Goal: Information Seeking & Learning: Learn about a topic

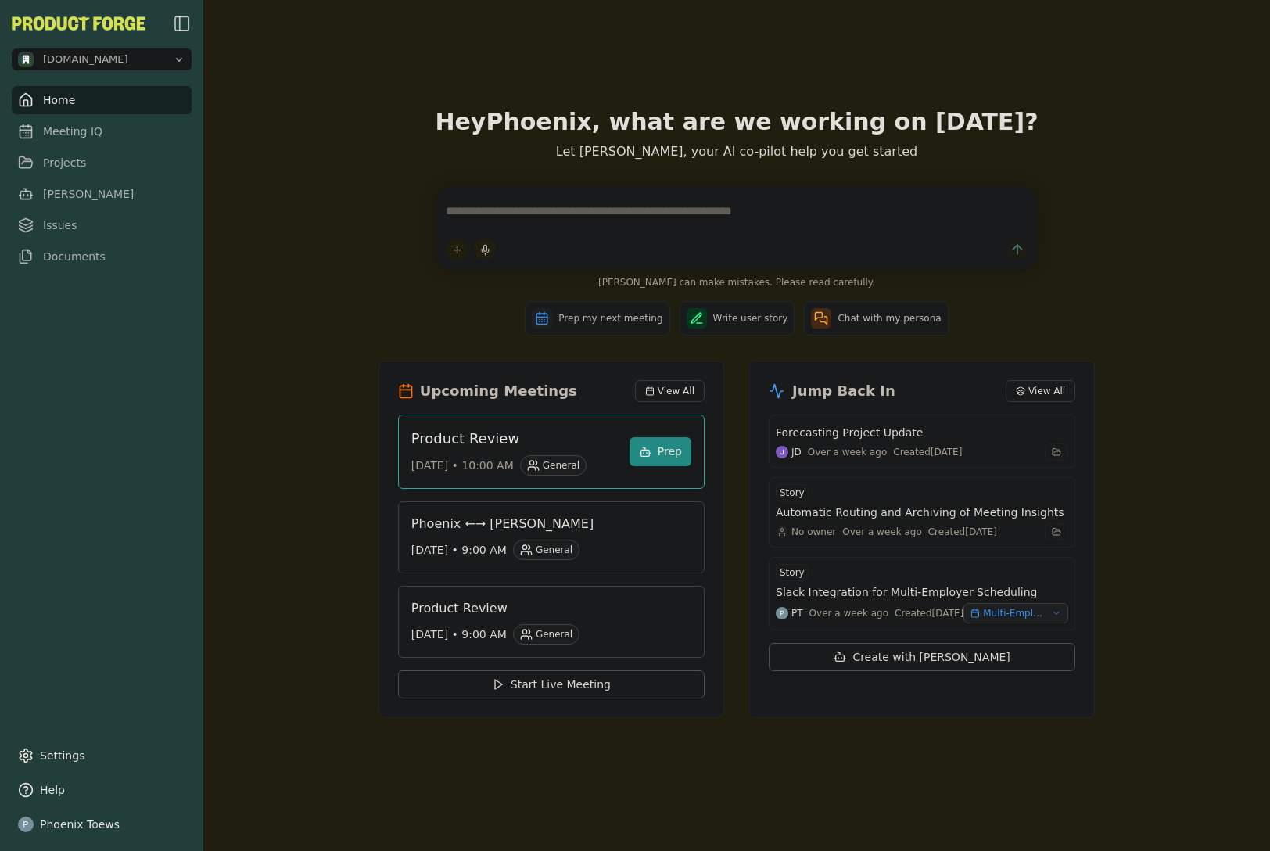
click at [111, 56] on span "[DOMAIN_NAME]" at bounding box center [85, 59] width 85 height 14
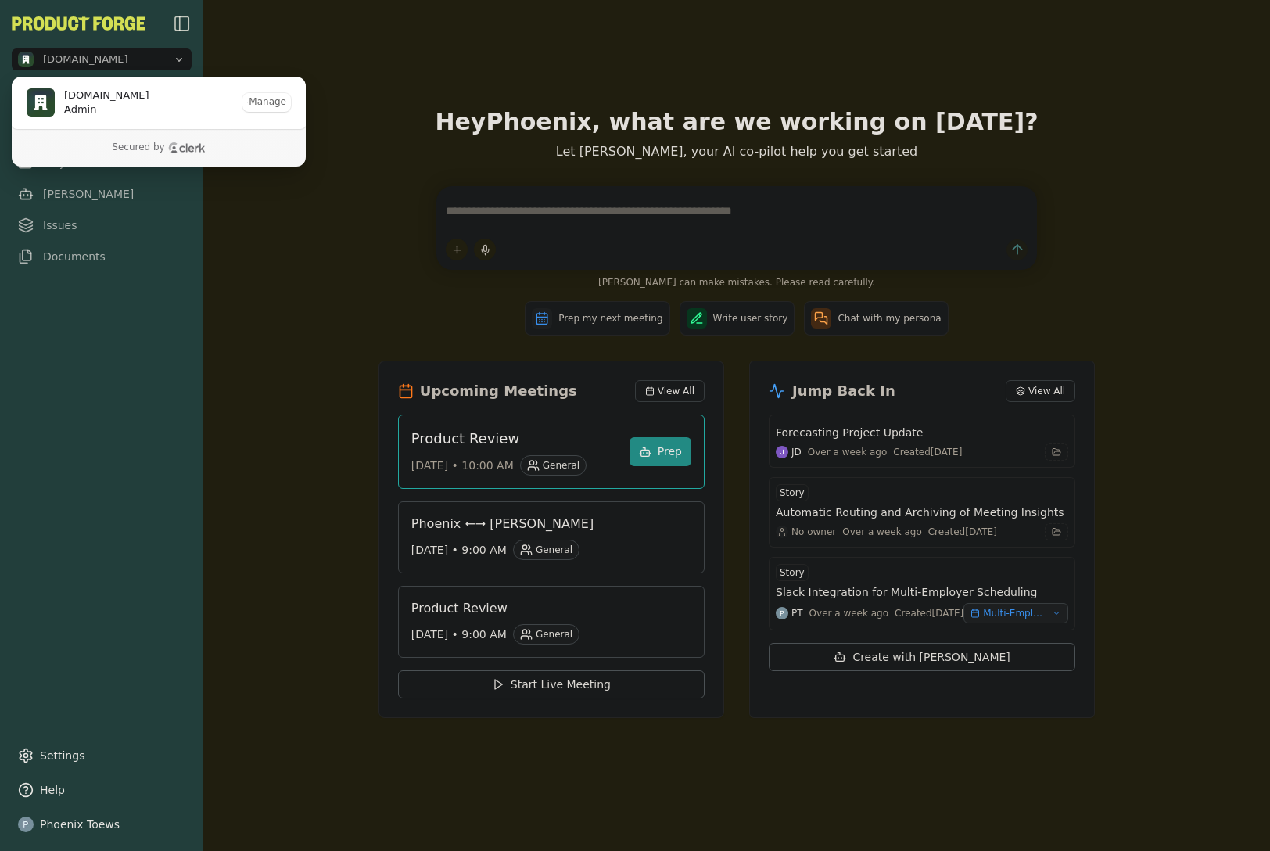
click at [111, 56] on span "[DOMAIN_NAME]" at bounding box center [85, 59] width 85 height 14
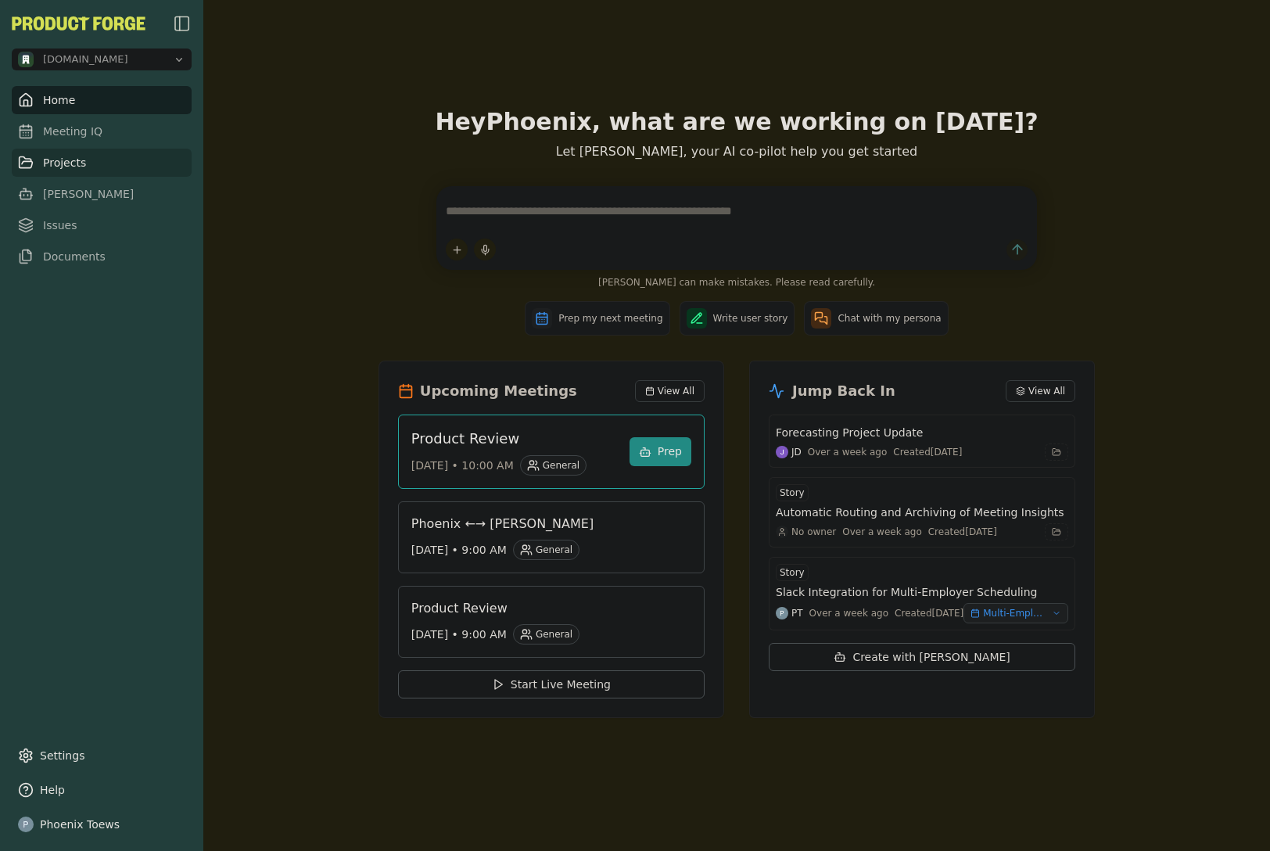
click at [87, 156] on link "Projects" at bounding box center [102, 163] width 180 height 28
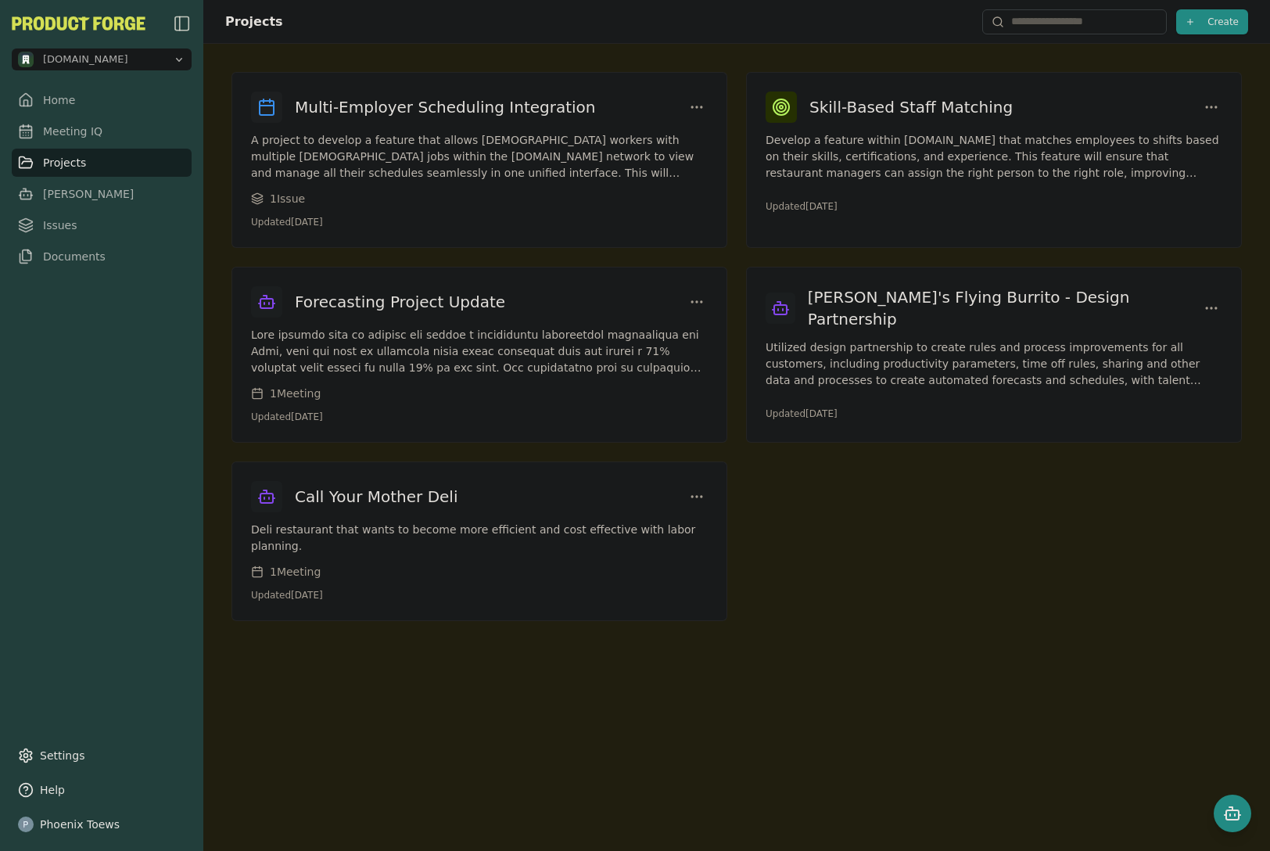
click at [140, 62] on span "[DOMAIN_NAME]" at bounding box center [92, 60] width 149 height 16
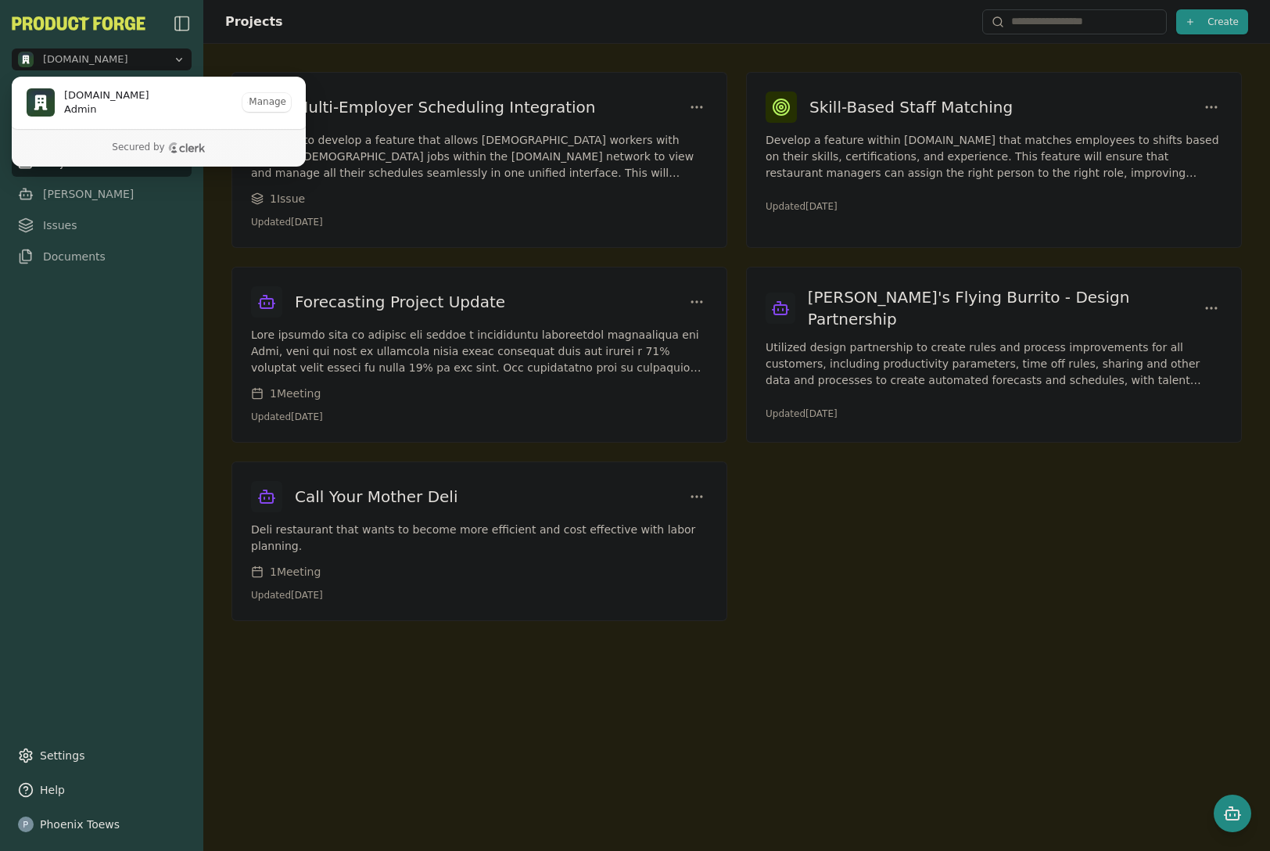
click at [140, 62] on span "[DOMAIN_NAME]" at bounding box center [92, 60] width 149 height 16
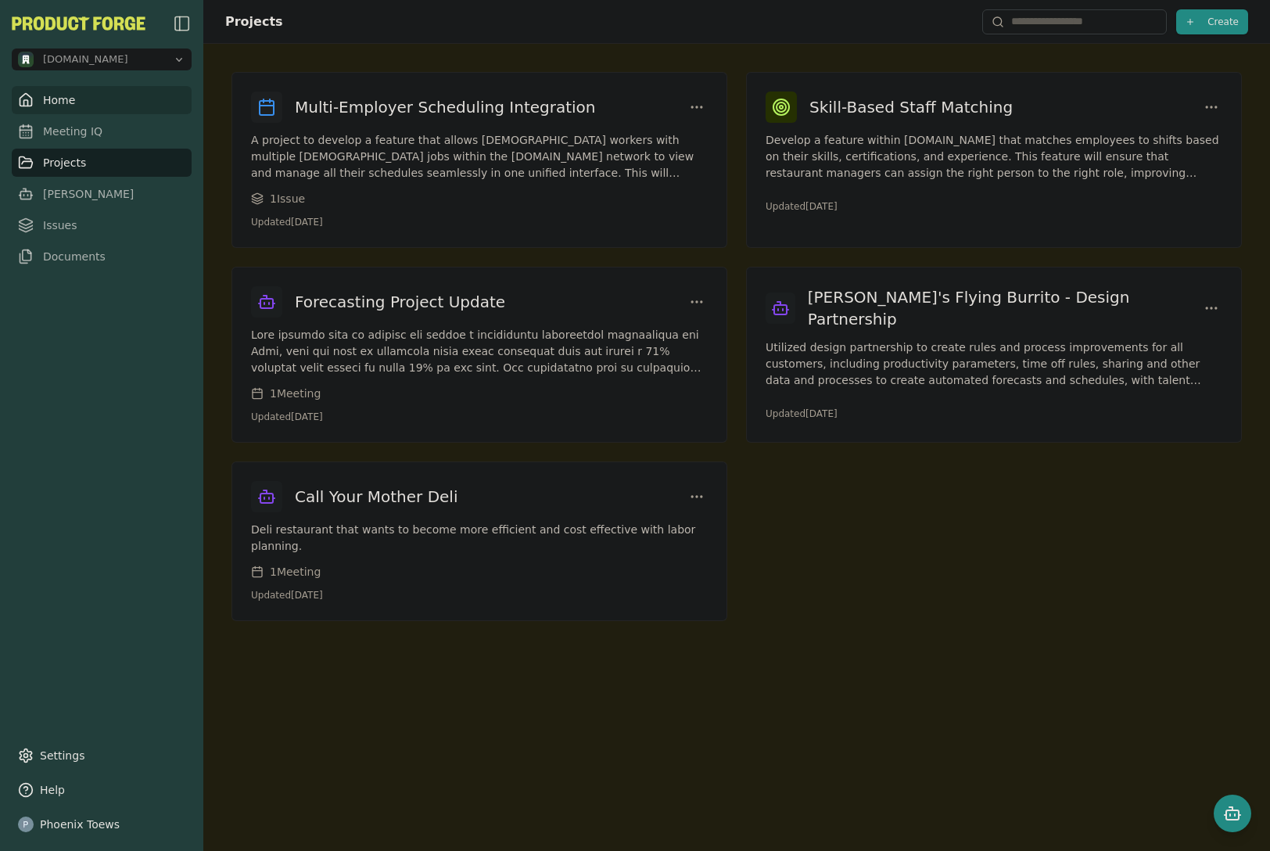
click at [78, 96] on link "Home" at bounding box center [102, 100] width 180 height 28
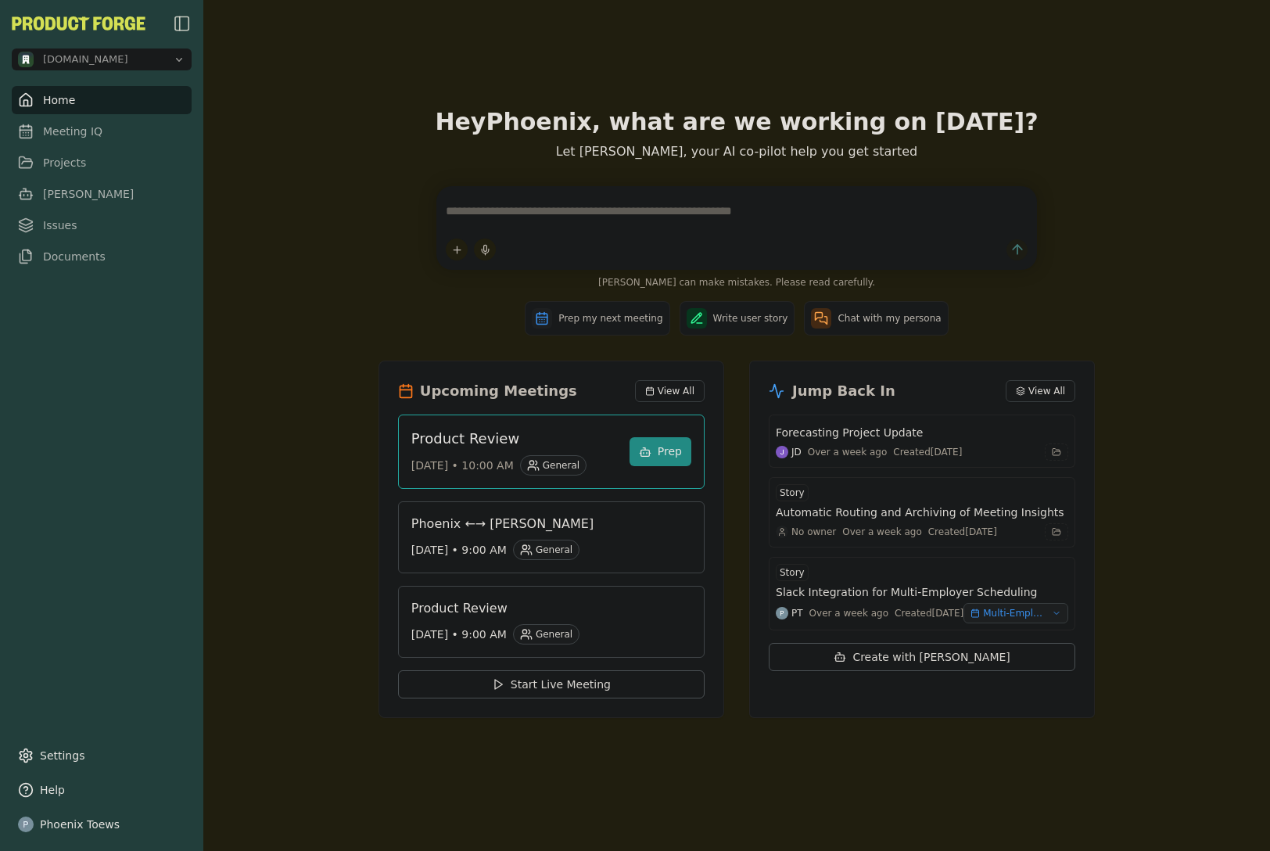
click at [1095, 393] on div "Jump Back In View All Forecasting Project Update JD Over a week ago Created Mon…" at bounding box center [922, 540] width 346 height 358
click at [1065, 388] on span "View All" at bounding box center [1047, 391] width 37 height 13
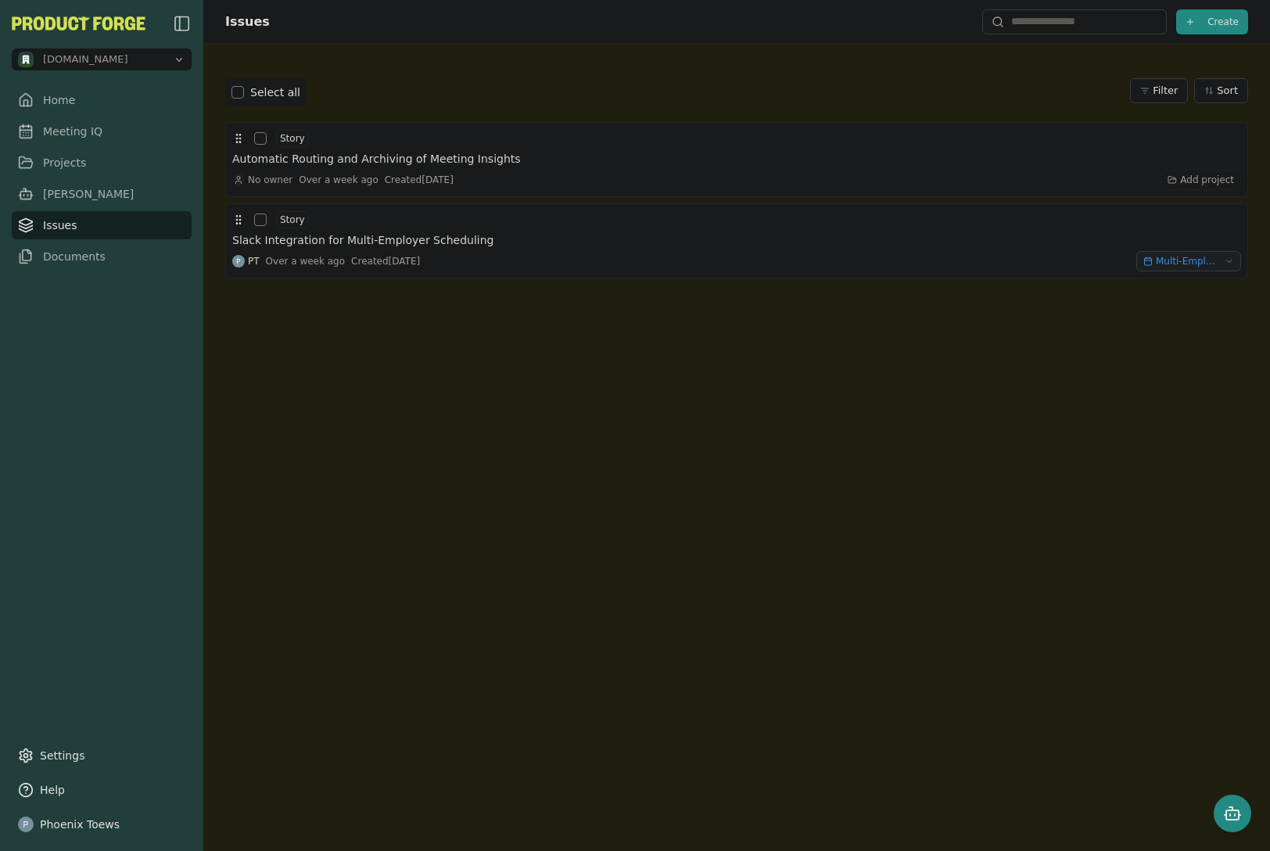
click at [186, 25] on img "button" at bounding box center [182, 23] width 19 height 19
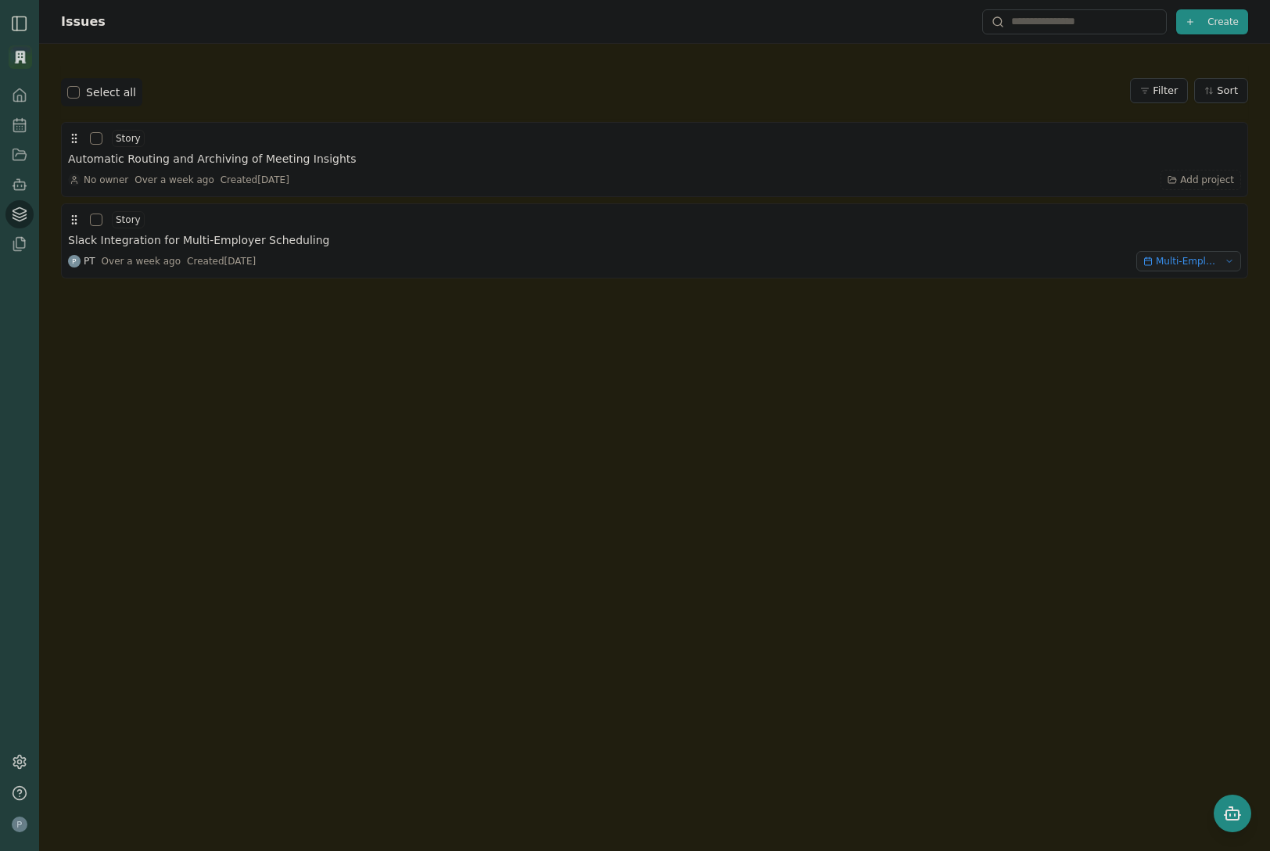
click at [20, 29] on img "button" at bounding box center [19, 23] width 19 height 19
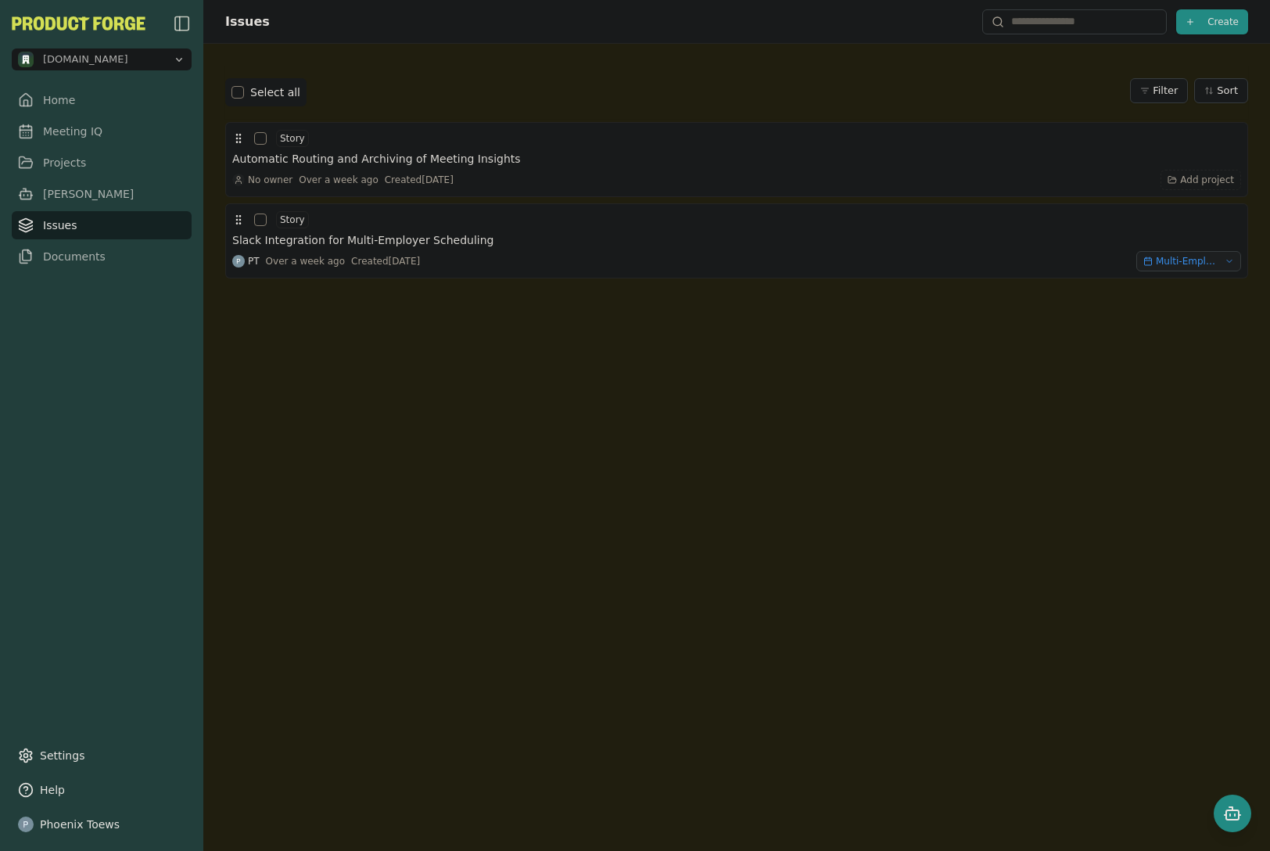
click at [63, 67] on div "methodic.work Home Meeting IQ Projects Smith Issues Documents" at bounding box center [102, 142] width 180 height 257
click at [63, 66] on span "[DOMAIN_NAME]" at bounding box center [92, 60] width 149 height 16
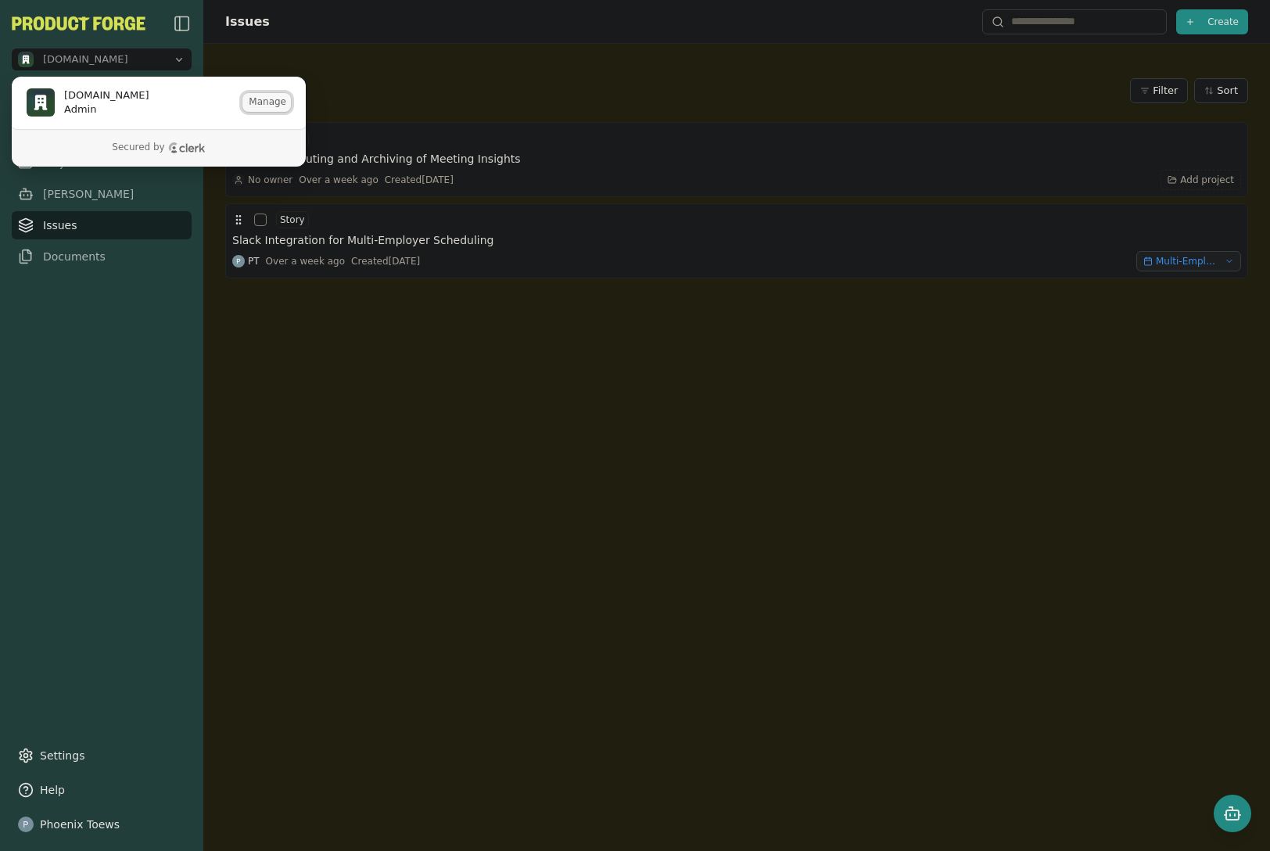
click at [267, 104] on button "Manage" at bounding box center [267, 102] width 49 height 19
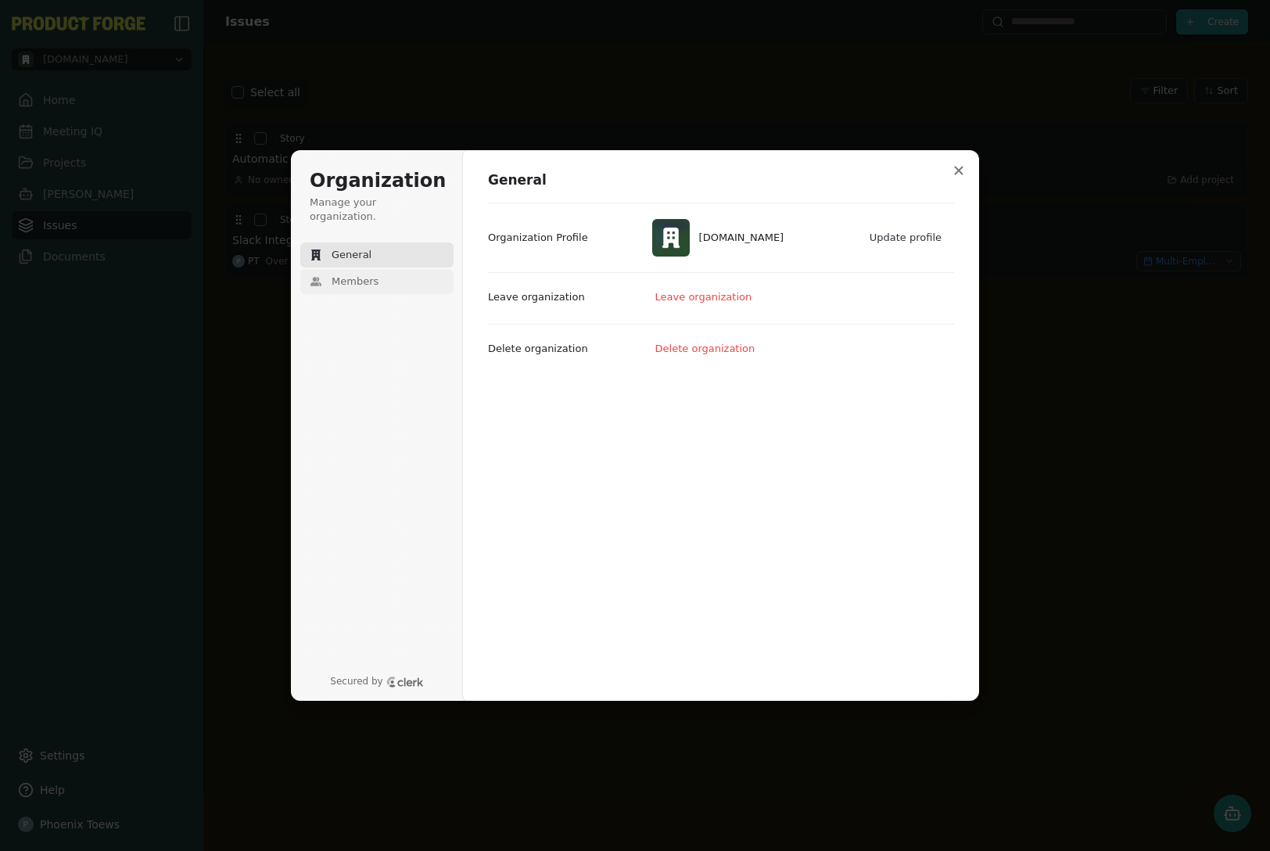
click at [361, 275] on span "Members" at bounding box center [355, 282] width 47 height 14
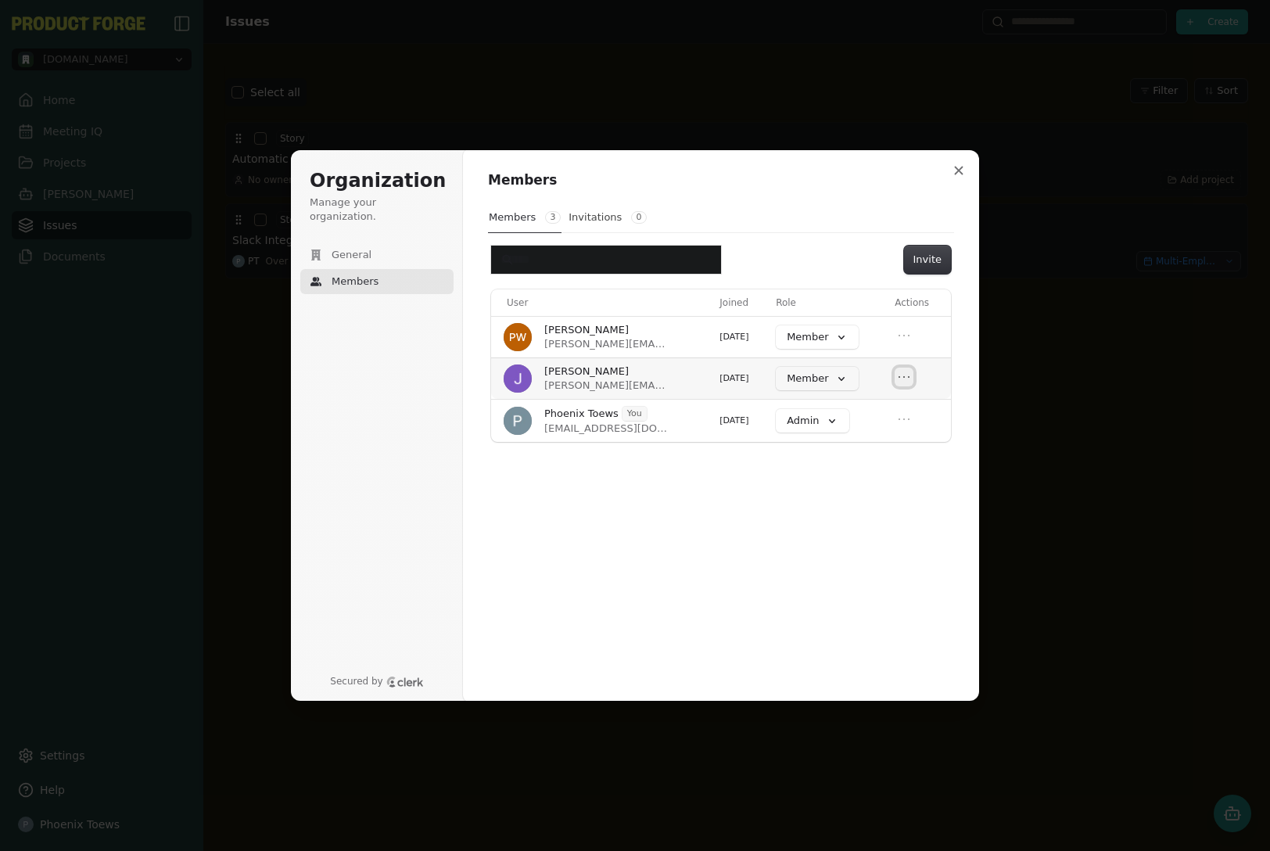
click at [898, 379] on icon "Open menu" at bounding box center [905, 377] width 16 height 16
click at [671, 563] on div "Members Members 3 Invitations 0 Invite User Joined Role Actions Paul Wellons pa…" at bounding box center [721, 425] width 516 height 552
click at [954, 164] on button "Close modal" at bounding box center [959, 170] width 28 height 28
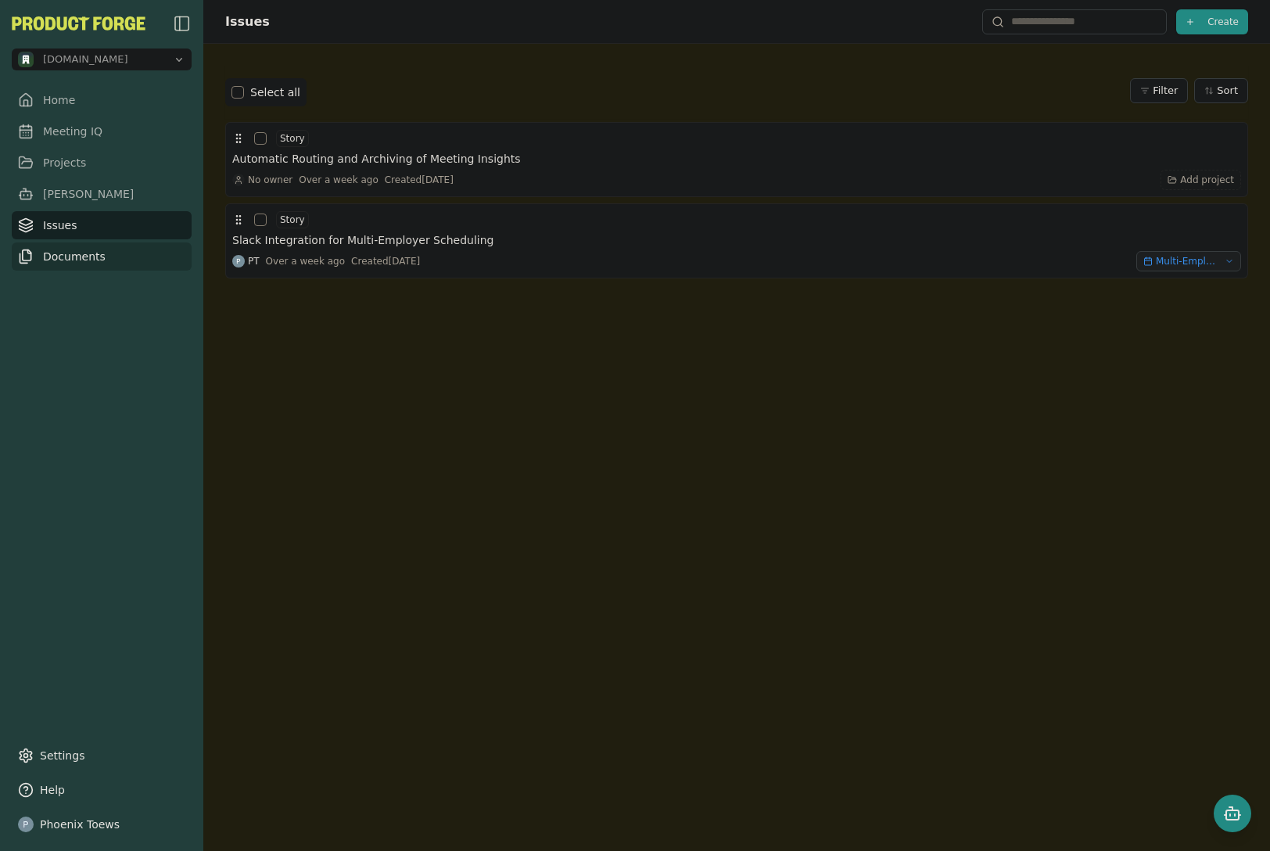
click at [43, 261] on link "Documents" at bounding box center [102, 257] width 180 height 28
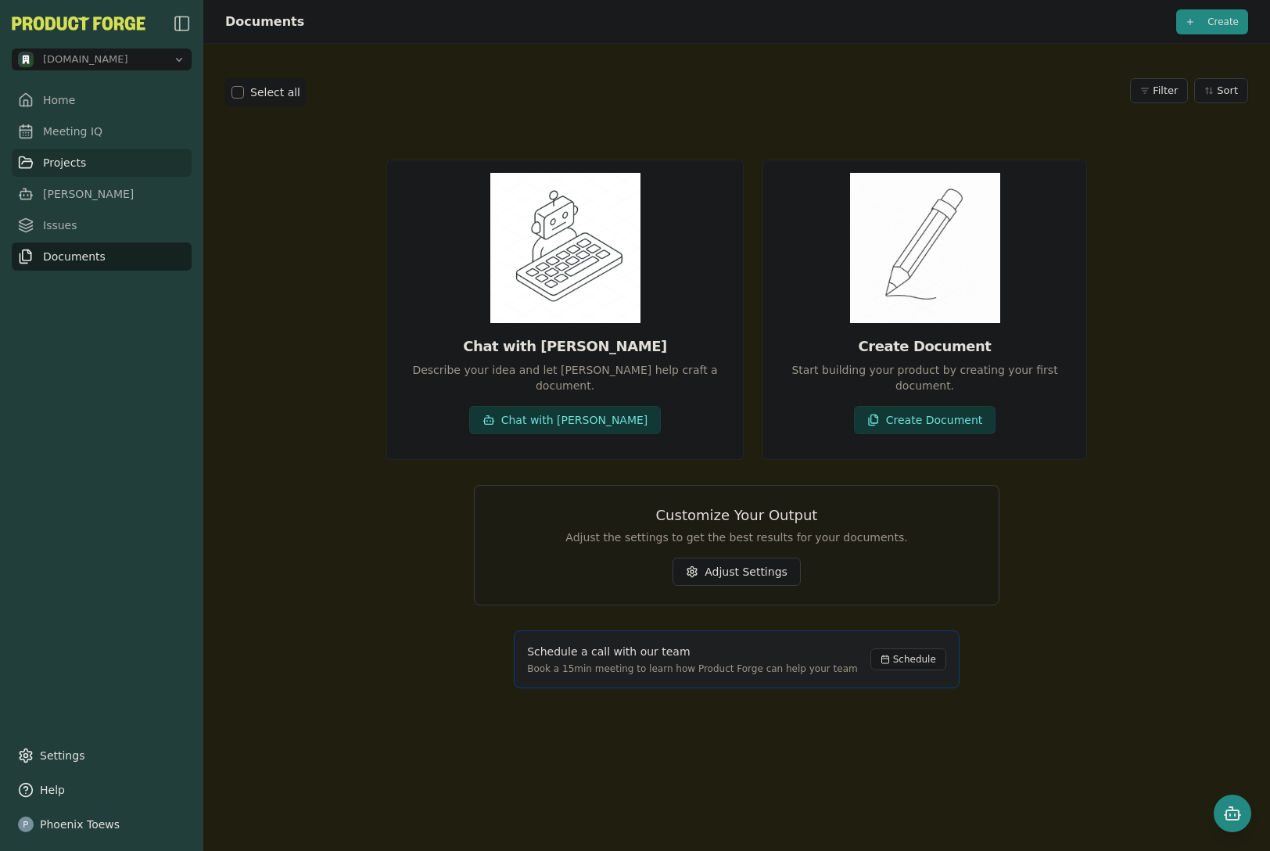
click at [60, 164] on link "Projects" at bounding box center [102, 163] width 180 height 28
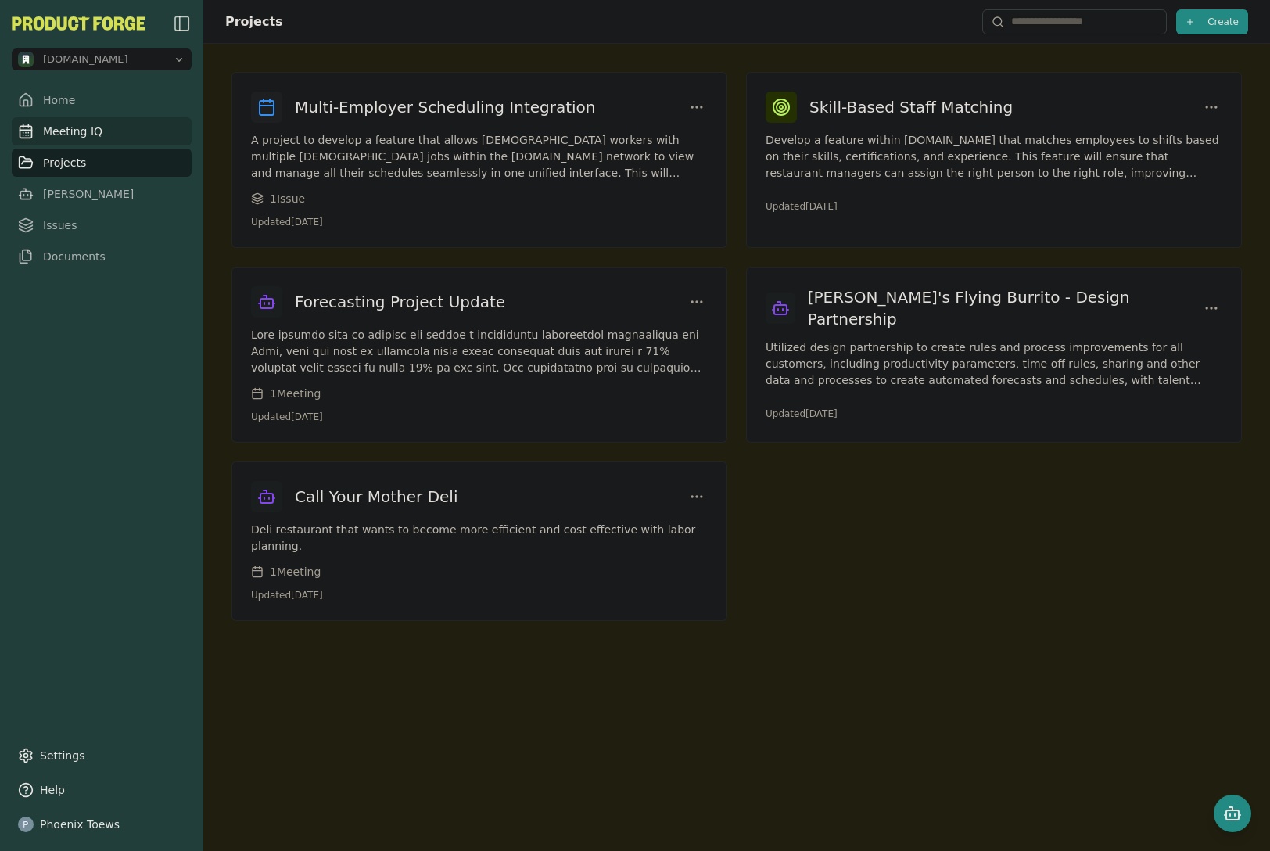
click at [51, 141] on link "Meeting IQ" at bounding box center [102, 131] width 180 height 28
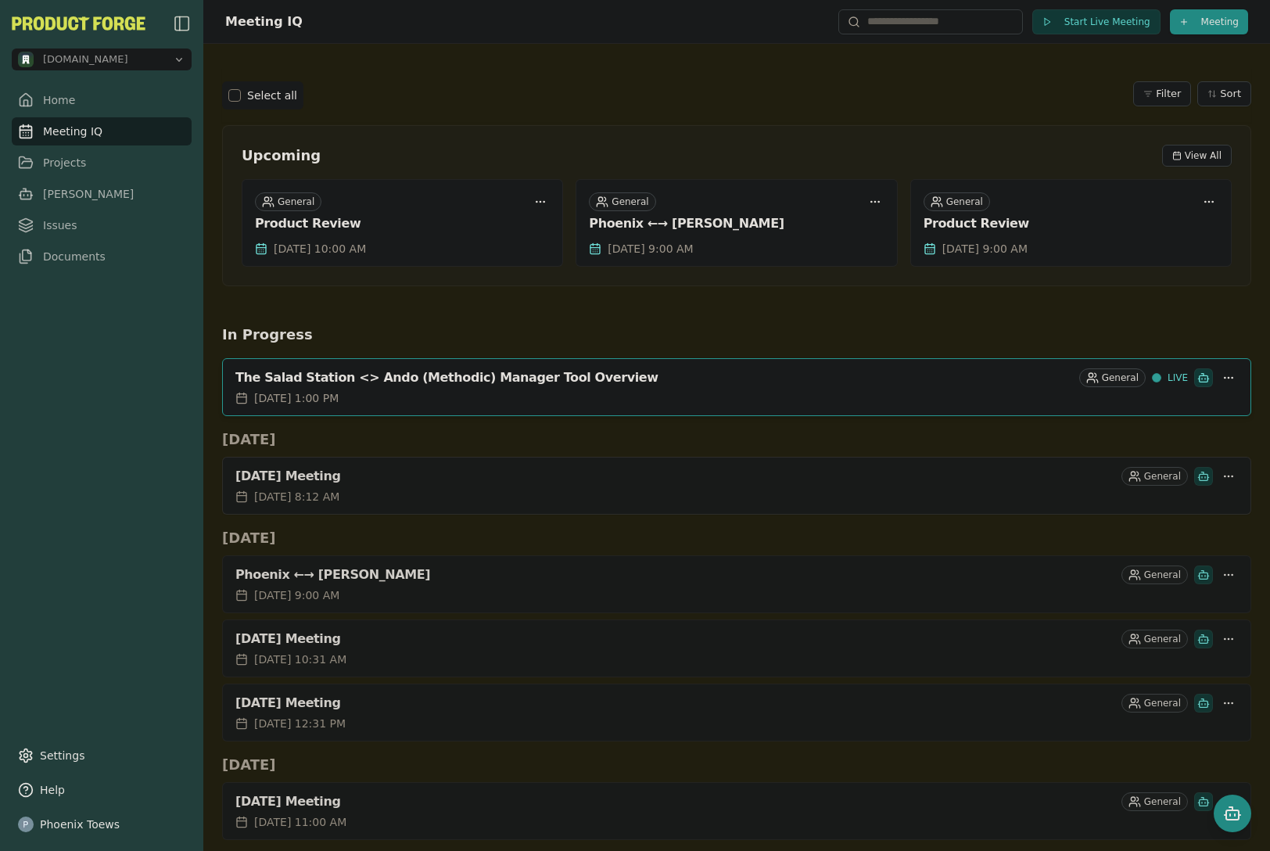
click at [363, 474] on div "October 09, 2025 Meeting" at bounding box center [675, 477] width 880 height 16
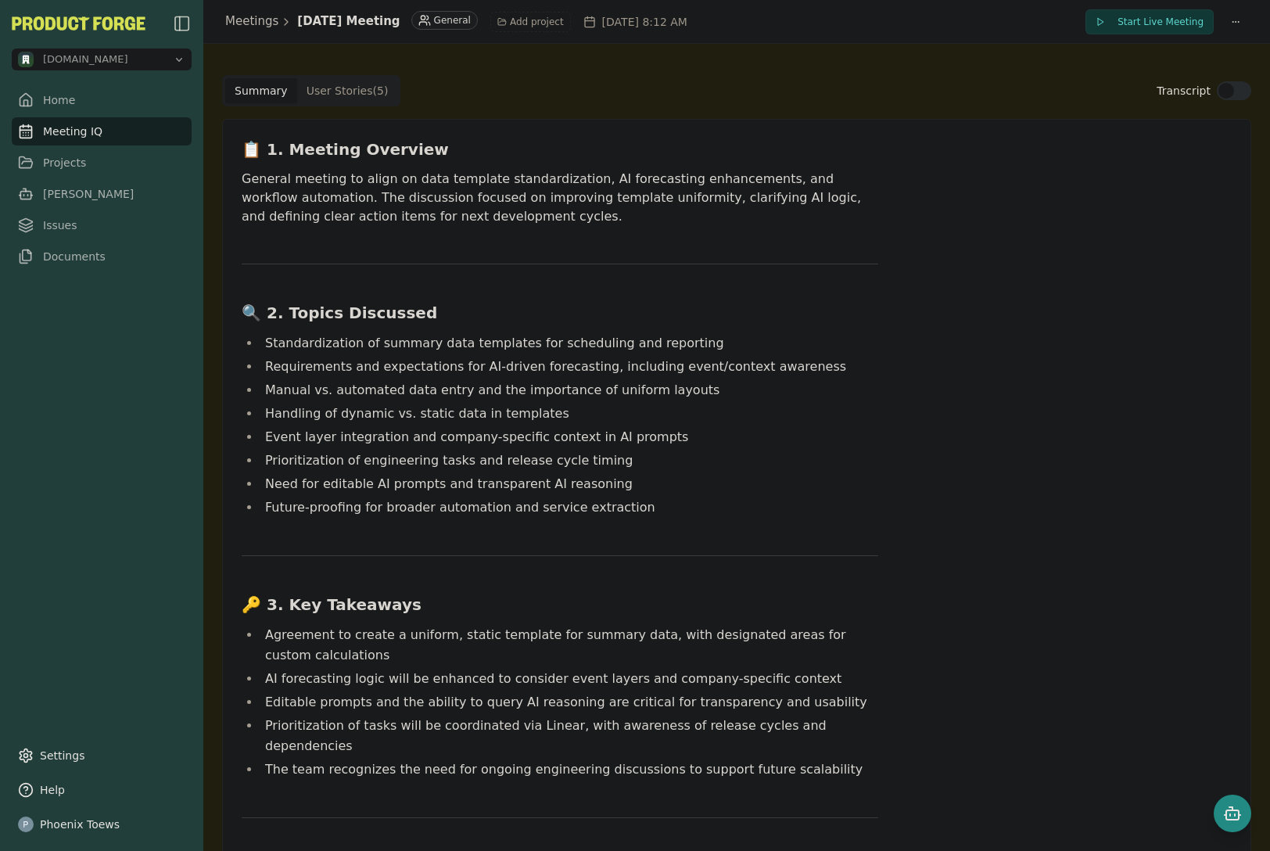
click at [327, 93] on Story "User Stories ( 5 )" at bounding box center [347, 90] width 101 height 25
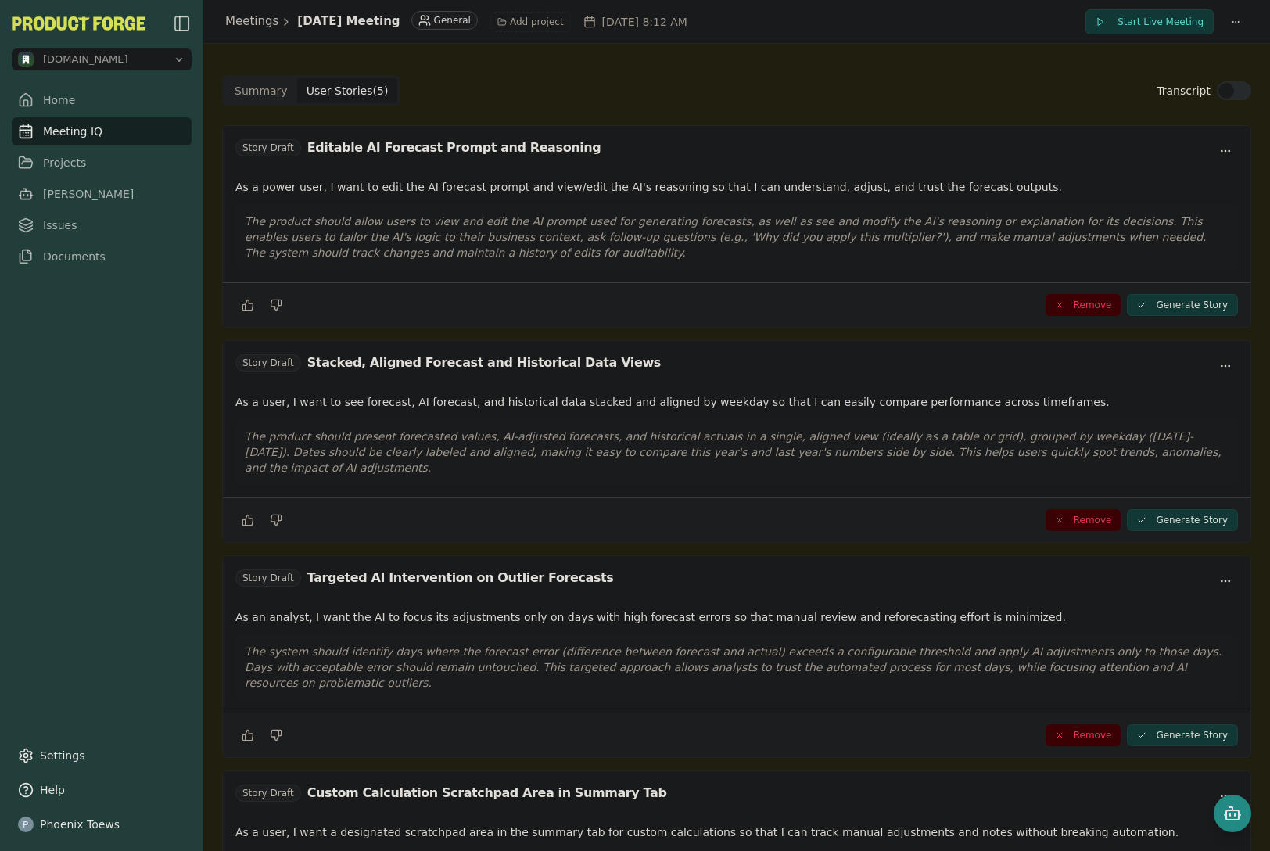
click at [274, 90] on button "Summary" at bounding box center [261, 90] width 72 height 25
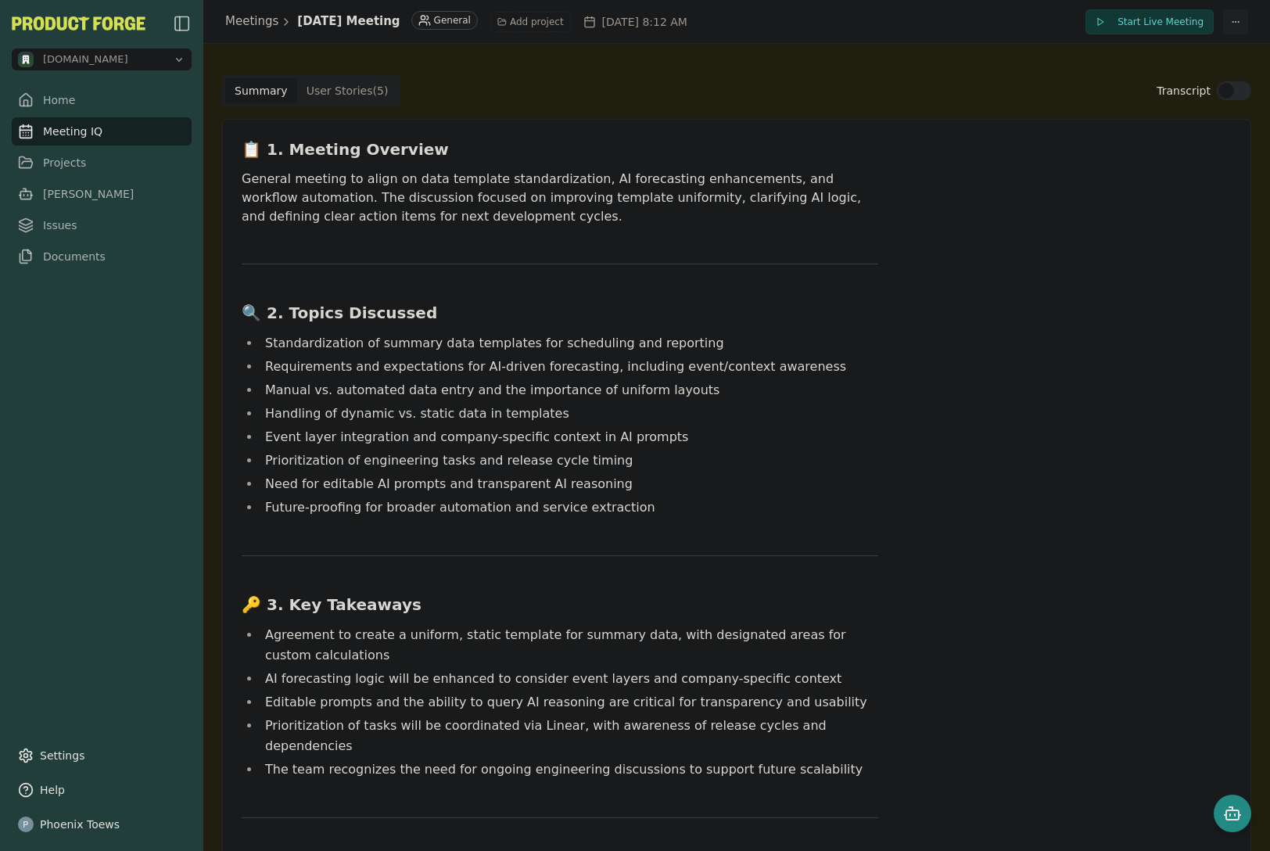
click at [1222, 16] on html "methodic.work Home Meeting IQ Projects Smith Issues Documents Settings Help Pho…" at bounding box center [635, 425] width 1270 height 851
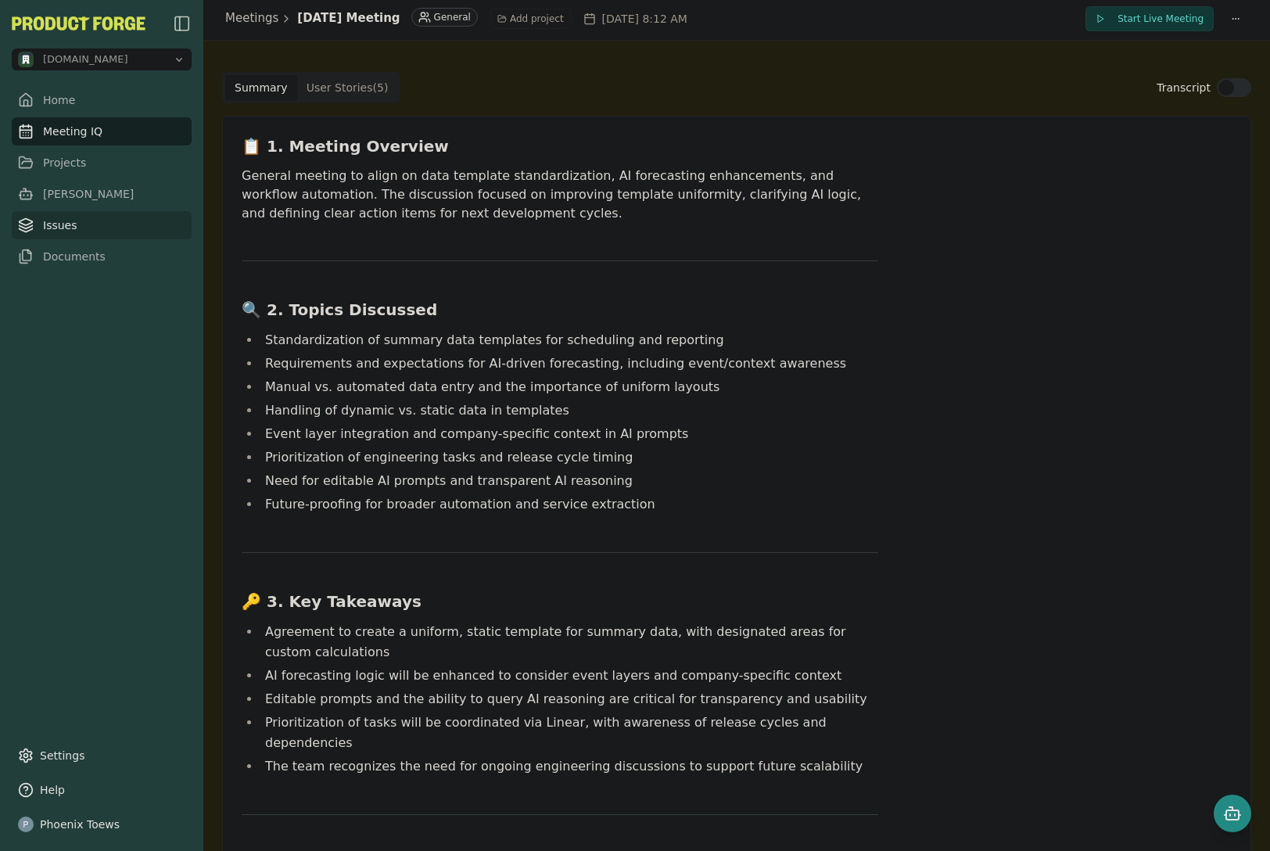
click at [97, 226] on link "Issues" at bounding box center [102, 225] width 180 height 28
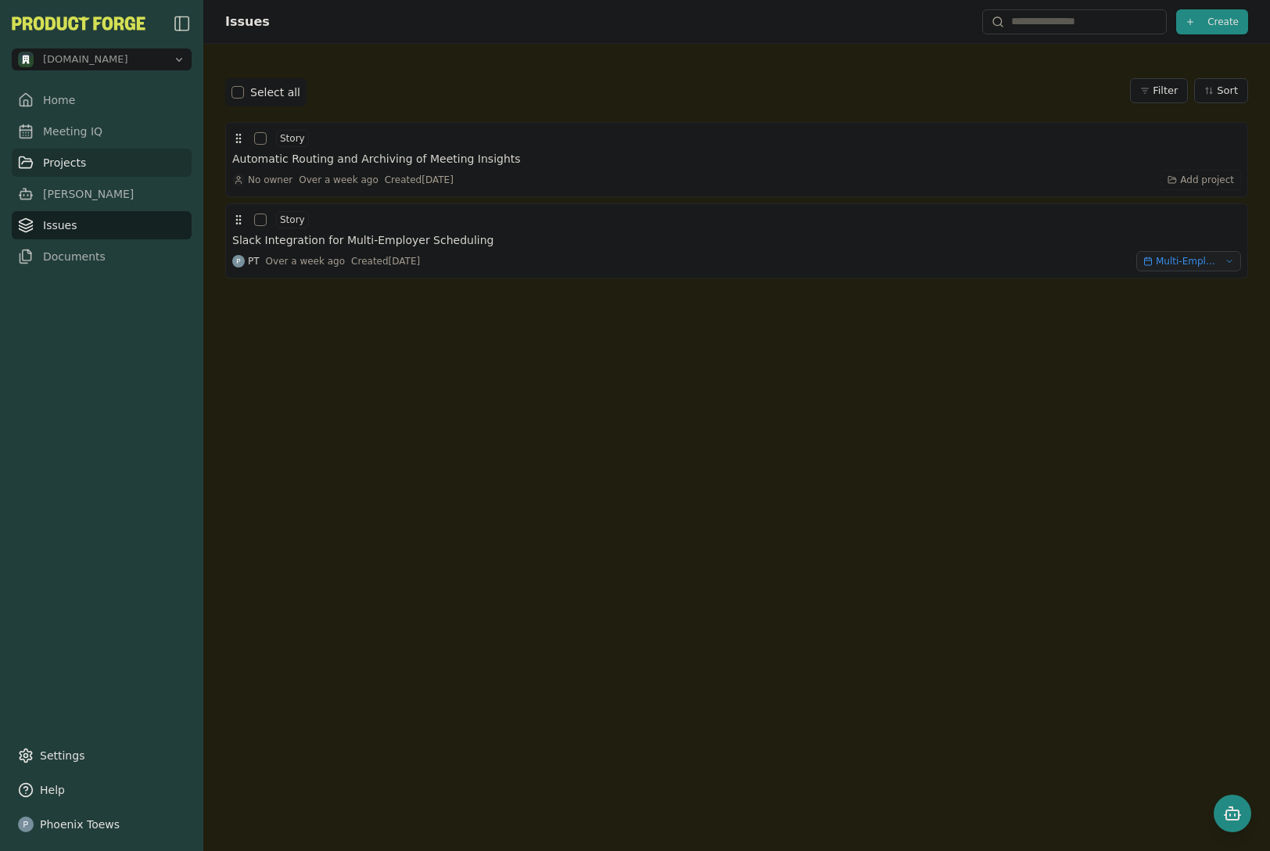
click at [76, 153] on link "Projects" at bounding box center [102, 163] width 180 height 28
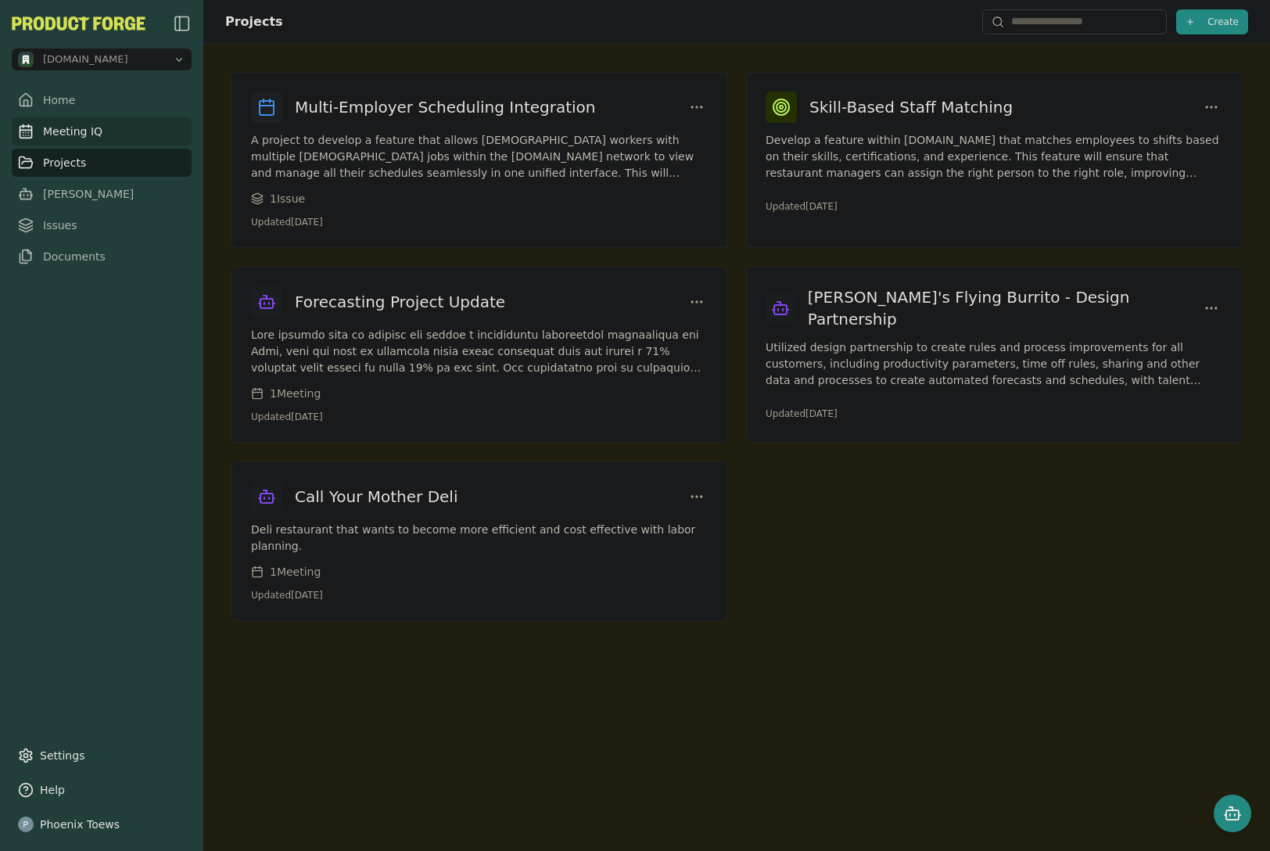
click at [62, 128] on link "Meeting IQ" at bounding box center [102, 131] width 180 height 28
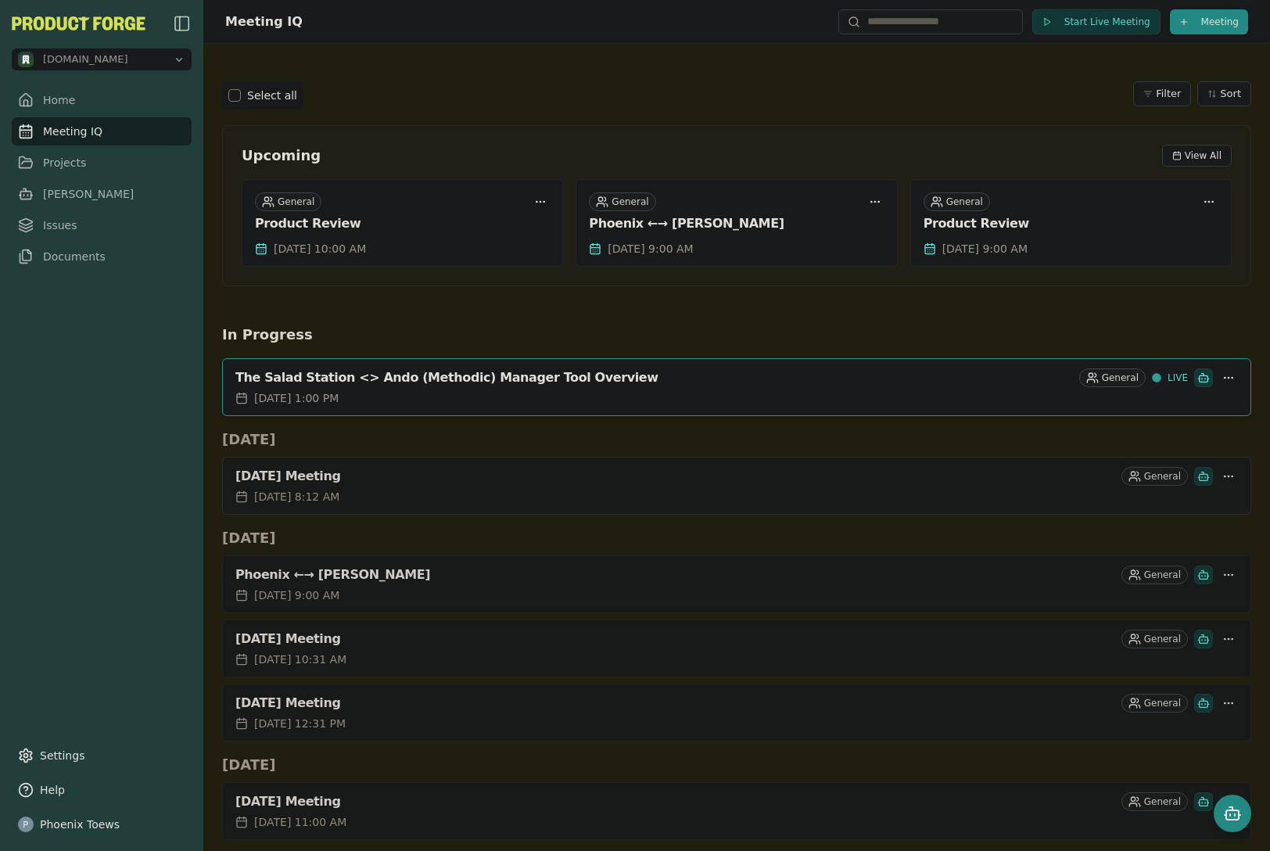
click at [1225, 470] on div "General" at bounding box center [1180, 476] width 117 height 19
click at [1222, 473] on html "methodic.work Home Meeting IQ Projects Smith Issues Documents Settings Help Pho…" at bounding box center [635, 425] width 1270 height 851
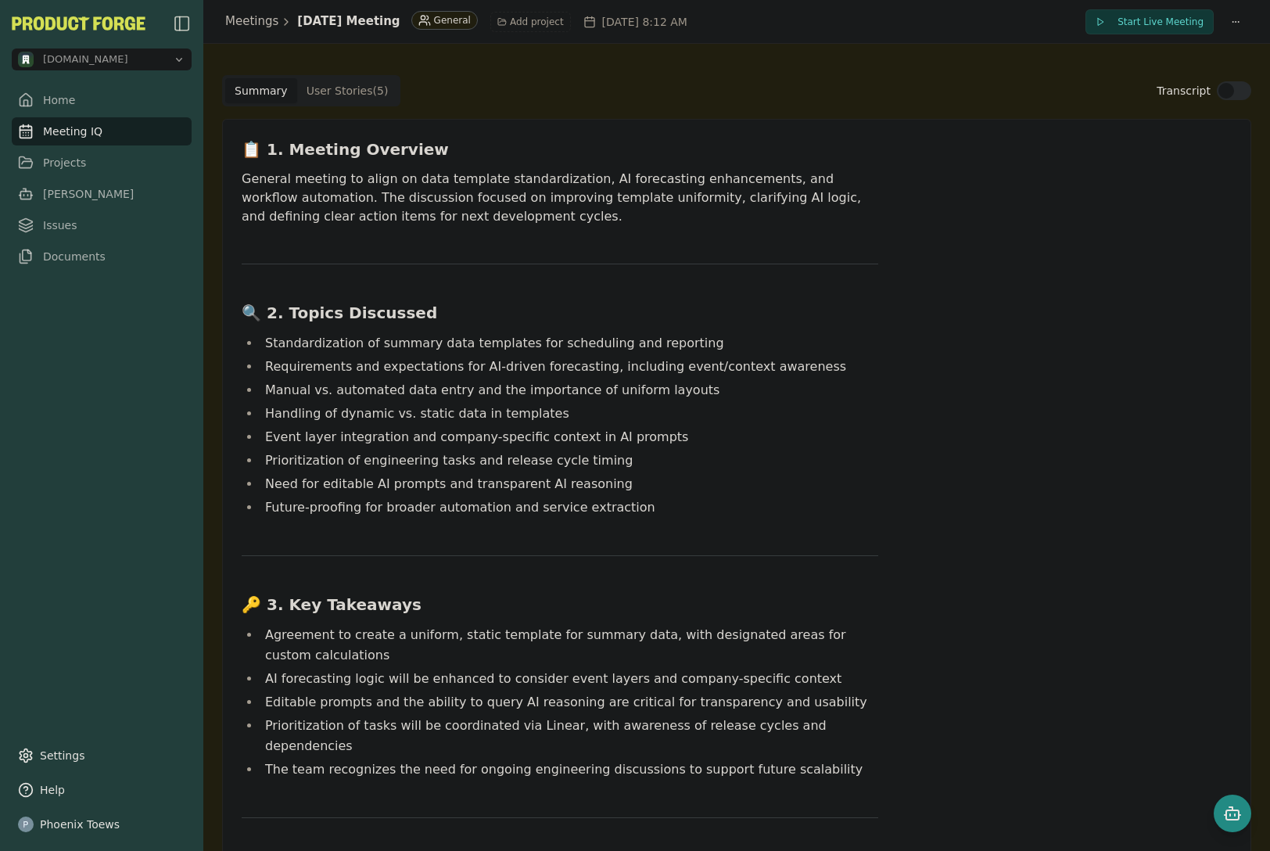
click at [494, 20] on html "methodic.work Home Meeting IQ Projects Smith Issues Documents Settings Help Pho…" at bounding box center [635, 425] width 1270 height 851
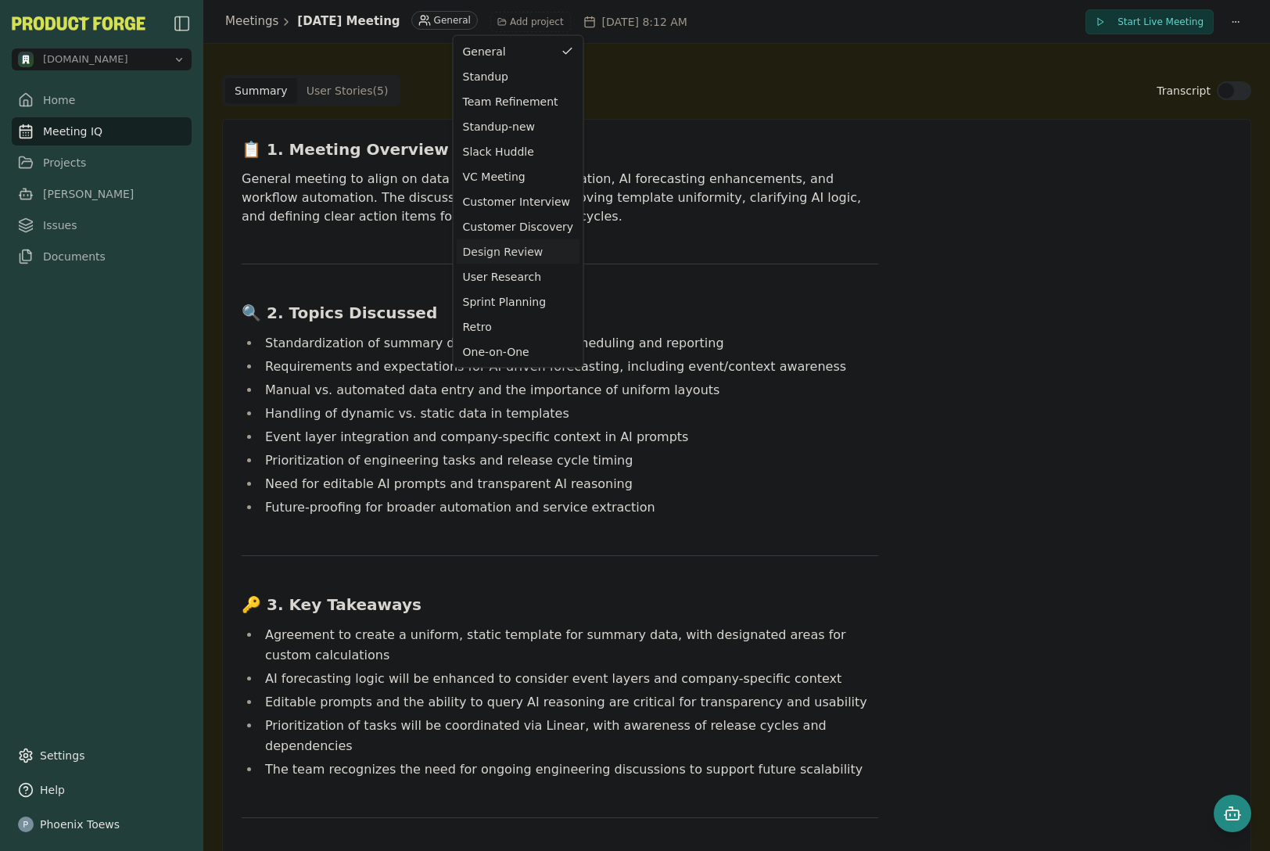
click at [473, 253] on div "Design Review" at bounding box center [518, 252] width 111 height 16
click at [490, 23] on html "methodic.work Home Meeting IQ Projects Smith Issues Documents Settings Help Pho…" at bounding box center [635, 425] width 1270 height 851
click at [519, 253] on div "Design Review" at bounding box center [518, 252] width 111 height 16
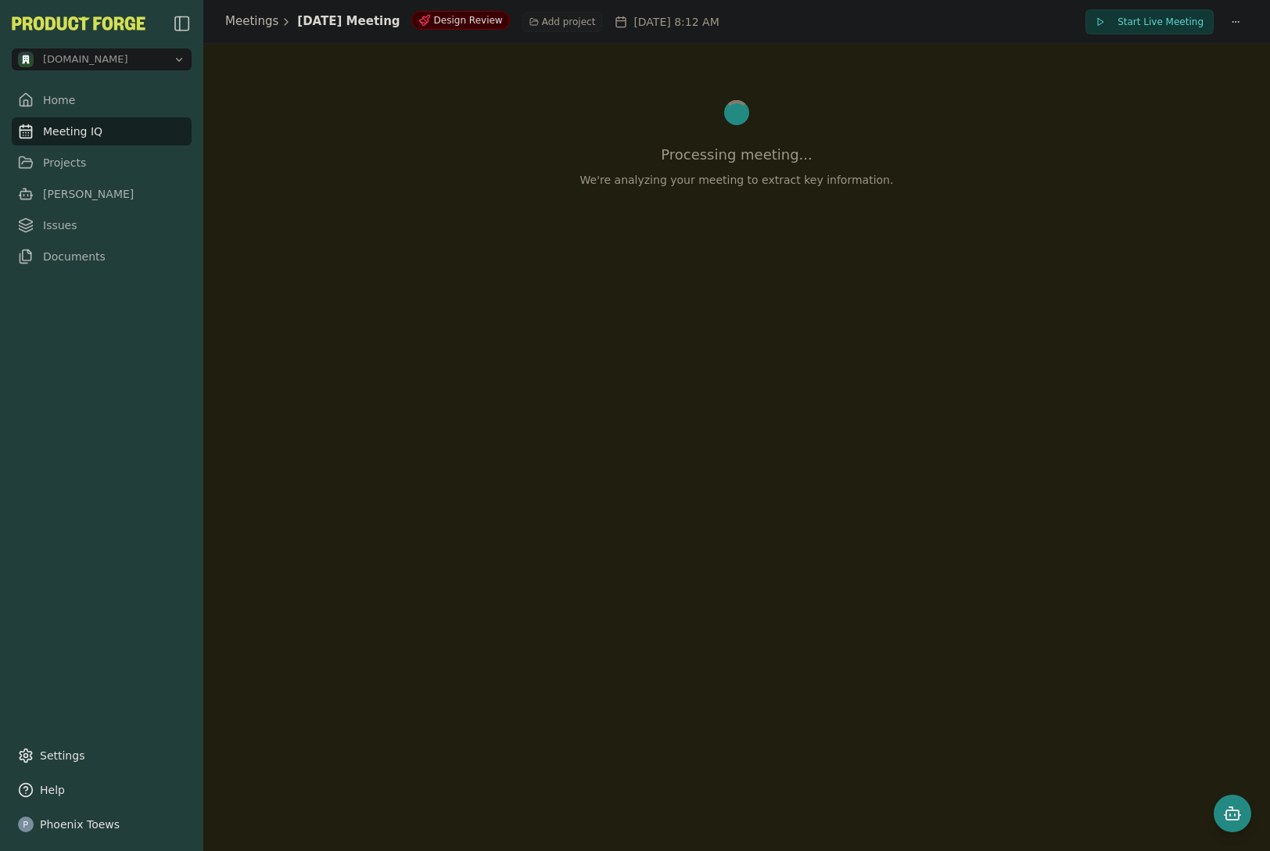
click at [596, 26] on span "Add project" at bounding box center [569, 22] width 54 height 13
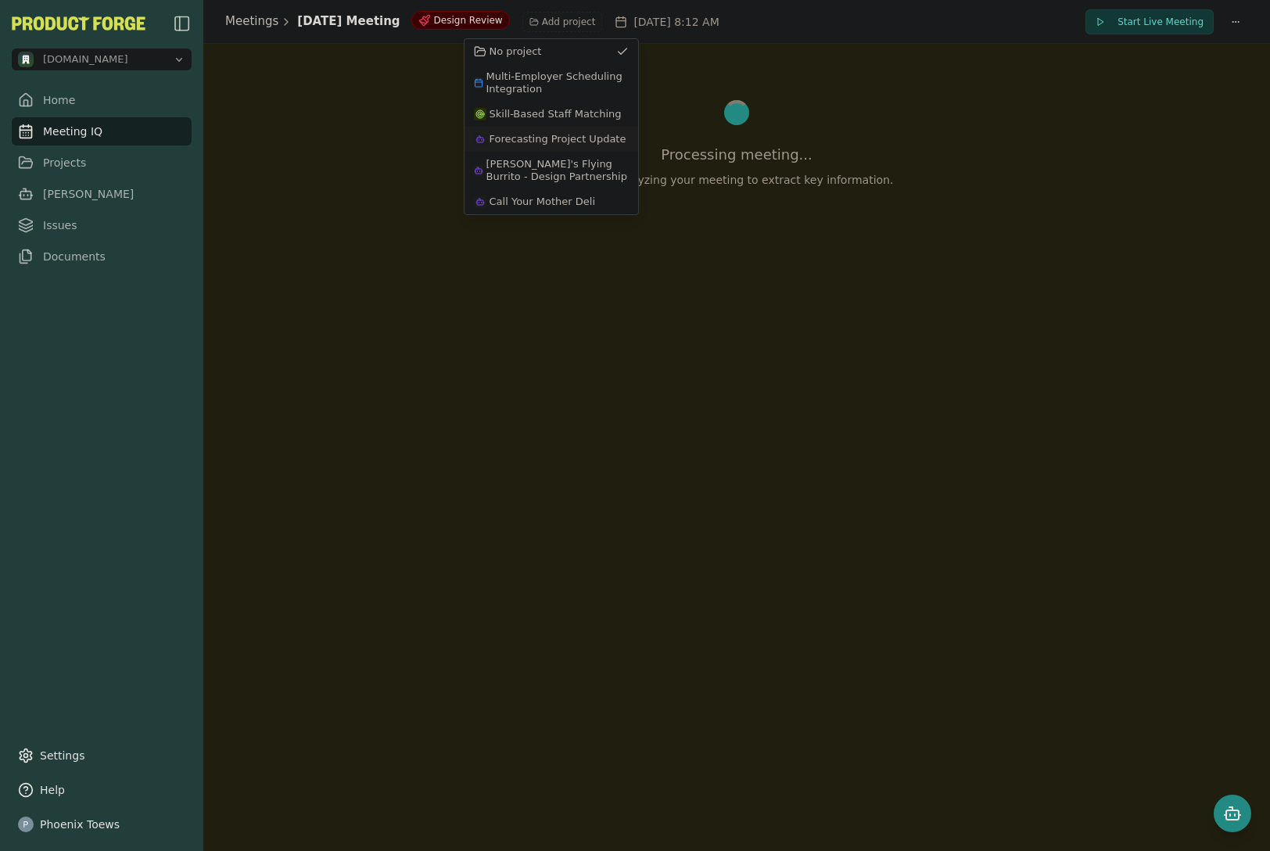
click at [588, 138] on span "Forecasting Project Update" at bounding box center [558, 139] width 137 height 13
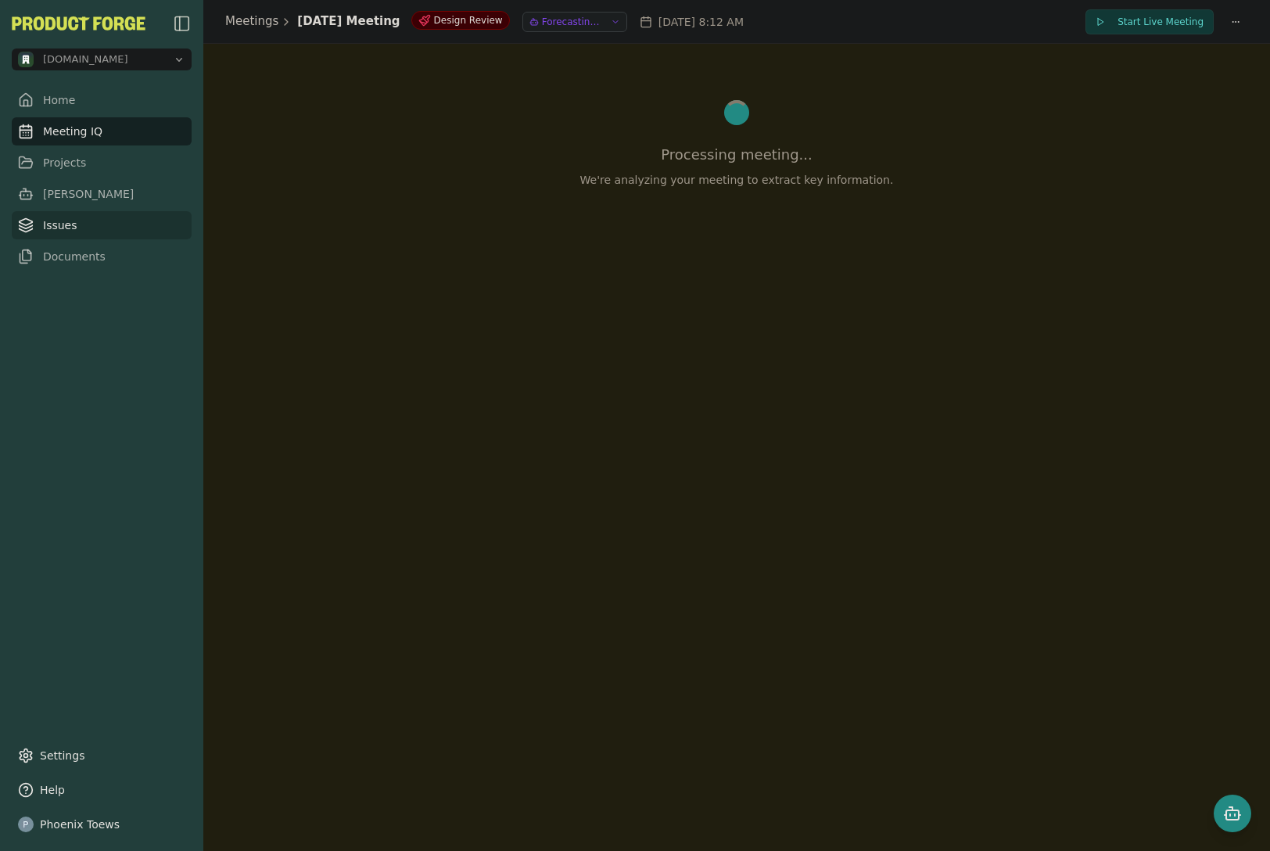
click at [95, 220] on link "Issues" at bounding box center [102, 225] width 180 height 28
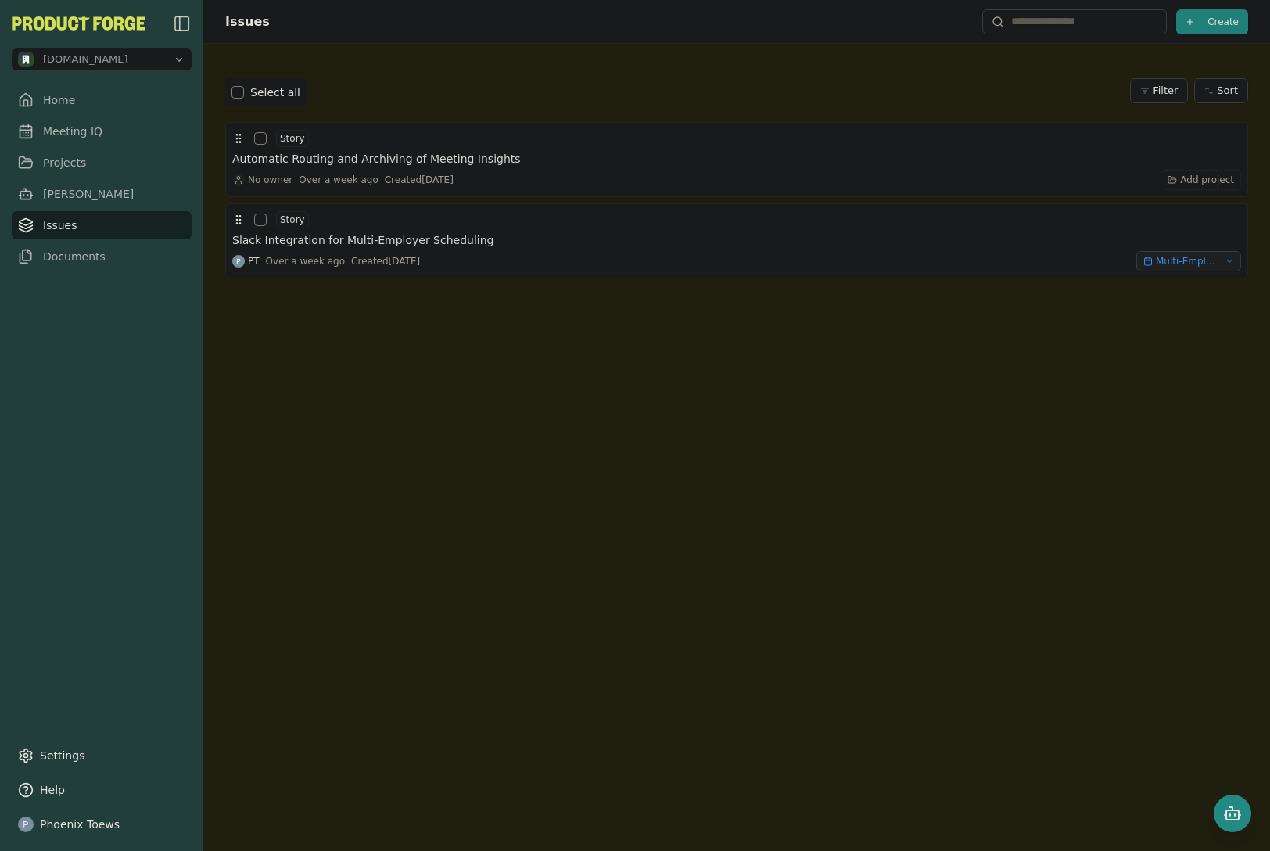
click at [1221, 20] on span "Create" at bounding box center [1223, 22] width 31 height 13
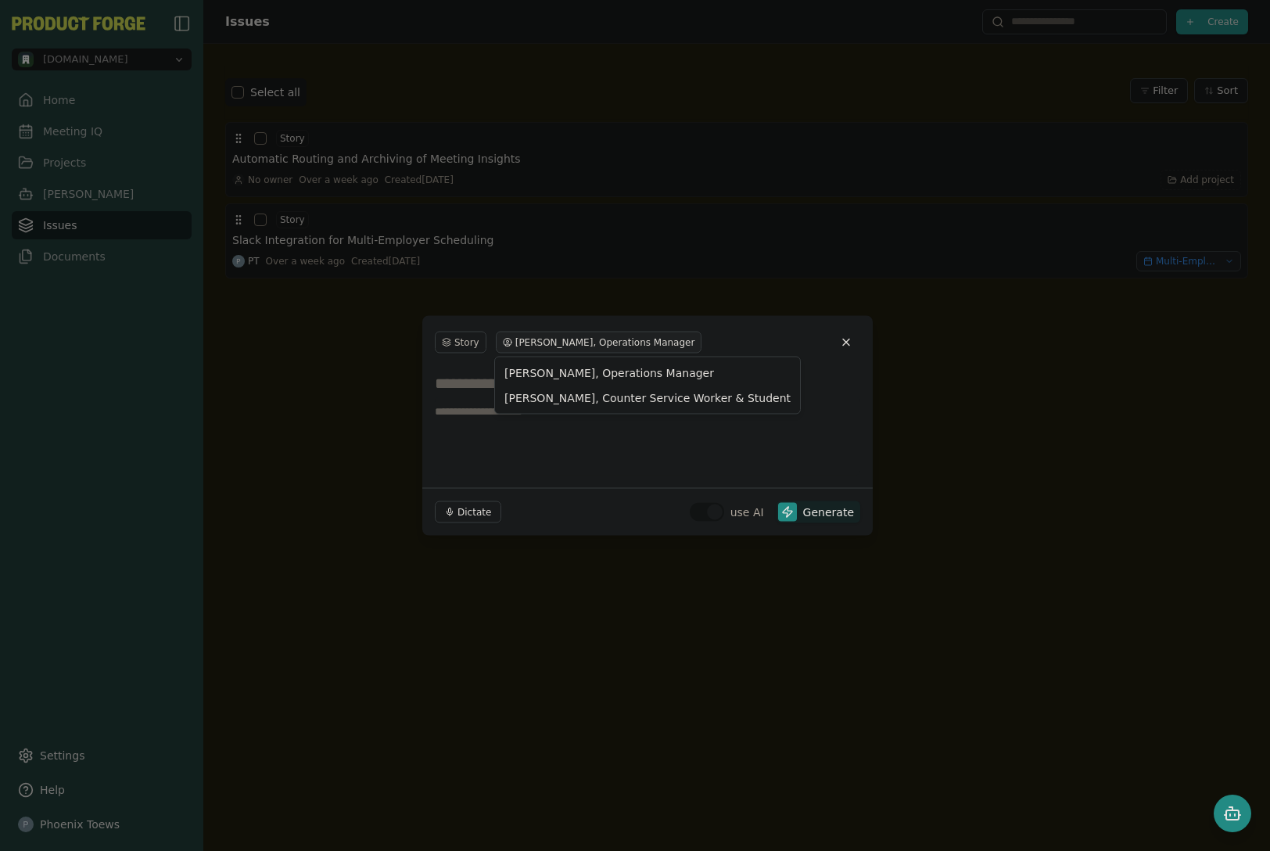
click at [499, 341] on html "methodic.work Home Meeting IQ Projects Smith Issues Documents Settings Help Pho…" at bounding box center [635, 425] width 1270 height 851
click at [893, 409] on html "methodic.work Home Meeting IQ Projects Smith Issues Documents Settings Help Pho…" at bounding box center [635, 425] width 1270 height 851
click at [852, 343] on button "Close" at bounding box center [846, 343] width 28 height 28
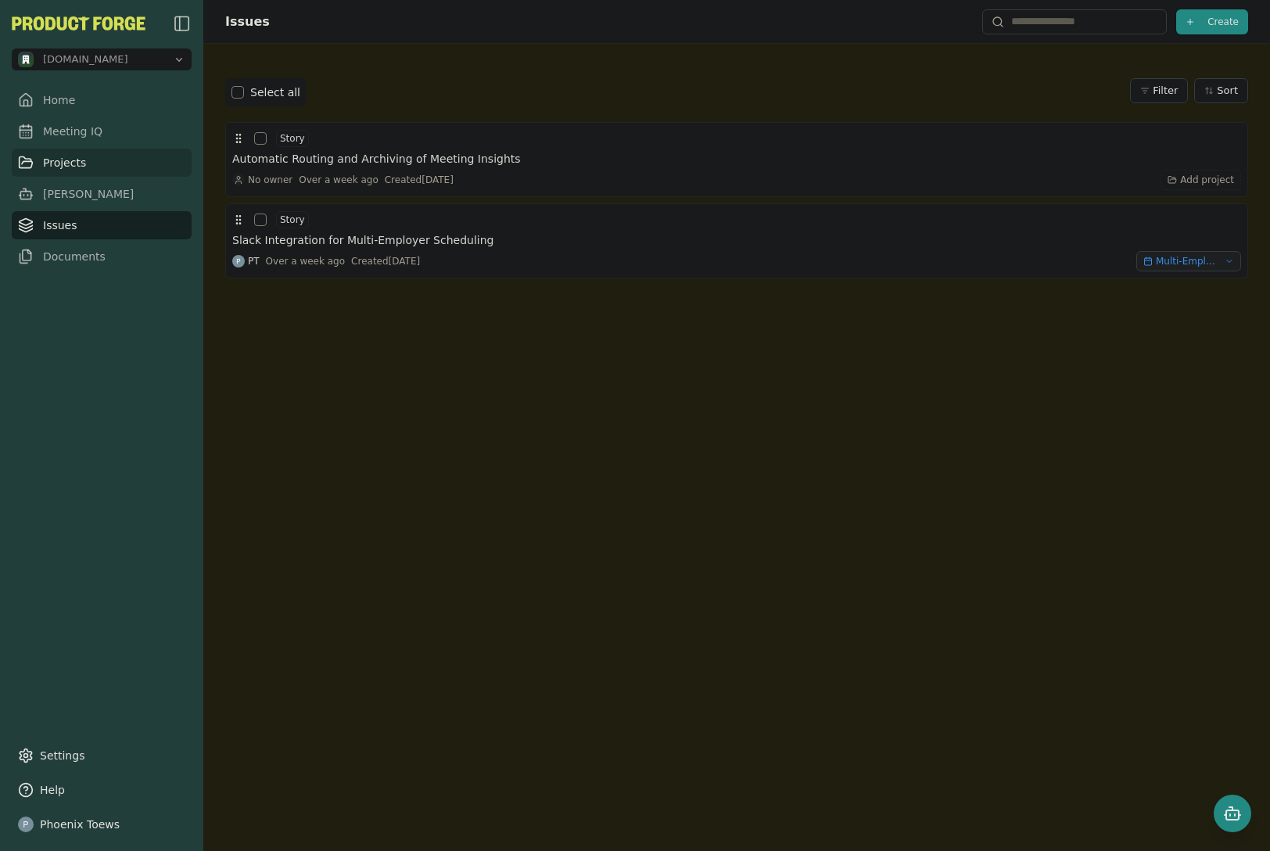
click at [70, 163] on link "Projects" at bounding box center [102, 163] width 180 height 28
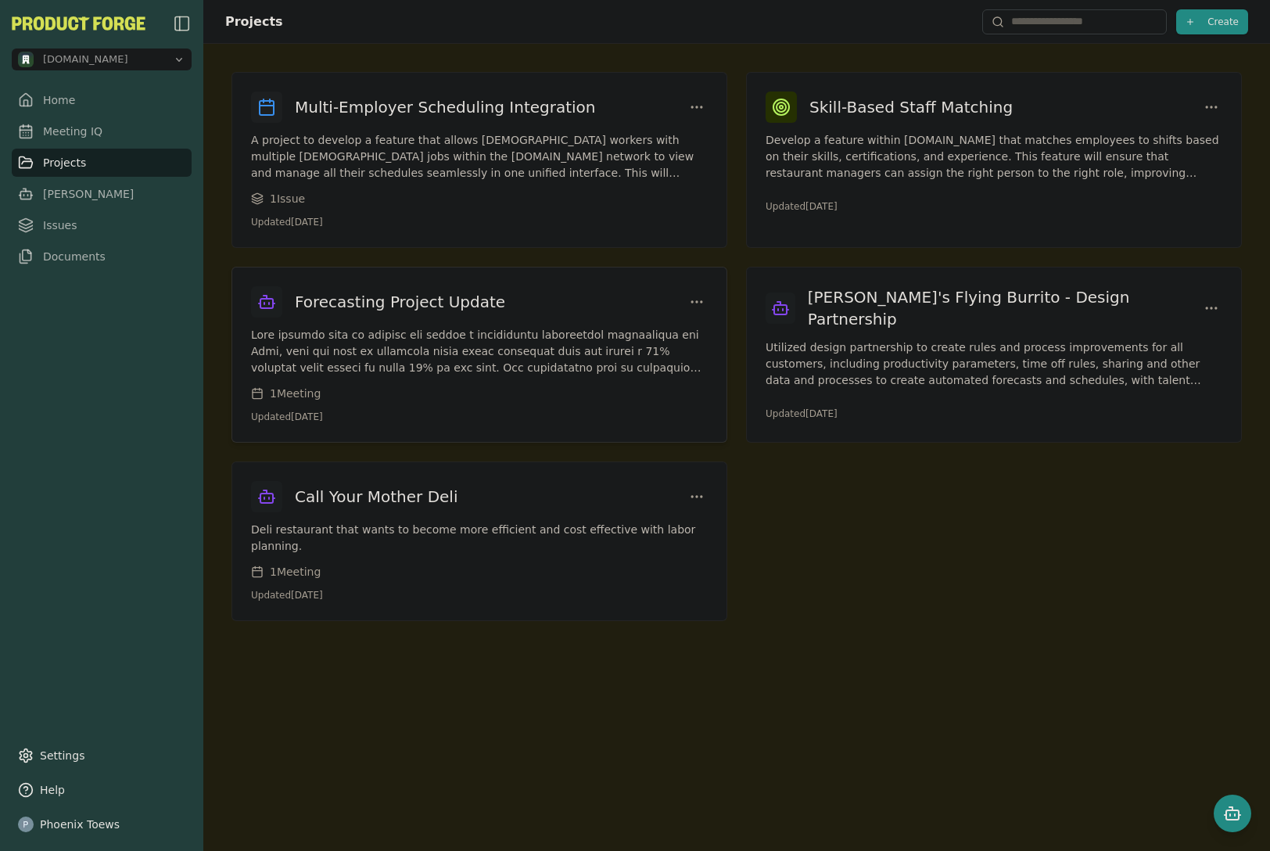
click at [442, 325] on div "Forecasting Project Update 1 Meeting Updated Sep 29, 2025" at bounding box center [479, 355] width 494 height 174
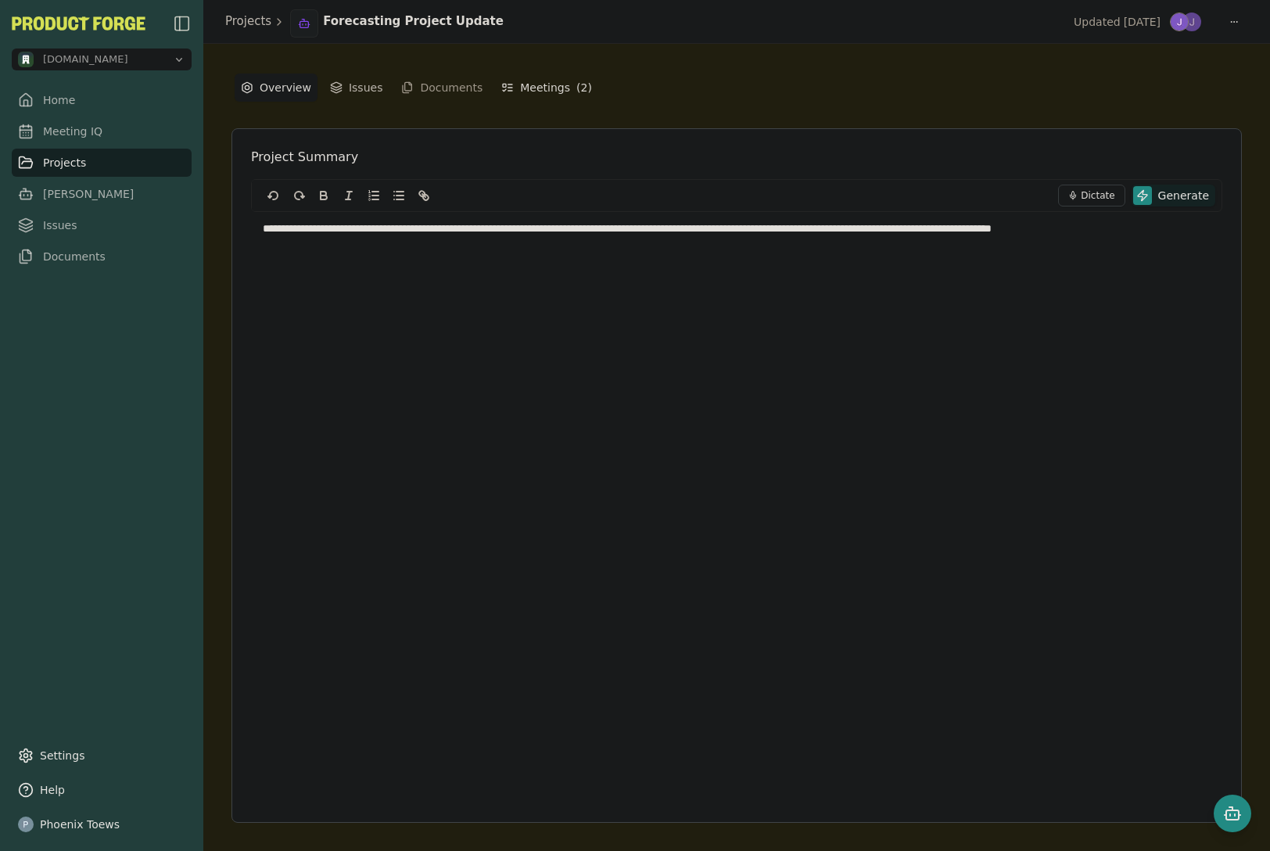
click at [548, 83] on button "Meetings ( 2 )" at bounding box center [546, 88] width 103 height 28
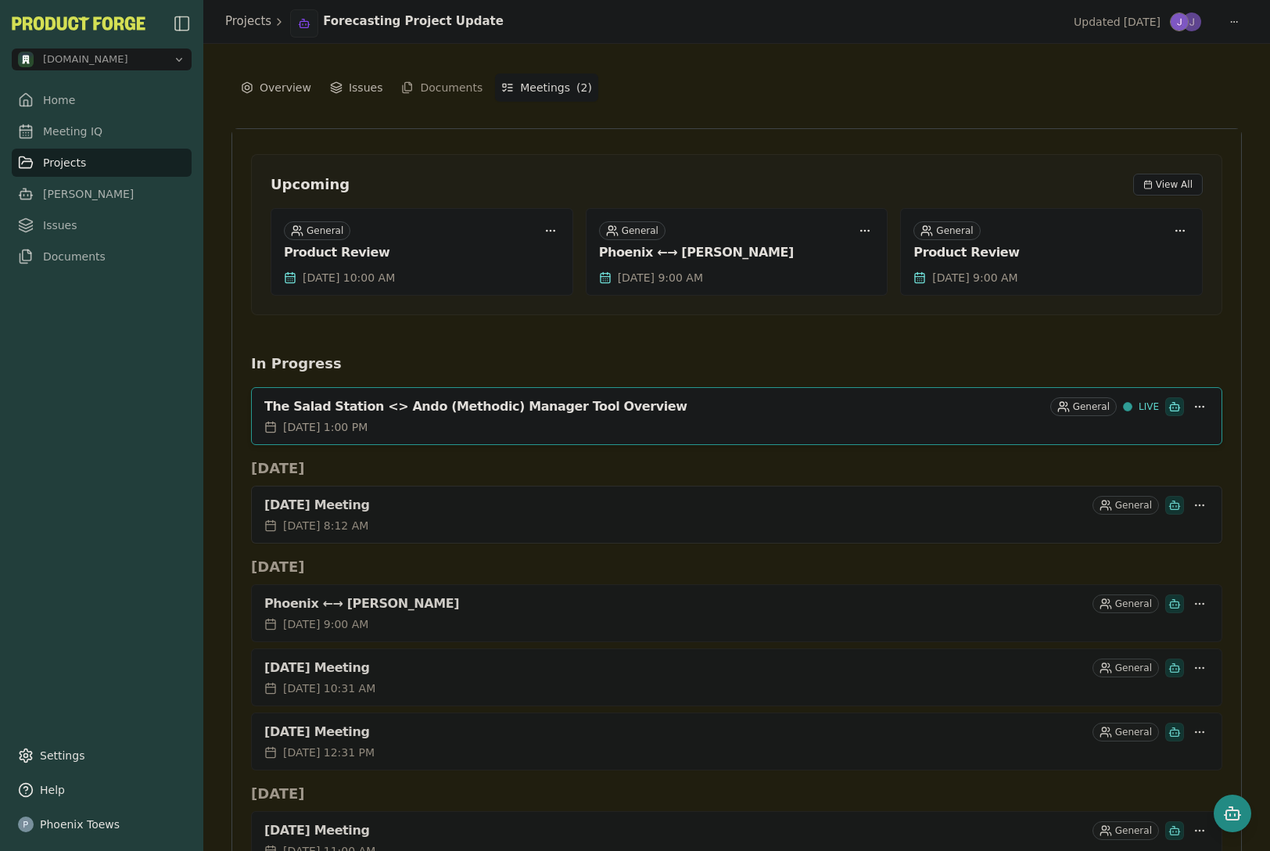
click at [426, 509] on div "October 09, 2025 Meeting" at bounding box center [675, 506] width 822 height 16
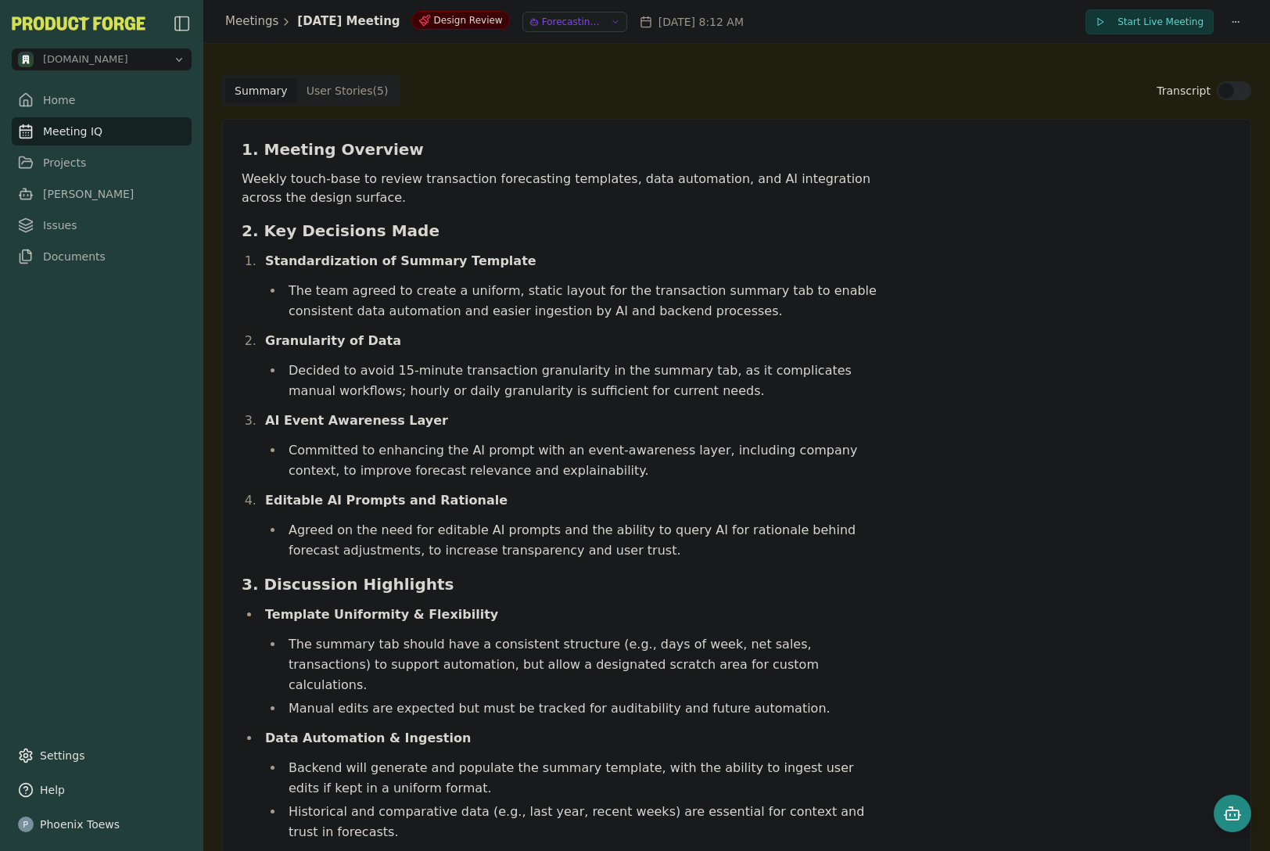
click at [324, 92] on Story "User Stories ( 5 )" at bounding box center [347, 90] width 101 height 25
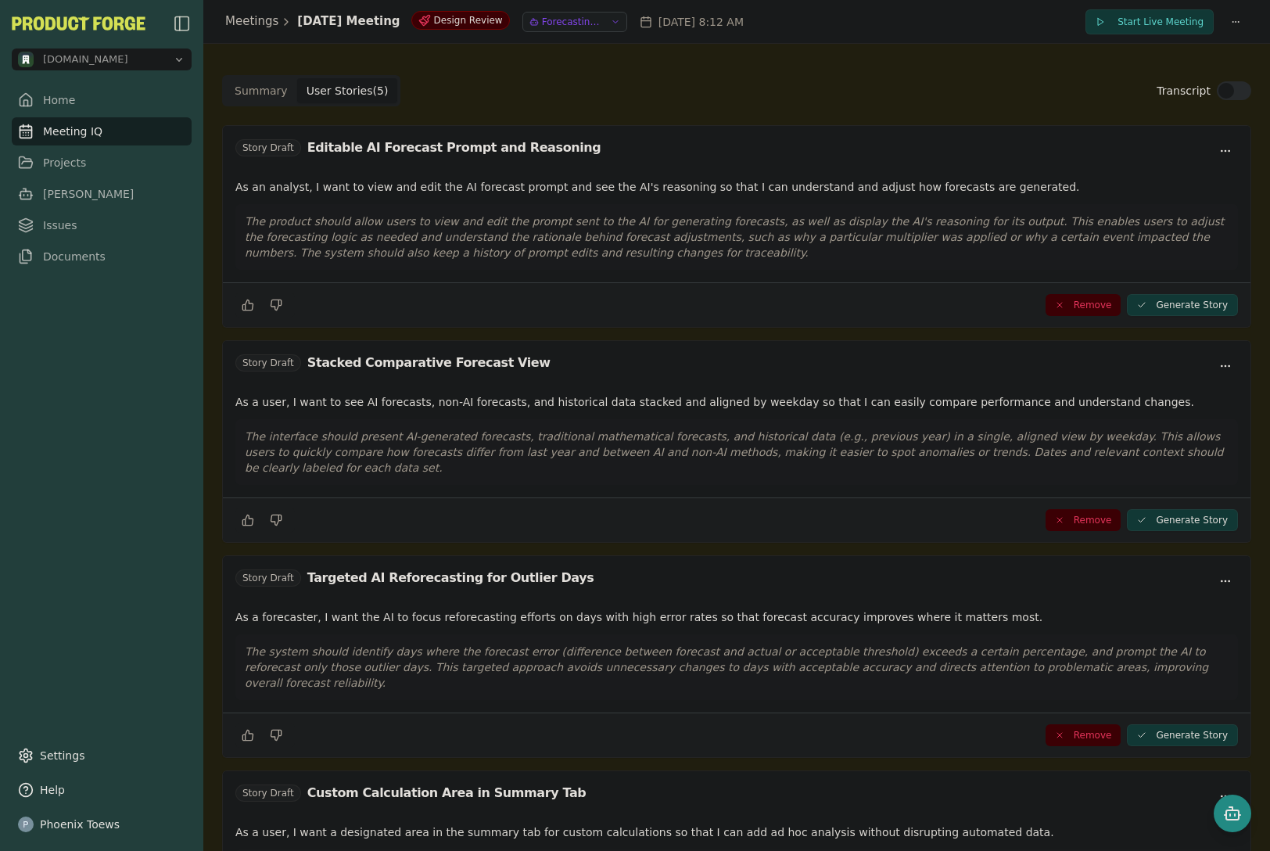
click at [1184, 305] on button "Generate Story" at bounding box center [1182, 305] width 111 height 22
click at [1196, 524] on button "Generate Story" at bounding box center [1182, 520] width 111 height 22
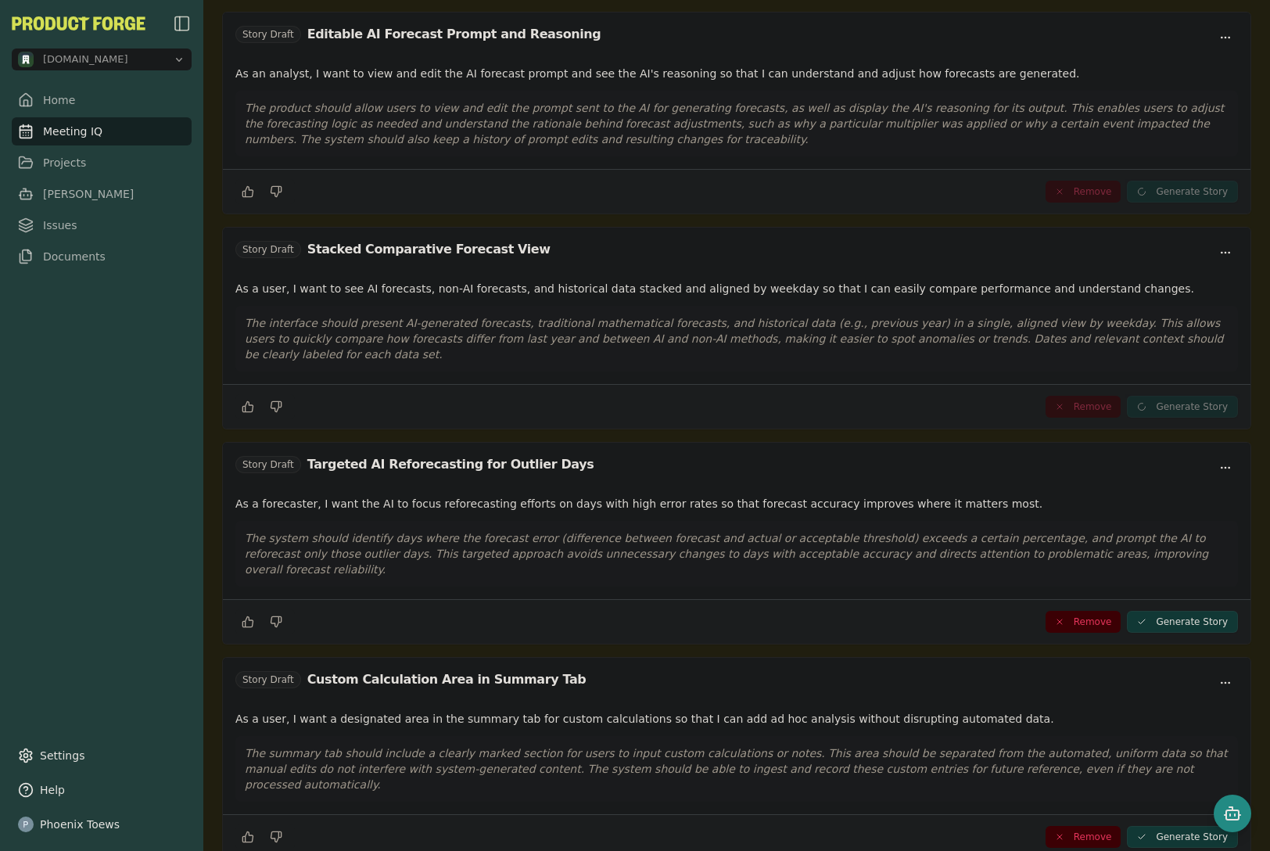
scroll to position [200, 0]
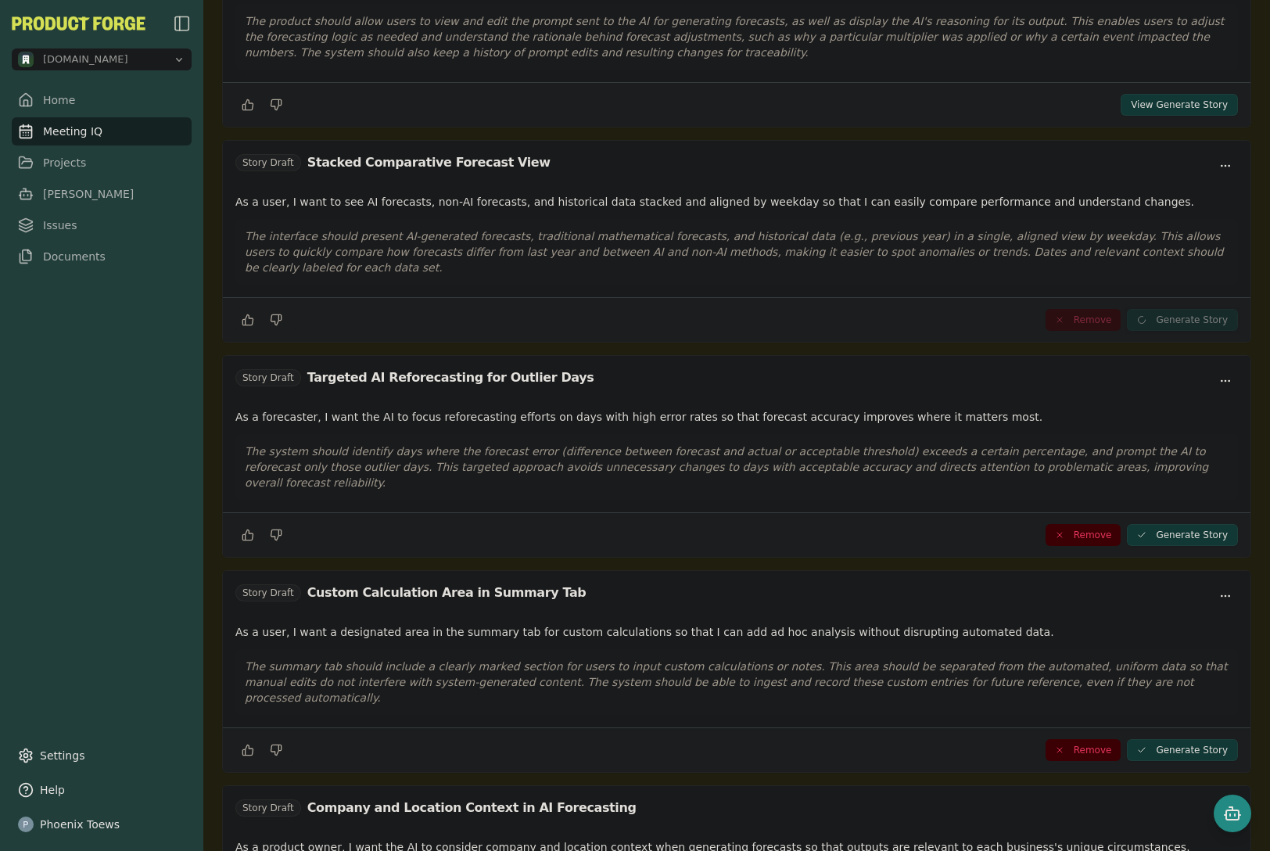
click at [1179, 524] on button "Generate Story" at bounding box center [1182, 535] width 111 height 22
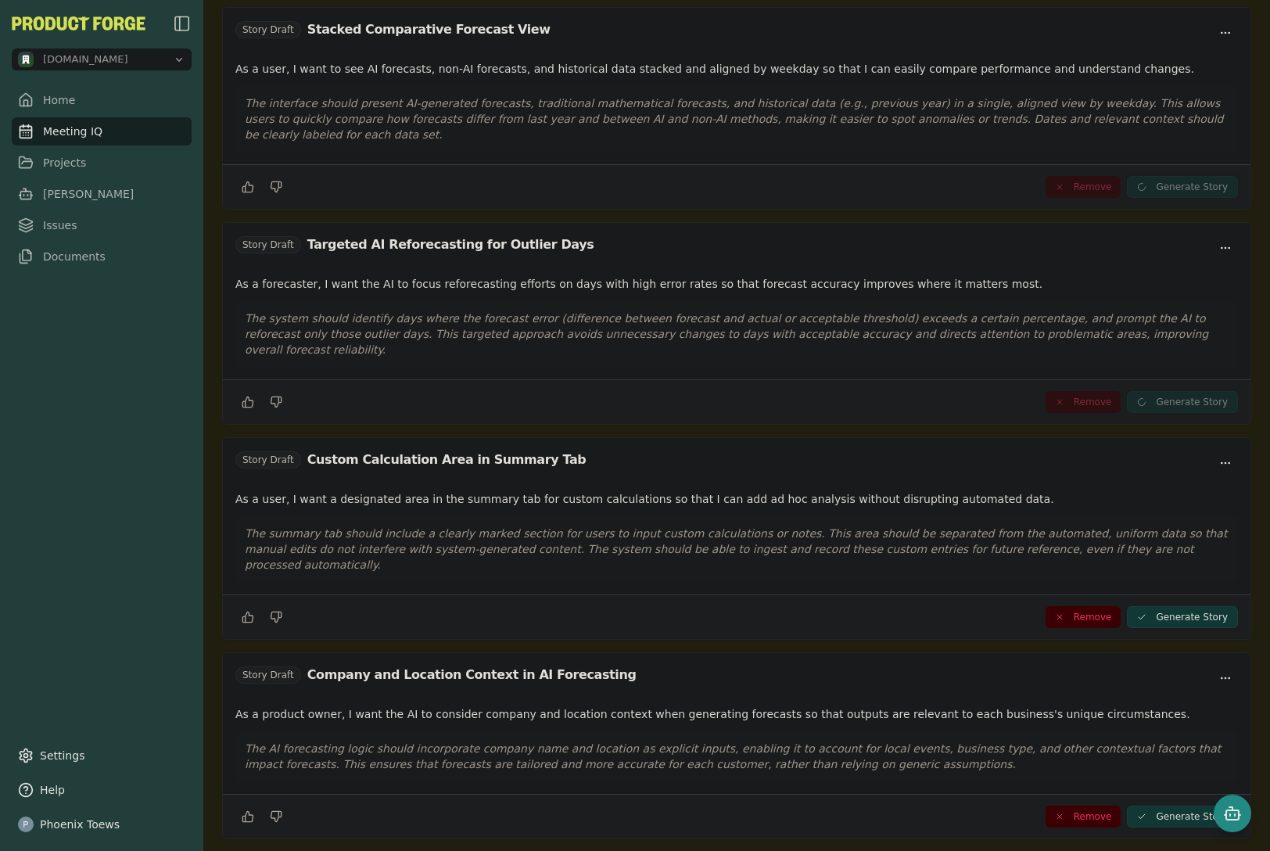
scroll to position [334, 0]
click at [1167, 605] on button "Generate Story" at bounding box center [1182, 616] width 111 height 22
click at [1154, 805] on button "Generate Story" at bounding box center [1182, 816] width 111 height 22
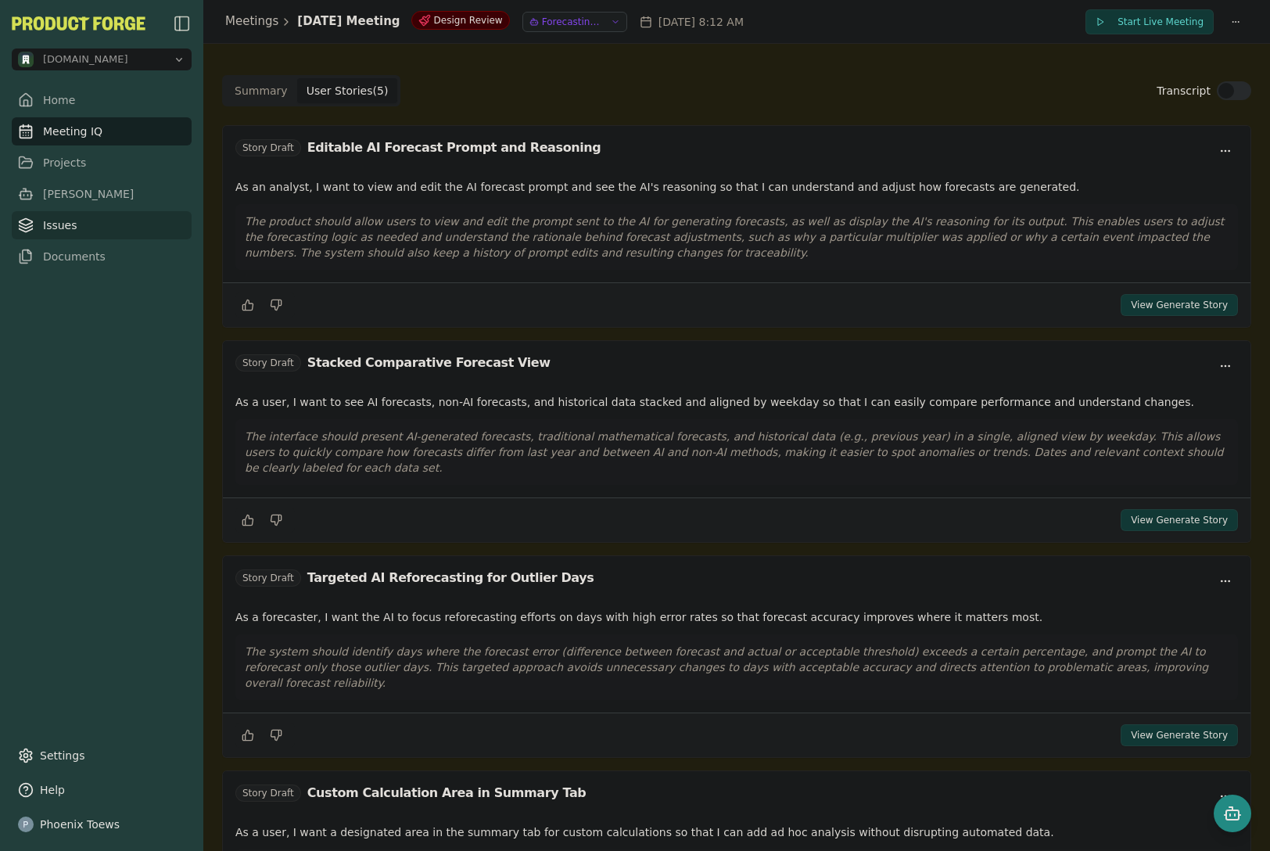
click at [55, 218] on link "Issues" at bounding box center [102, 225] width 180 height 28
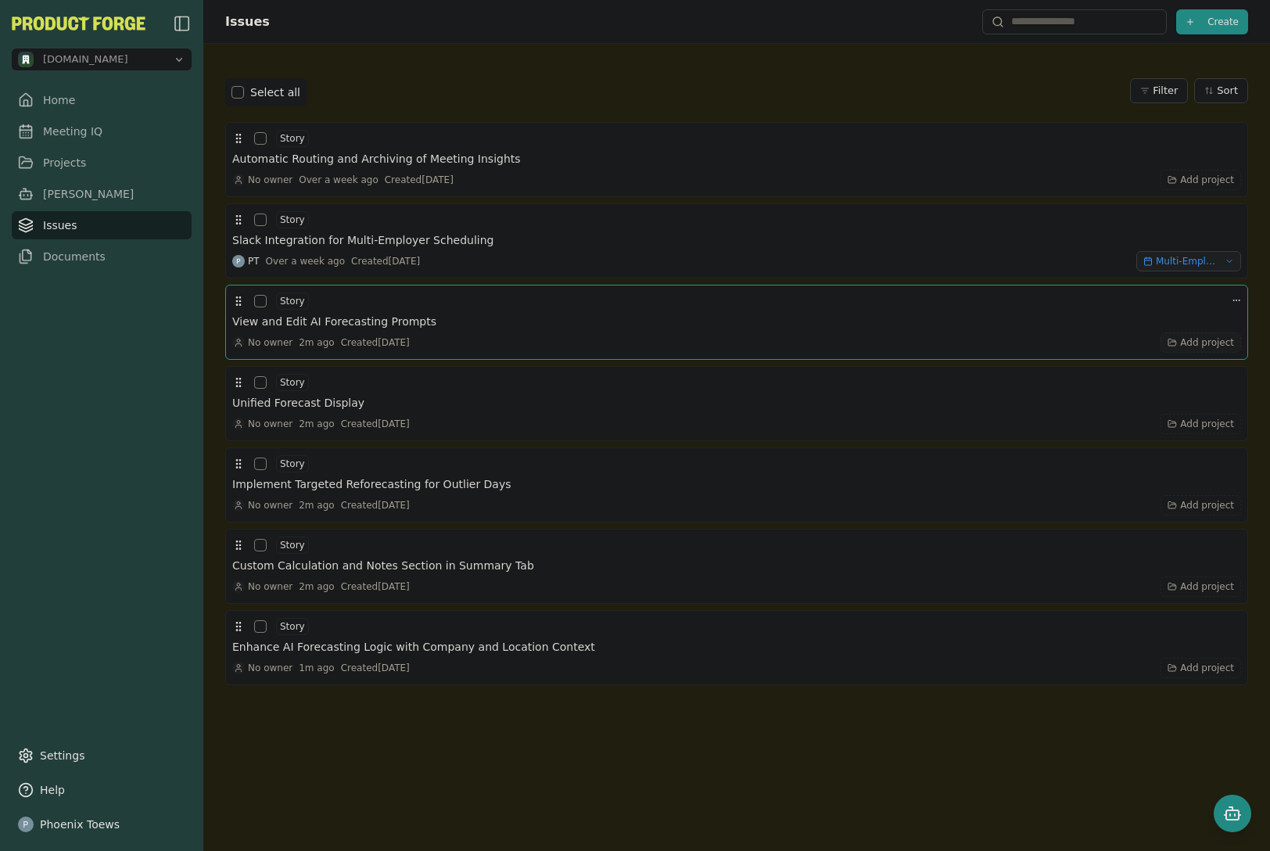
click at [1198, 344] on span "Add project" at bounding box center [1207, 342] width 54 height 13
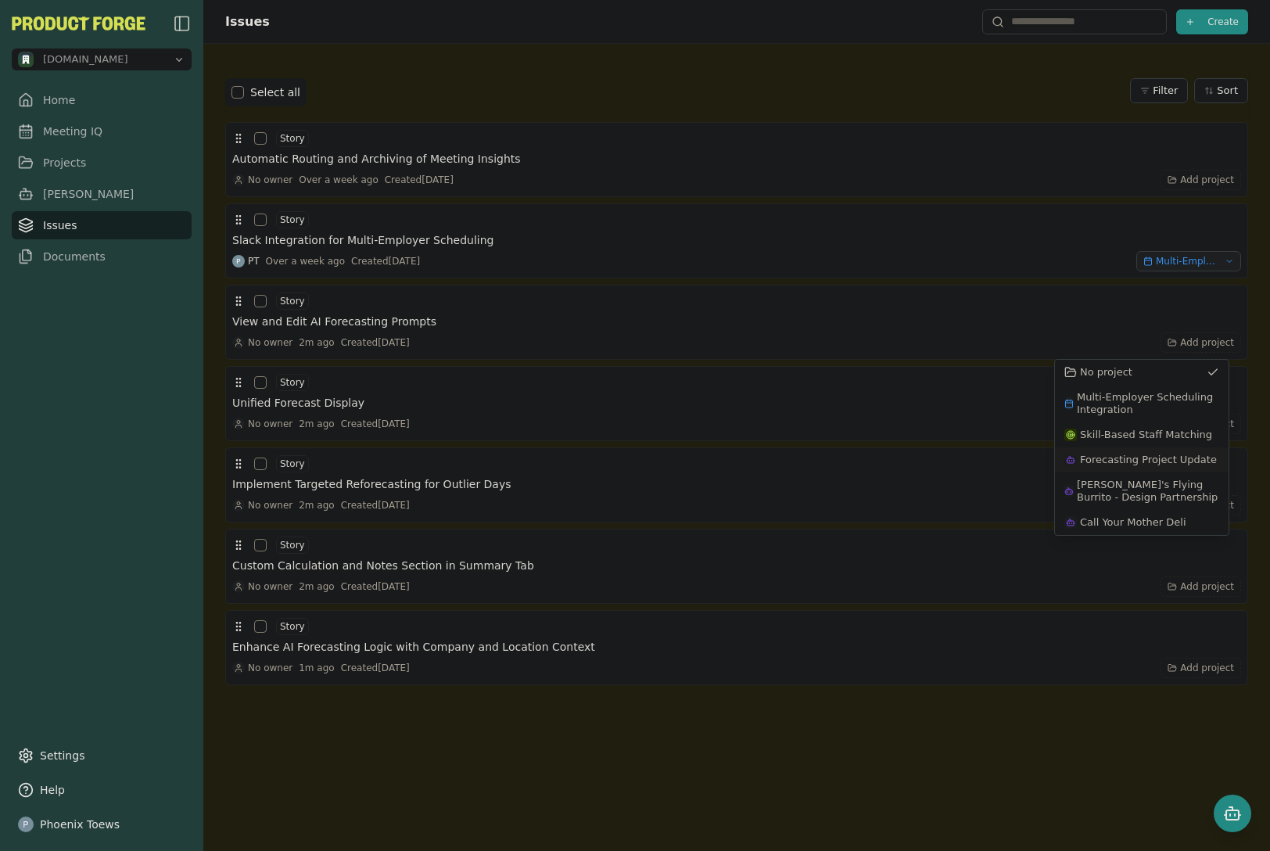
click at [1187, 456] on span "Forecasting Project Update" at bounding box center [1148, 460] width 137 height 13
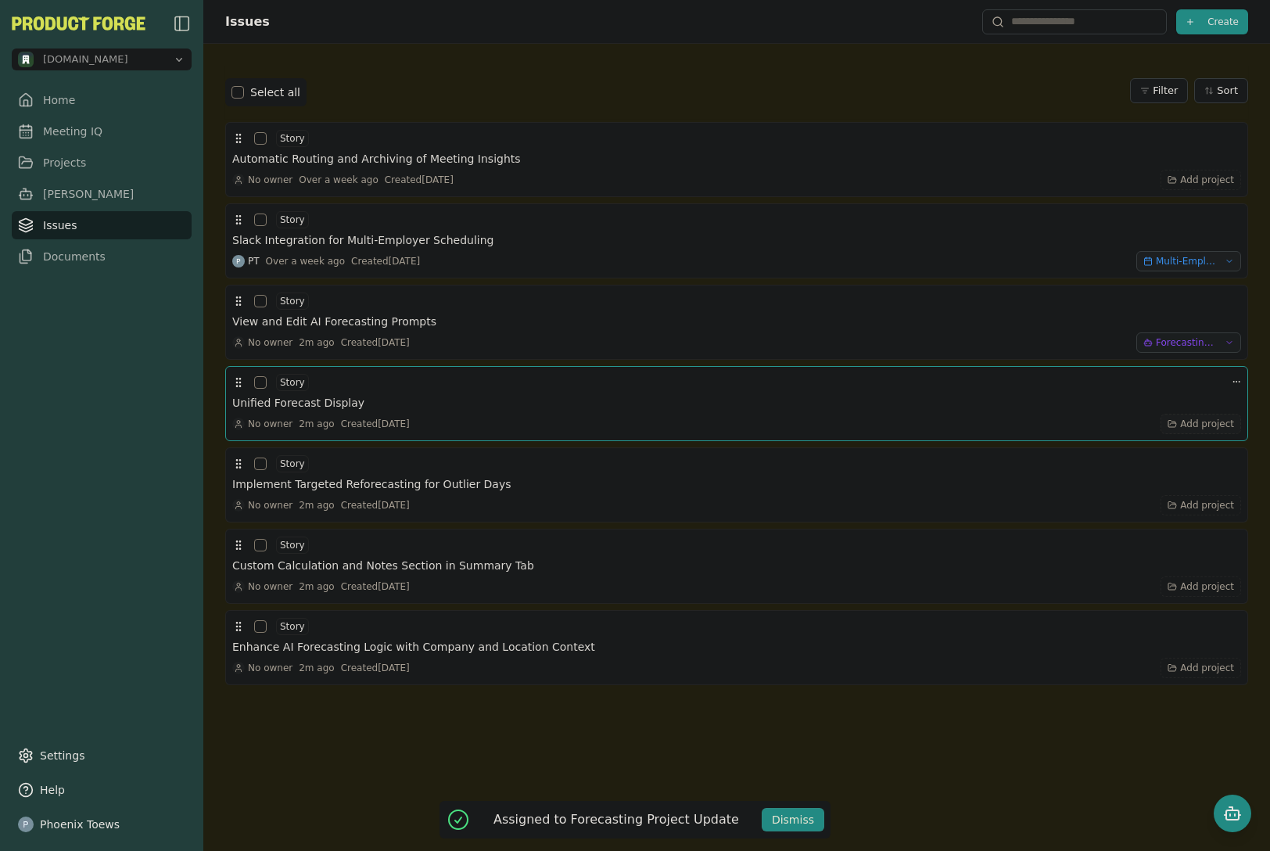
click at [1183, 422] on span "Add project" at bounding box center [1207, 424] width 54 height 13
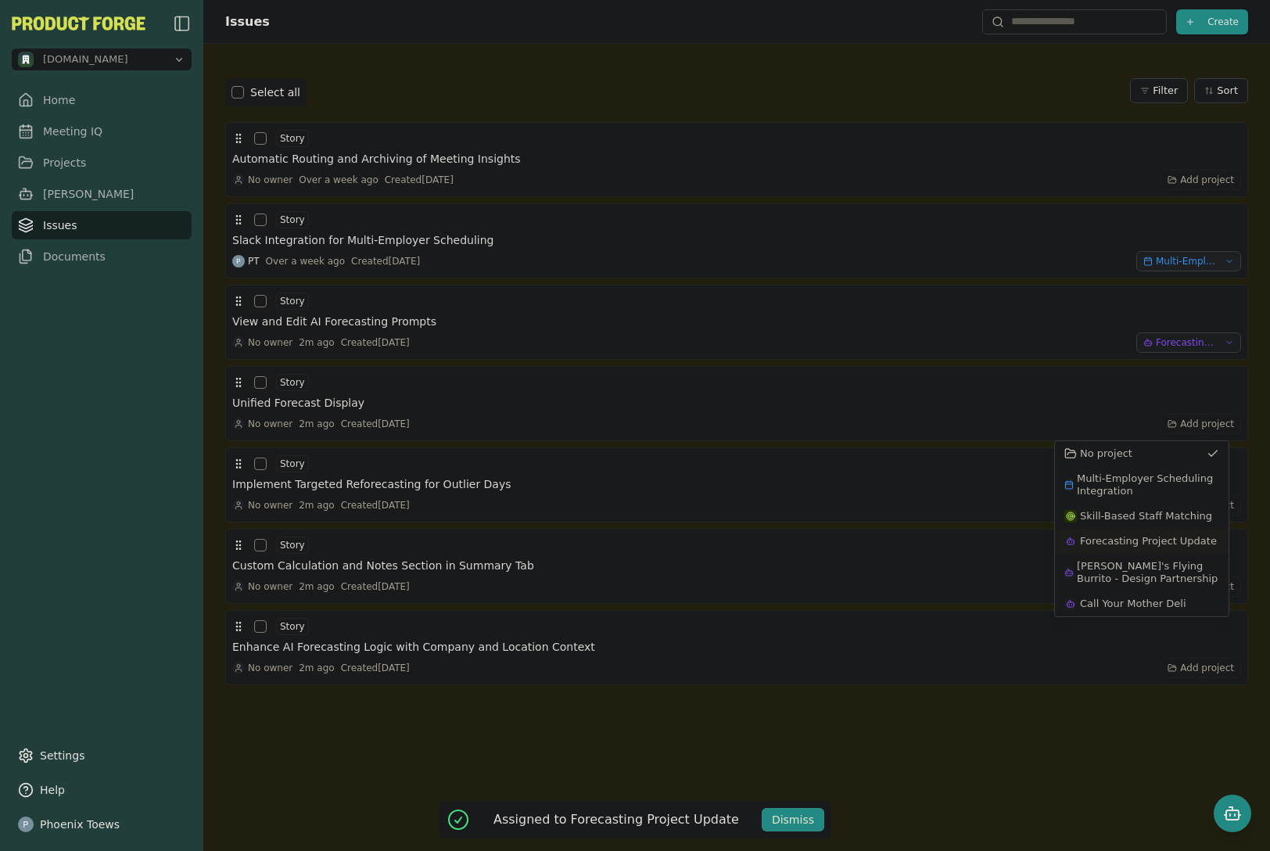
click at [1170, 537] on span "Forecasting Project Update" at bounding box center [1148, 541] width 137 height 13
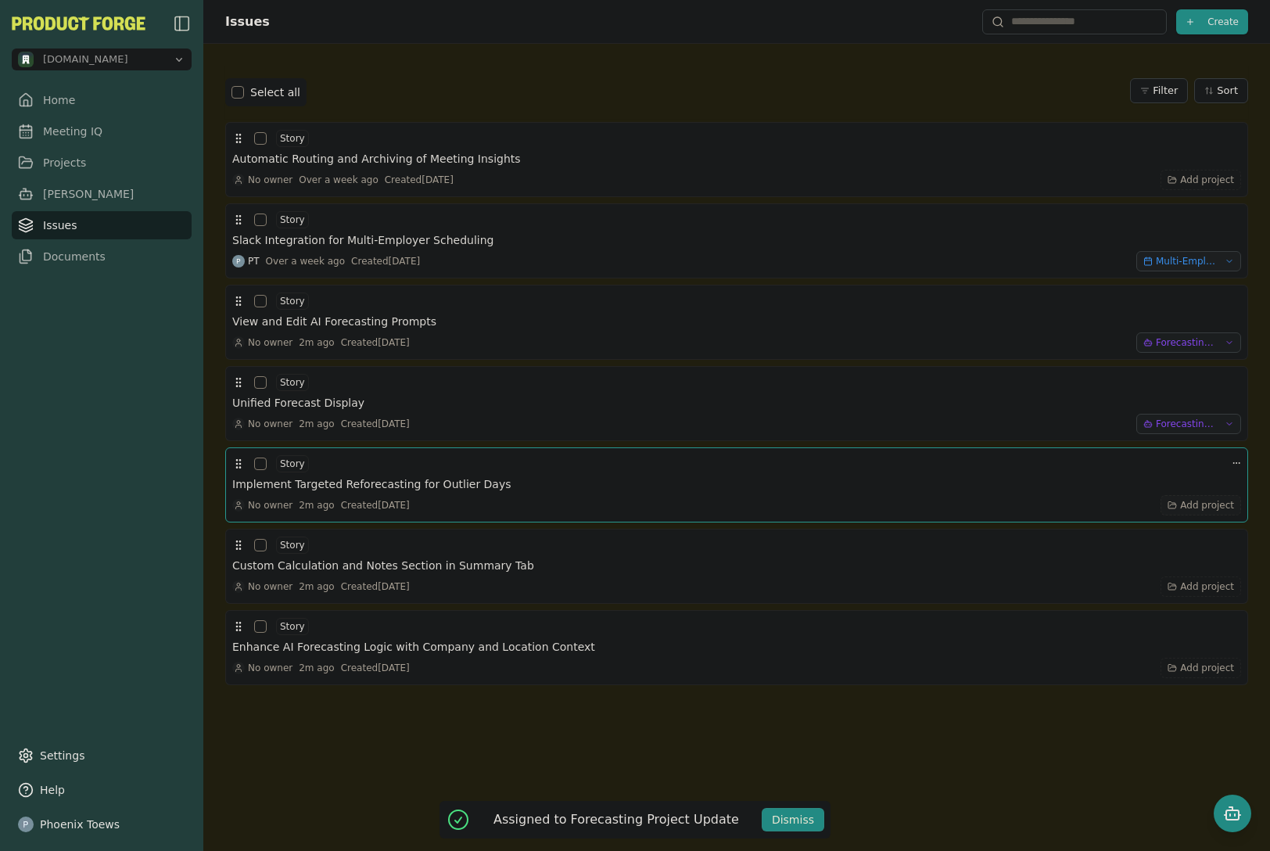
click at [1180, 509] on span "Add project" at bounding box center [1207, 505] width 54 height 13
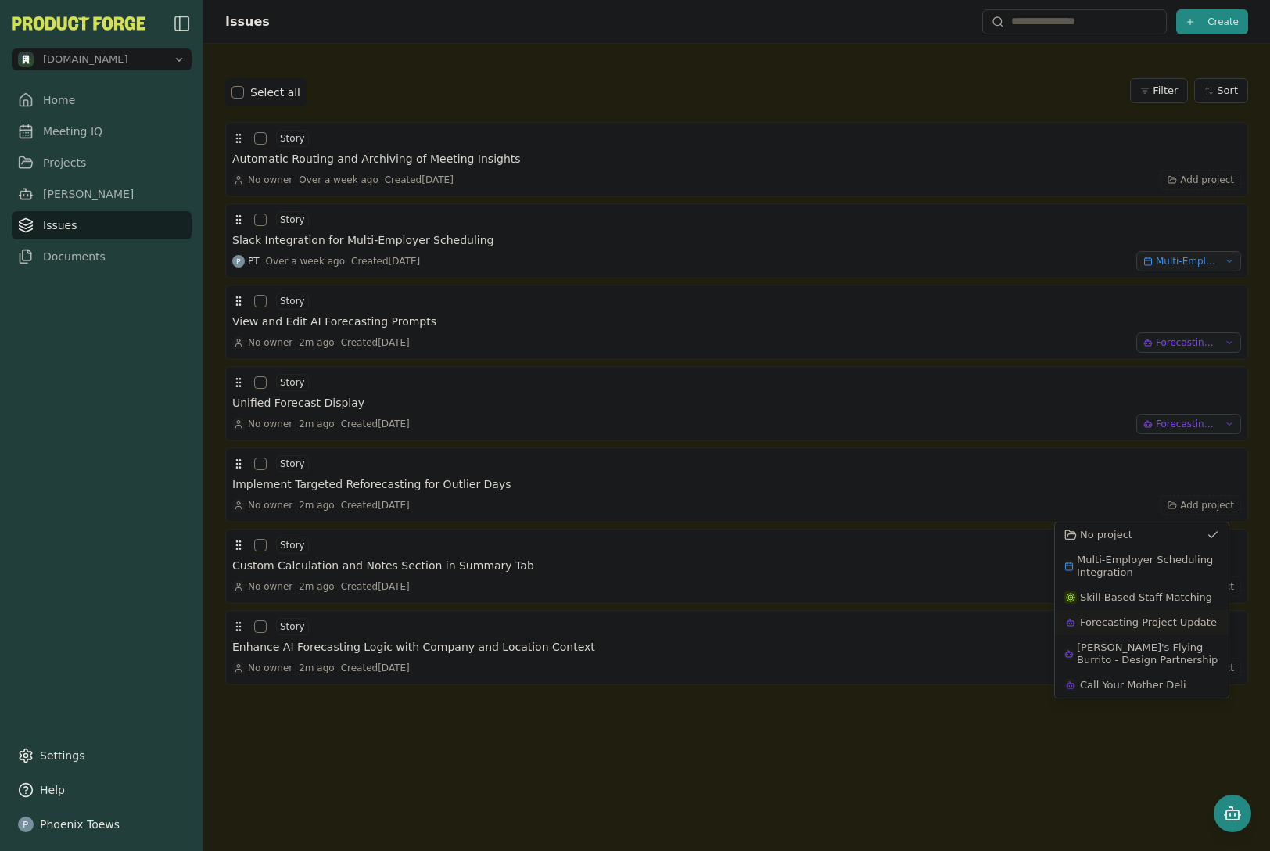
click at [1161, 619] on span "Forecasting Project Update" at bounding box center [1148, 622] width 137 height 13
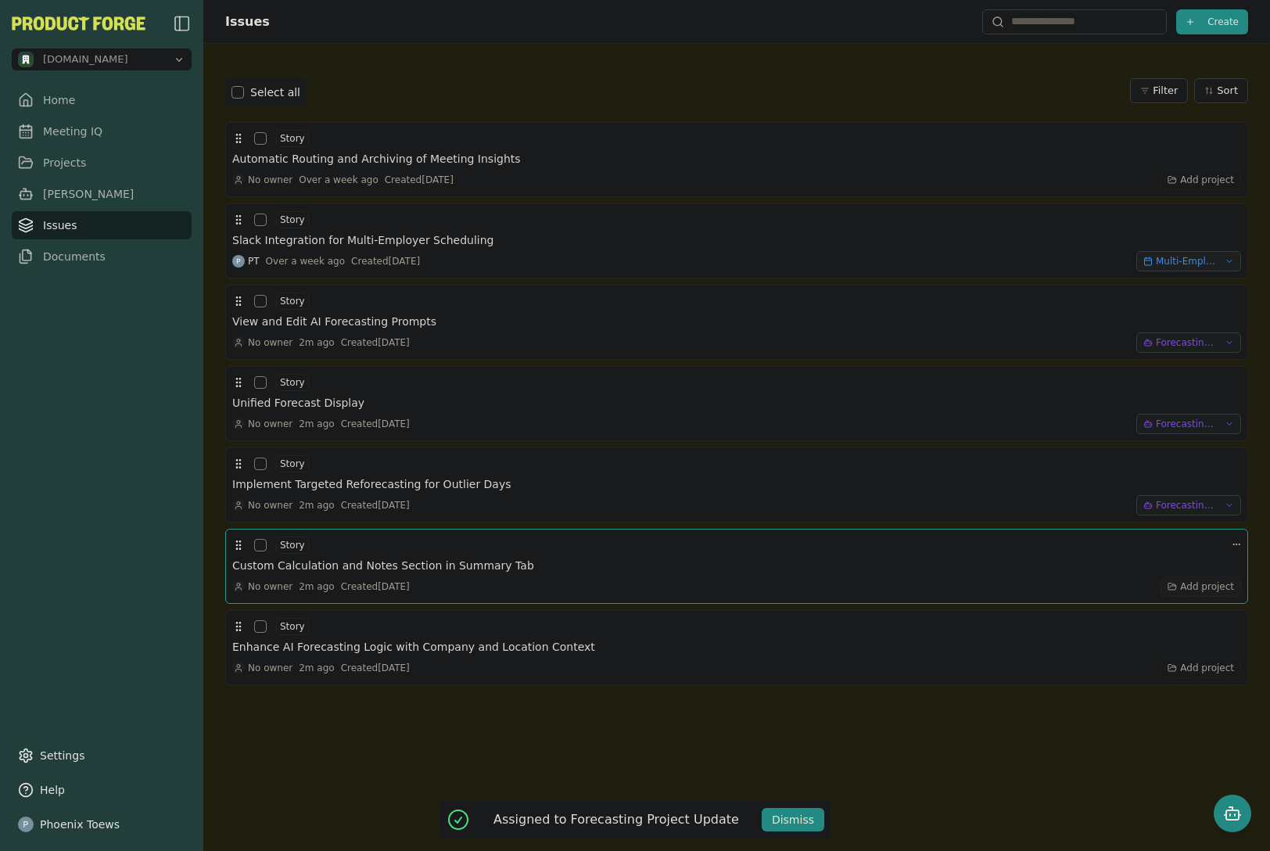
click at [1168, 586] on icon "button" at bounding box center [1172, 586] width 9 height 9
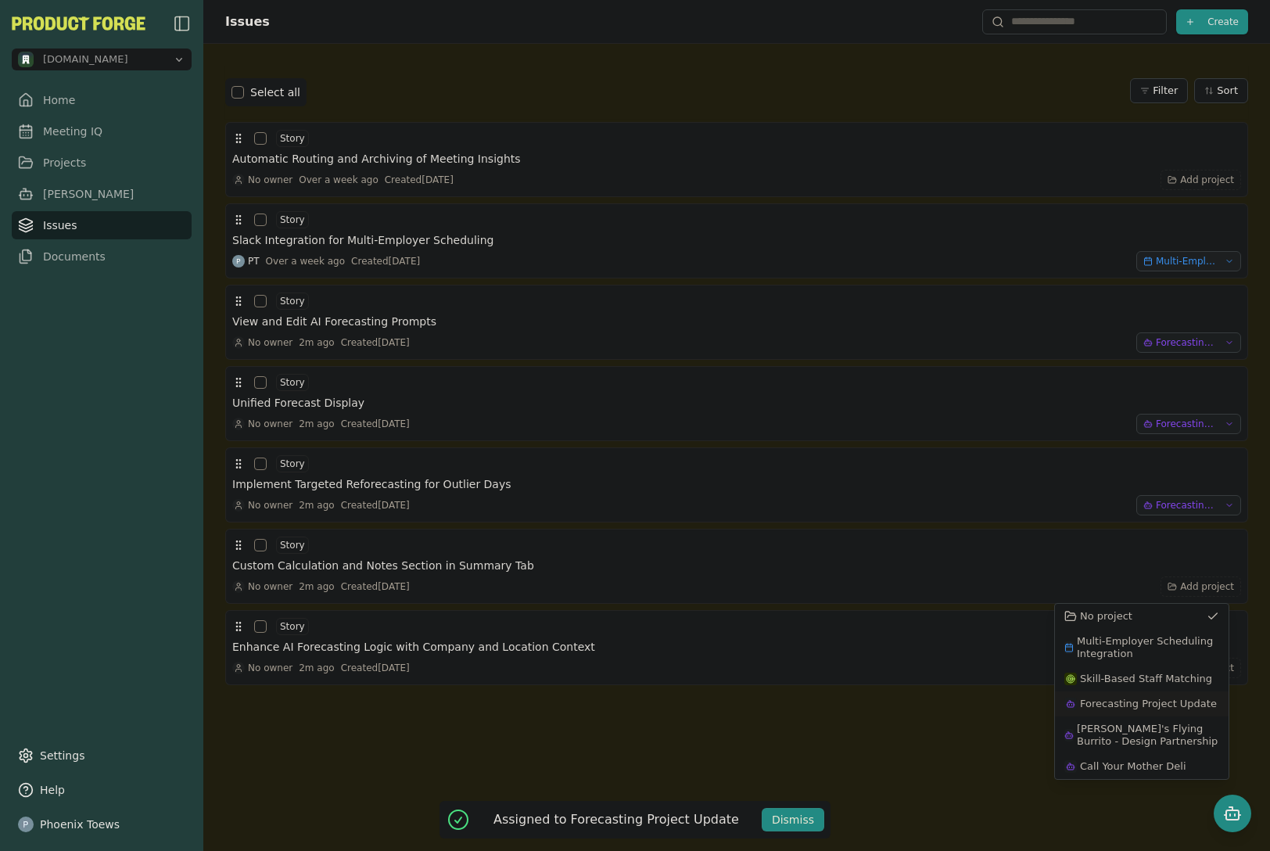
click at [1151, 703] on span "Forecasting Project Update" at bounding box center [1148, 704] width 137 height 13
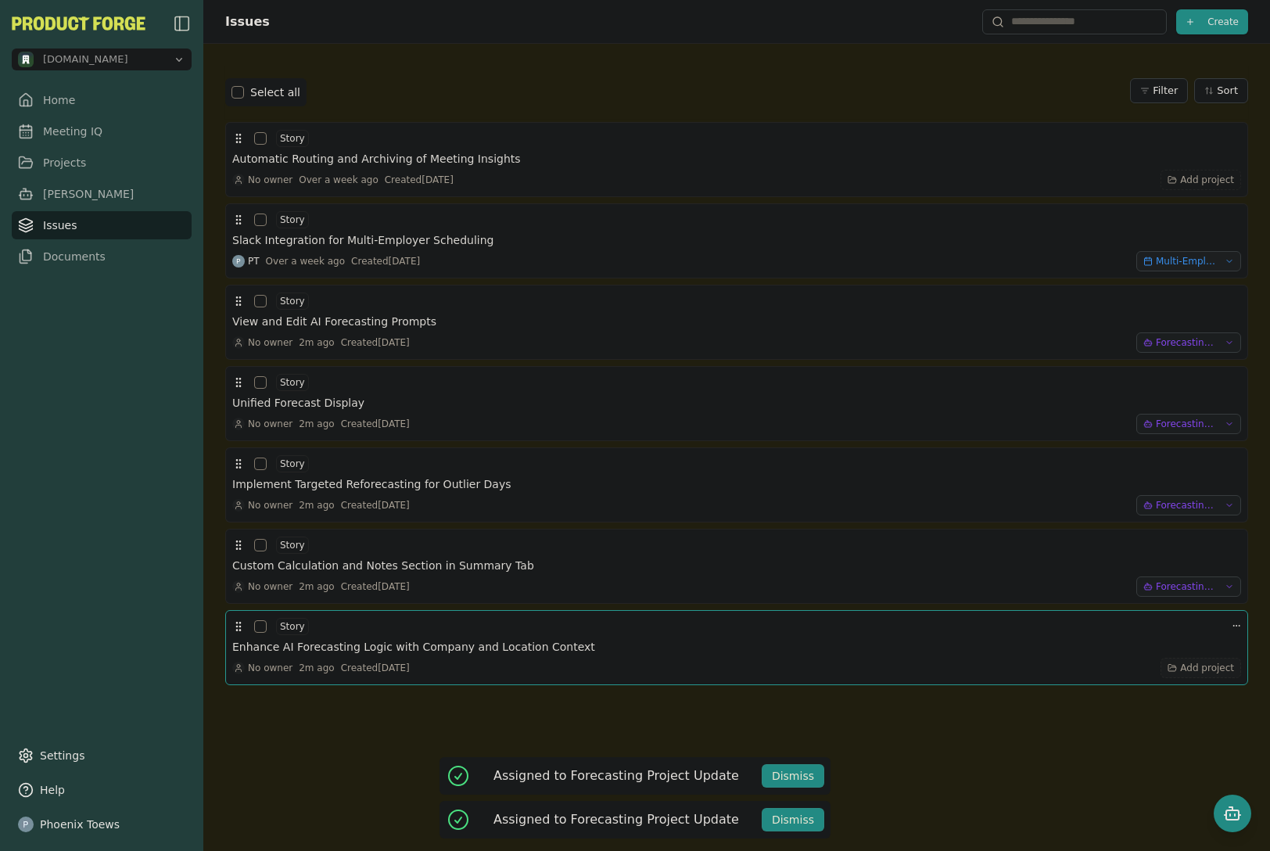
click at [1180, 664] on span "Add project" at bounding box center [1207, 668] width 54 height 13
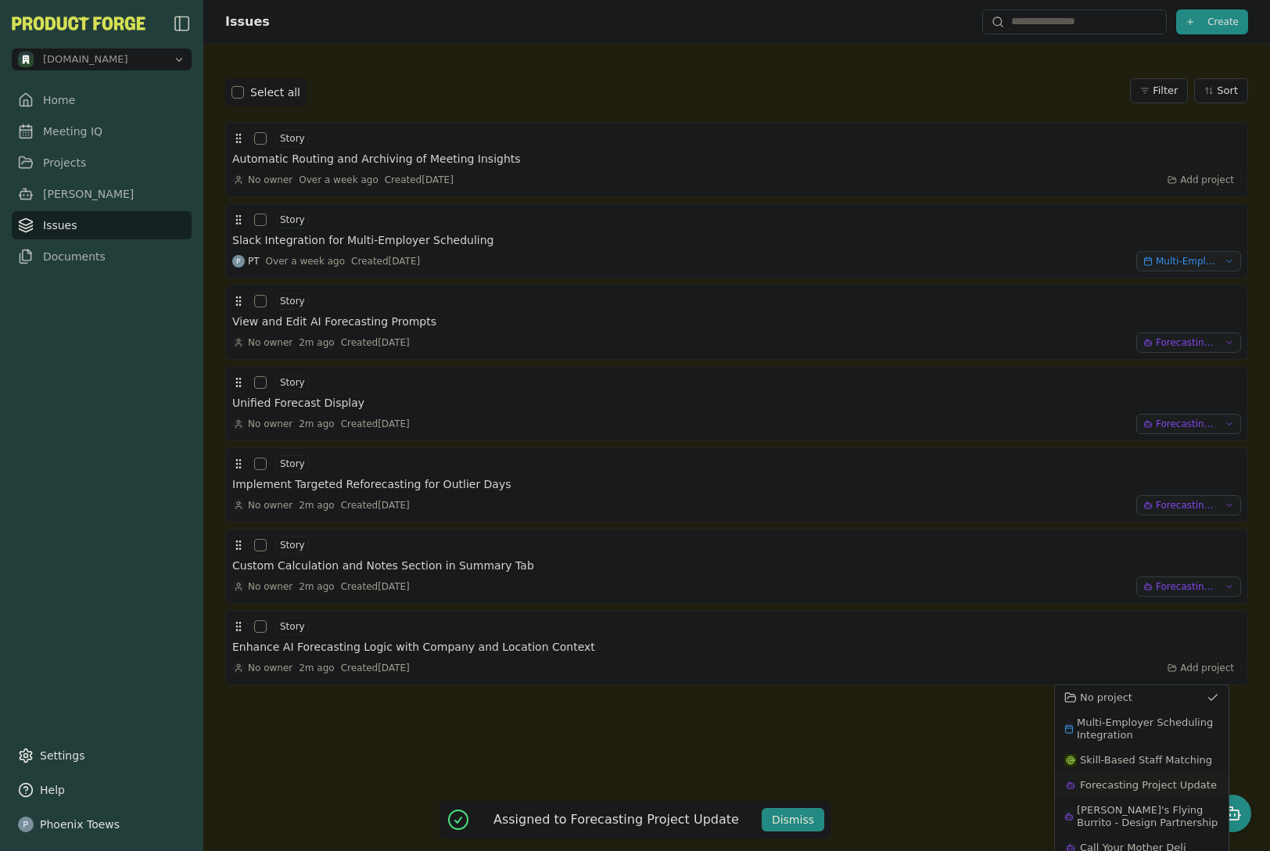
click at [1168, 784] on span "Forecasting Project Update" at bounding box center [1148, 785] width 137 height 13
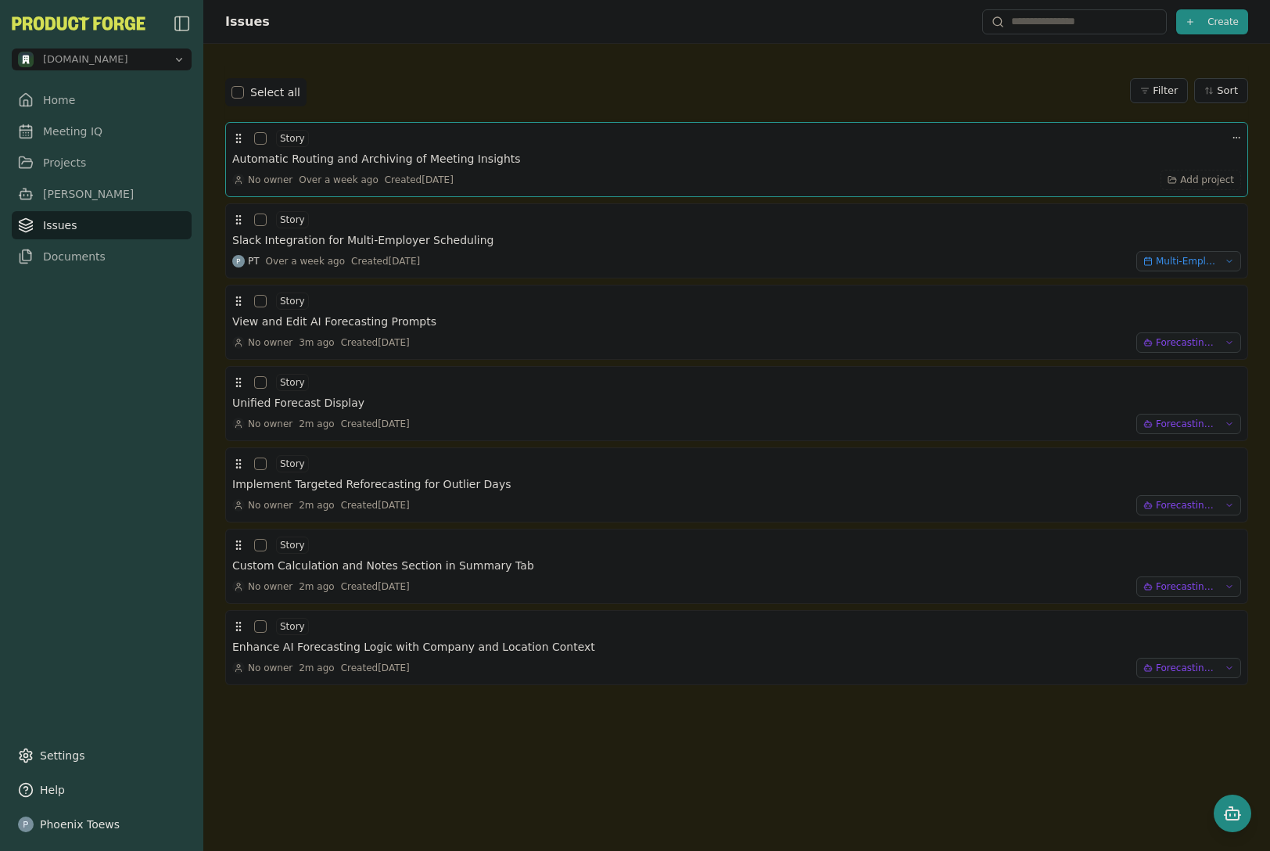
click at [458, 152] on h3 "Automatic Routing and Archiving of Meeting Insights" at bounding box center [376, 159] width 289 height 16
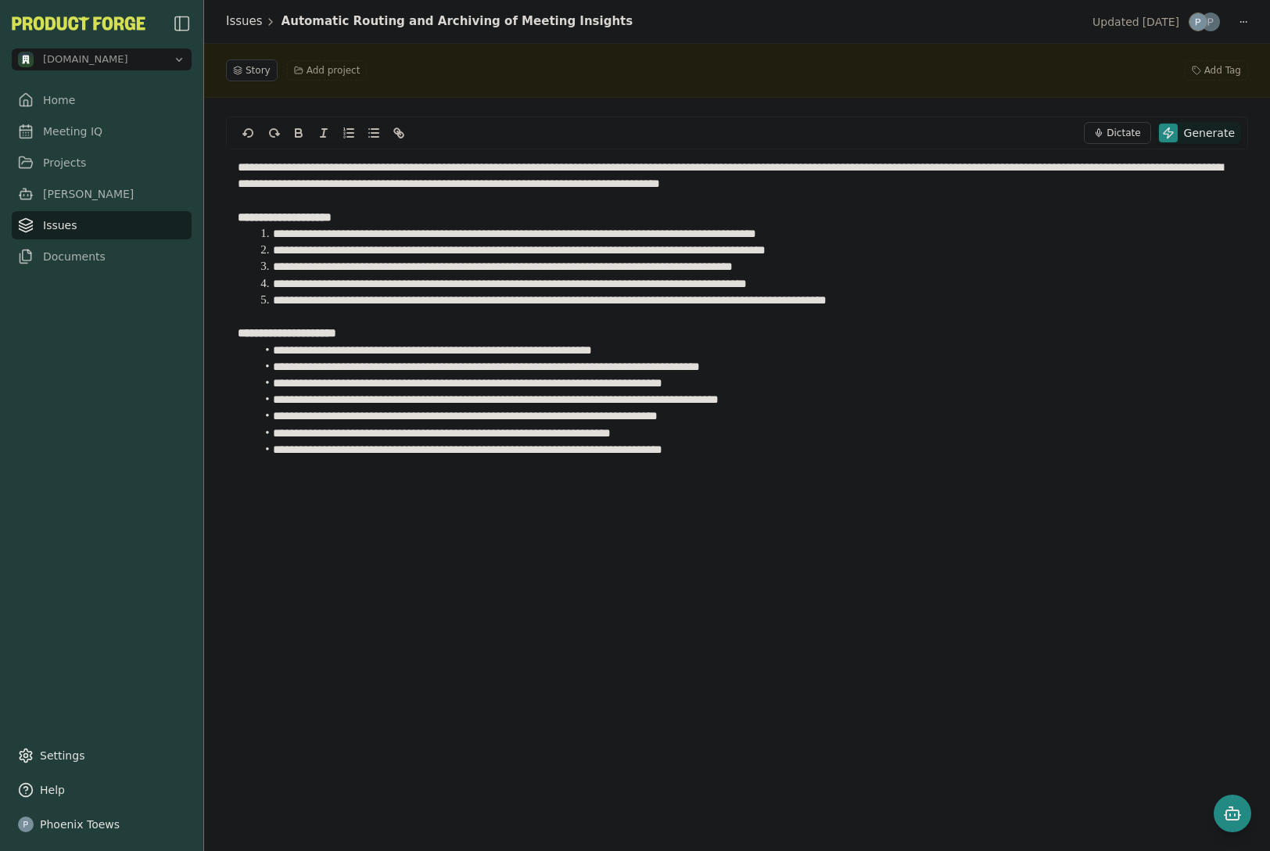
click at [247, 16] on link "Issues" at bounding box center [244, 22] width 37 height 18
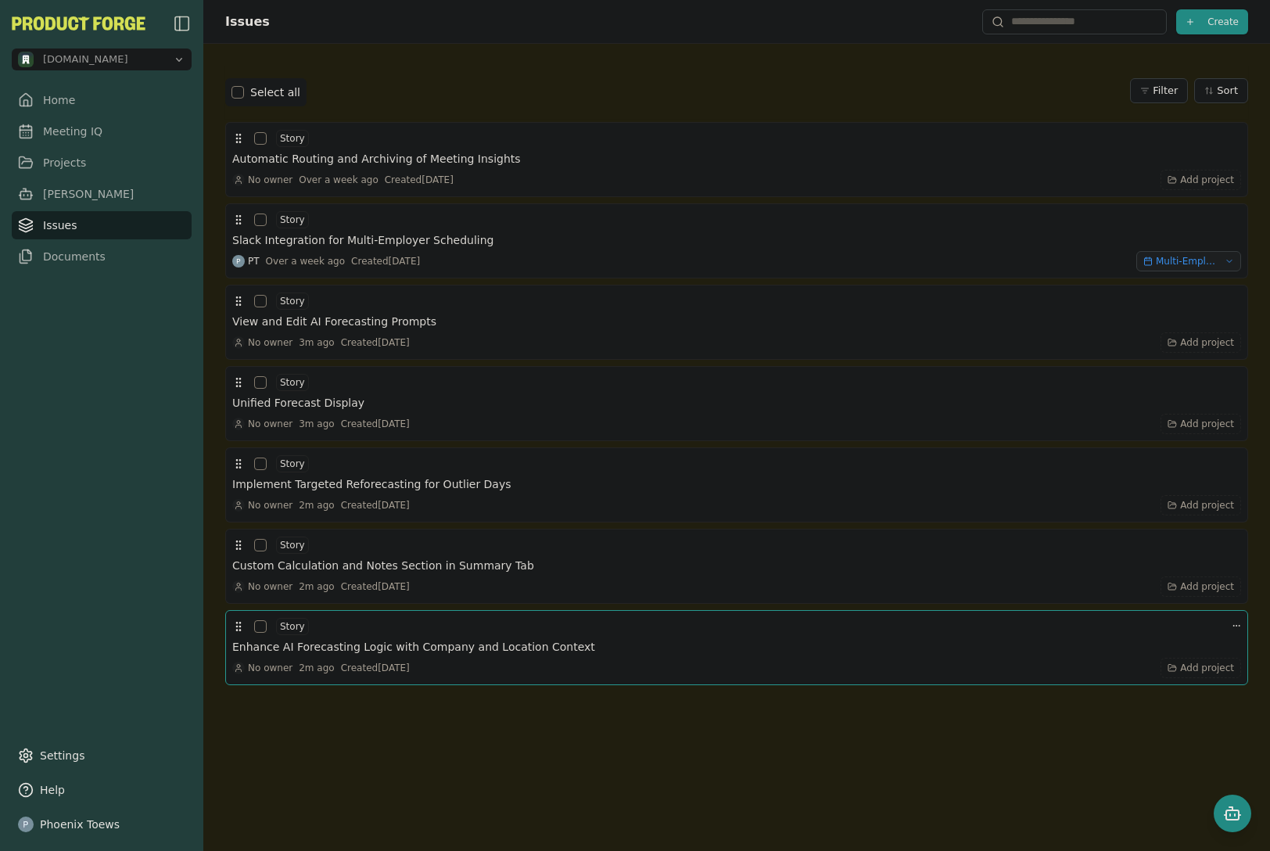
click at [482, 649] on h3 "Enhance AI Forecasting Logic with Company and Location Context" at bounding box center [413, 647] width 363 height 16
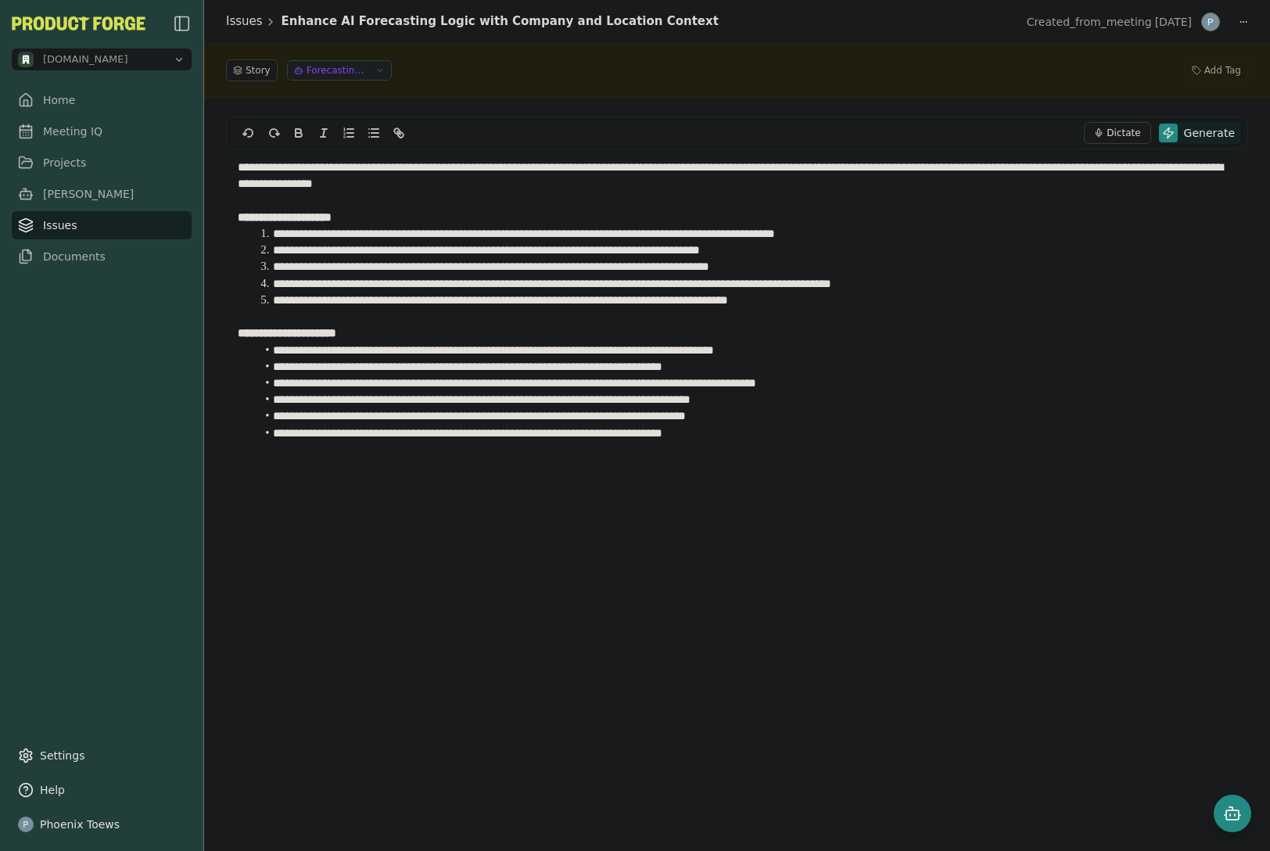
click at [250, 19] on link "Issues" at bounding box center [244, 22] width 37 height 18
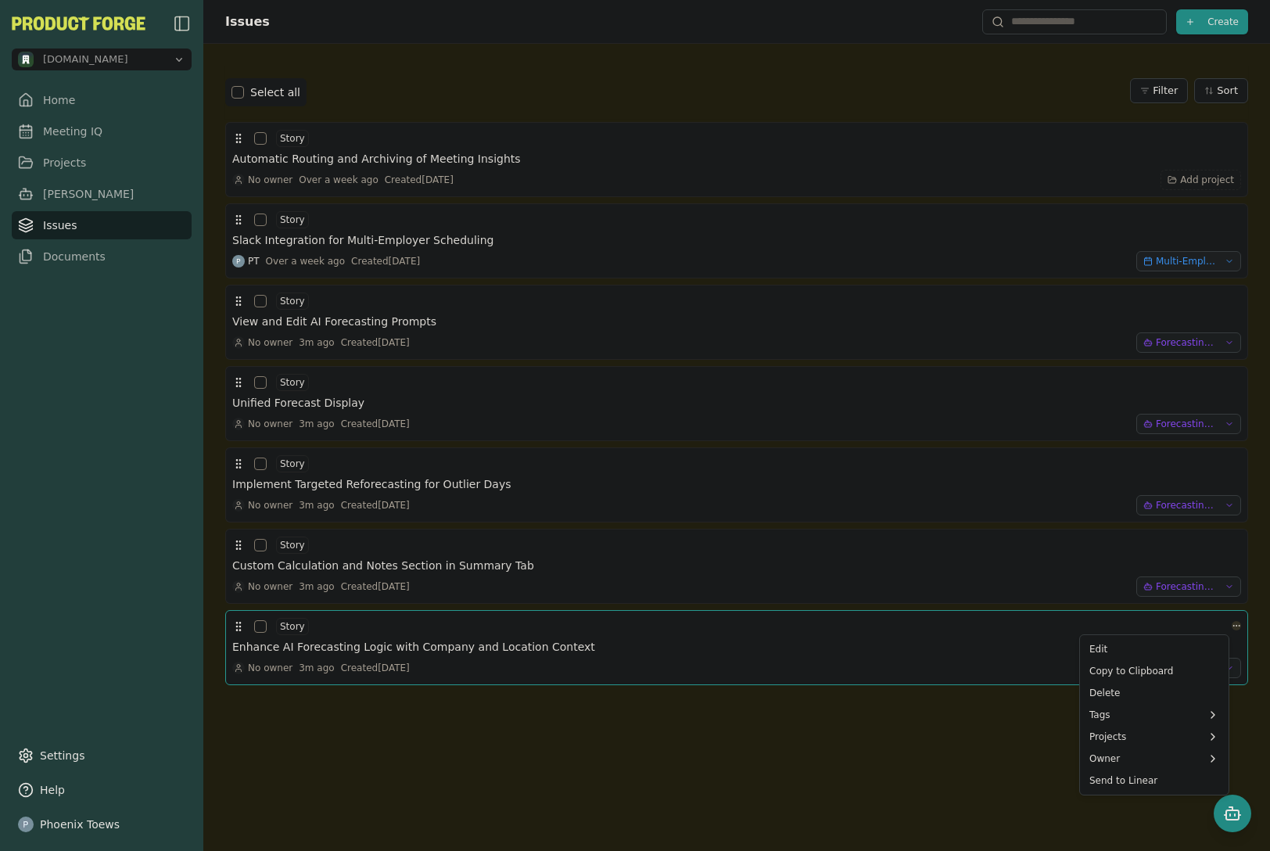
click at [1224, 624] on html "[DOMAIN_NAME] Home Meeting IQ Projects [PERSON_NAME] Issues Documents Settings …" at bounding box center [635, 425] width 1270 height 851
click at [1011, 790] on span "Phoenix Toews" at bounding box center [1034, 792] width 69 height 13
click at [825, 762] on html "methodic.work Home Meeting IQ Projects Smith Issues Documents Settings Help Pho…" at bounding box center [635, 425] width 1270 height 851
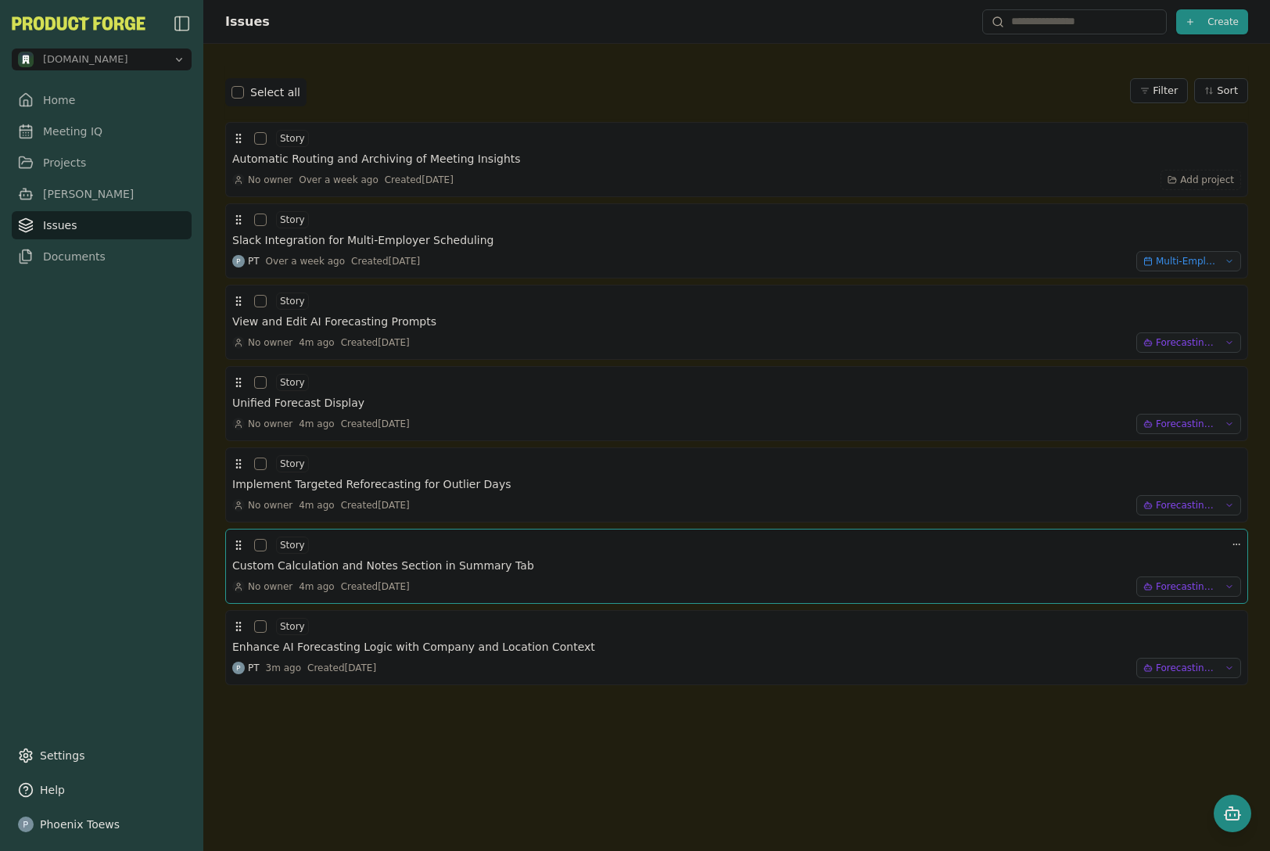
click at [1232, 539] on div at bounding box center [1236, 545] width 9 height 19
click at [1224, 544] on html "methodic.work Home Meeting IQ Projects Smith Issues Documents Settings Help Pho…" at bounding box center [635, 425] width 1270 height 851
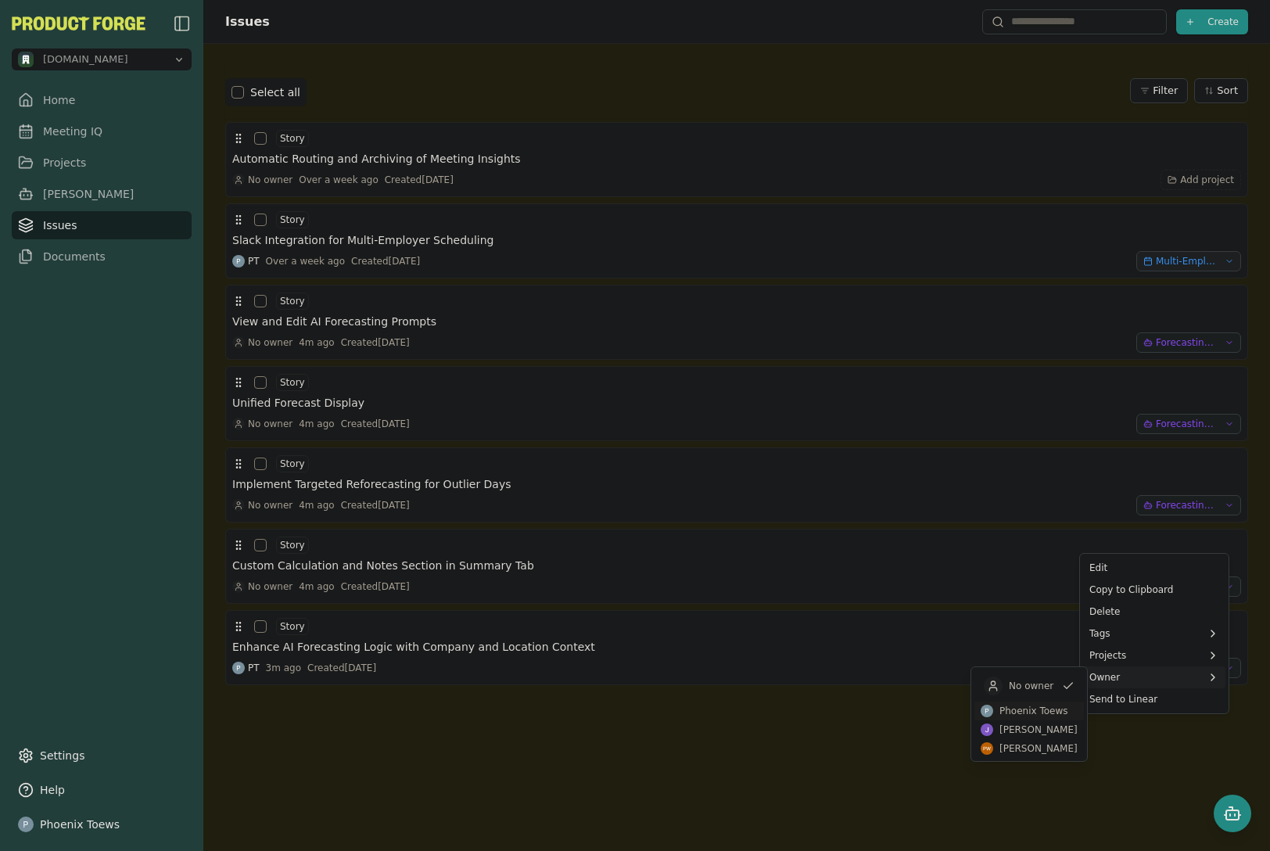
click at [1058, 707] on span "Phoenix Toews" at bounding box center [1034, 711] width 69 height 13
click at [753, 796] on html "methodic.work Home Meeting IQ Projects Smith Issues Documents Settings Help Pho…" at bounding box center [635, 425] width 1270 height 851
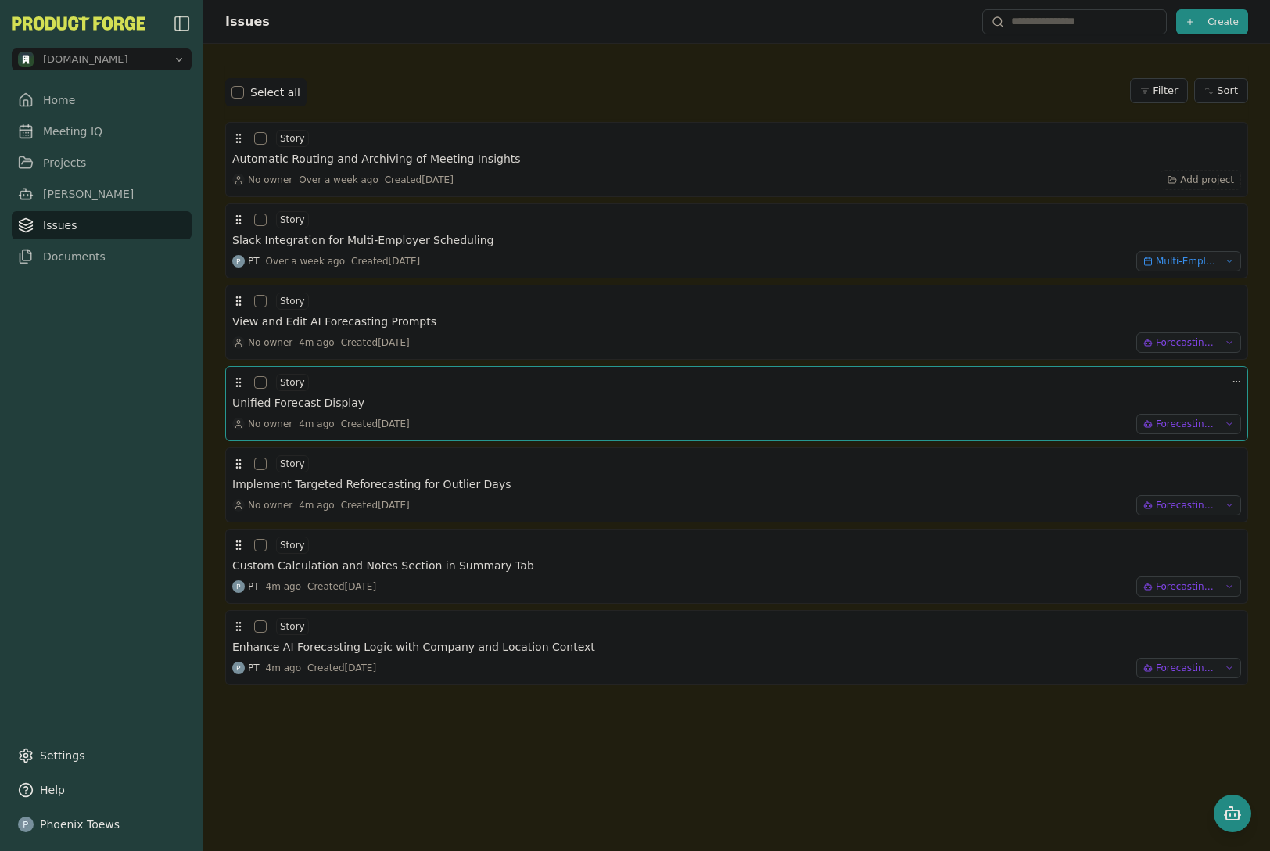
click at [332, 400] on h3 "Unified Forecast Display" at bounding box center [298, 403] width 132 height 16
click at [459, 489] on h3 "Implement Targeted Reforecasting for Outlier Days" at bounding box center [371, 484] width 279 height 16
click at [322, 325] on h3 "View and Edit AI Forecasting Prompts" at bounding box center [334, 322] width 204 height 16
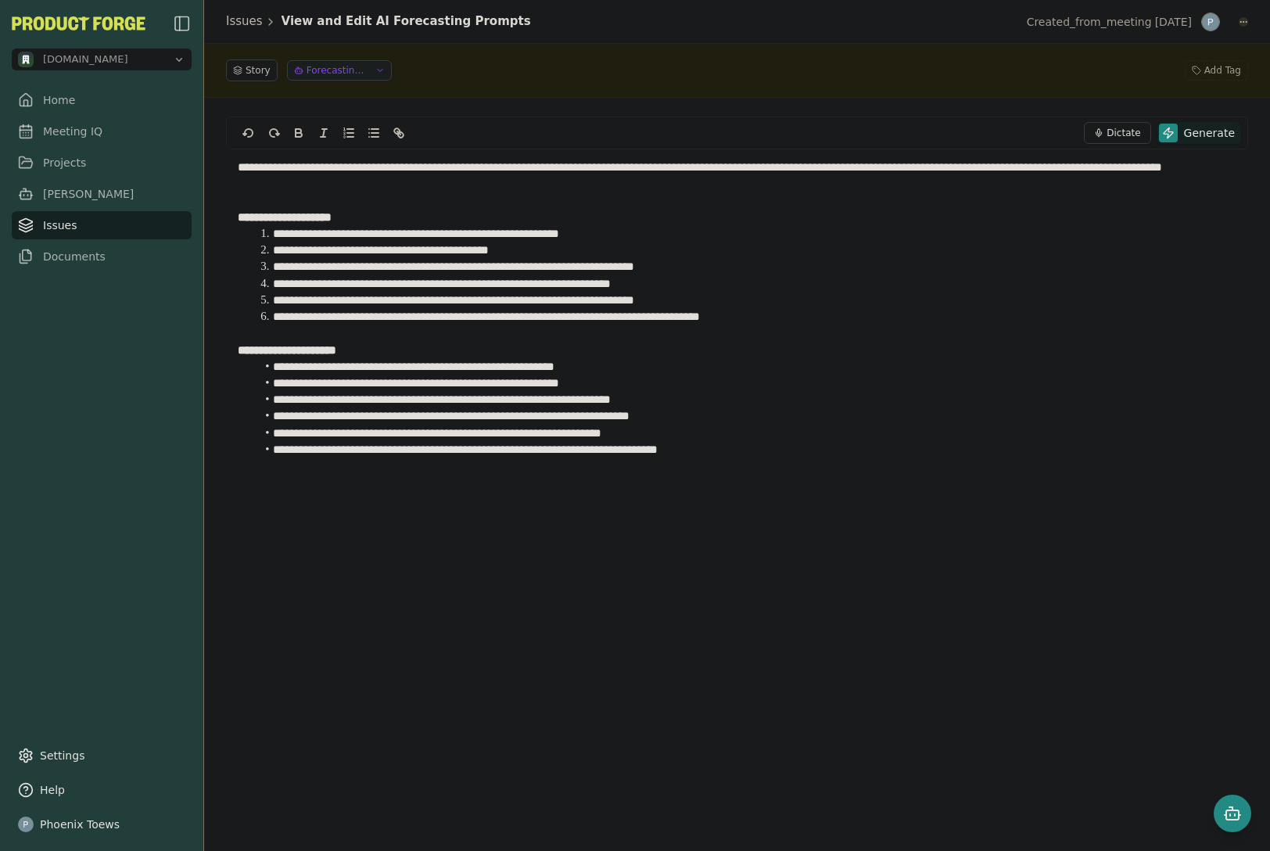
click at [1245, 20] on html "**********" at bounding box center [635, 425] width 1270 height 851
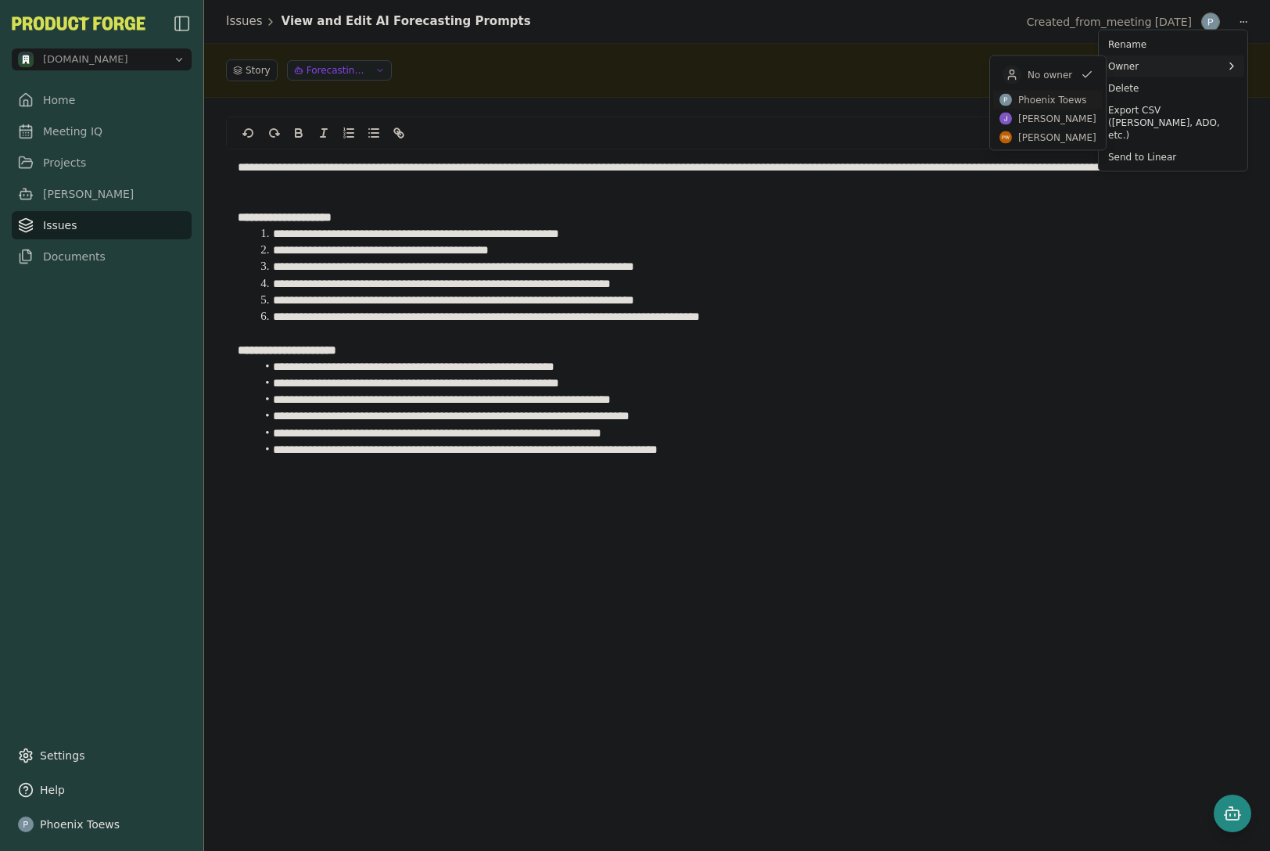
click at [1081, 99] on span "Phoenix Toews" at bounding box center [1053, 100] width 69 height 13
click at [1078, 96] on span "Phoenix Toews" at bounding box center [1053, 100] width 69 height 13
click at [1037, 100] on span "Phoenix Toews" at bounding box center [1053, 100] width 69 height 13
click at [787, 361] on html "**********" at bounding box center [635, 425] width 1270 height 851
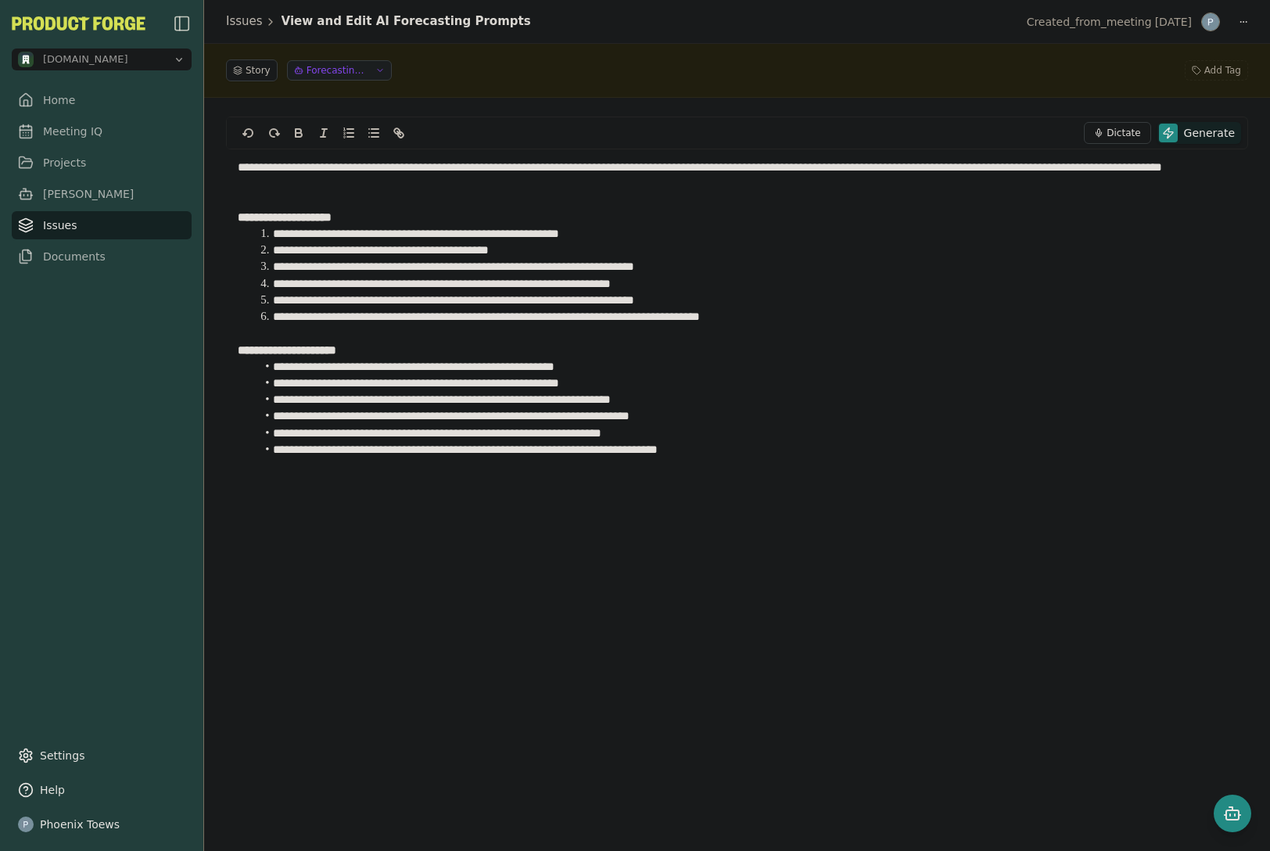
click at [1249, 14] on div "Issues View and Edit AI Forecasting Prompts Created_from_meeting Oct 9" at bounding box center [737, 22] width 1066 height 44
click at [1246, 23] on html "**********" at bounding box center [635, 425] width 1270 height 851
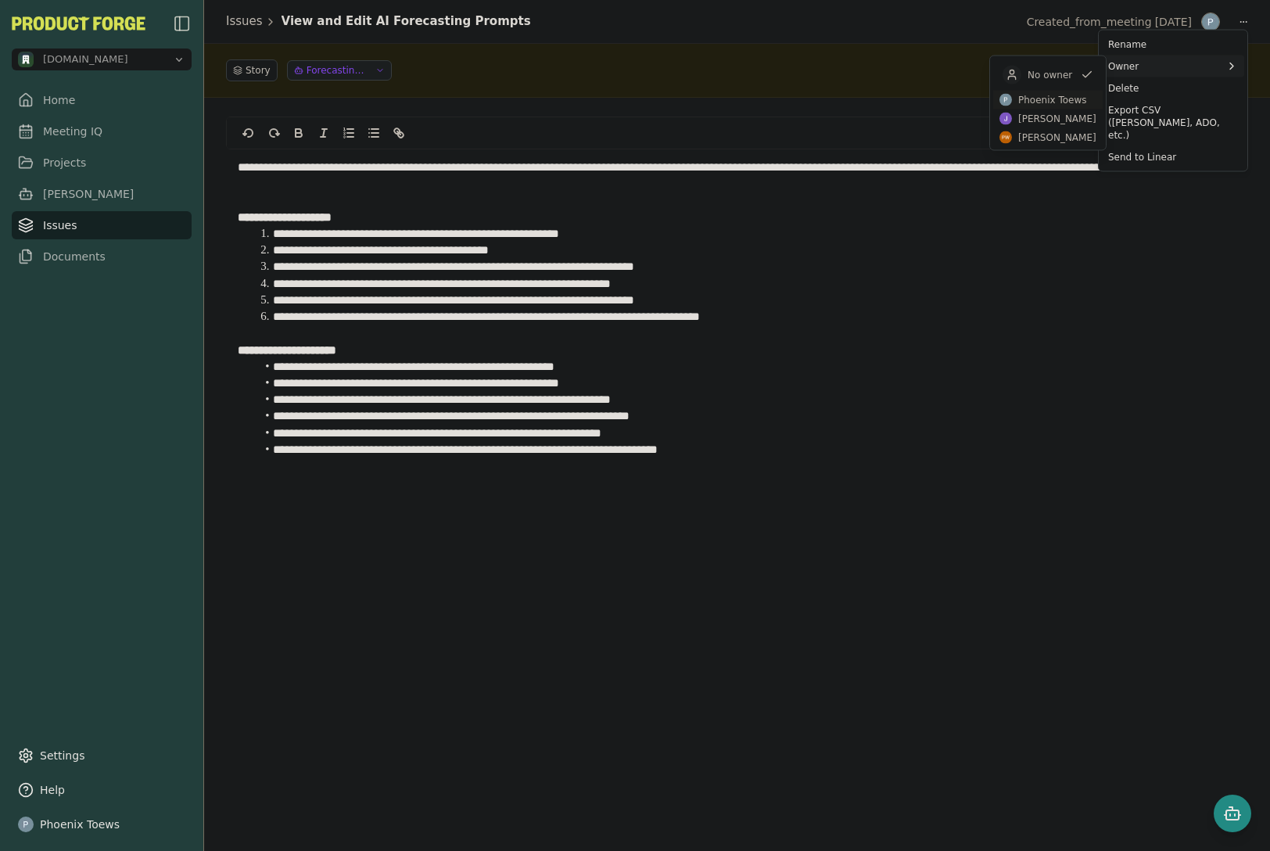
click at [1017, 102] on div "Phoenix Toews" at bounding box center [1044, 100] width 88 height 13
click at [898, 268] on html "**********" at bounding box center [635, 425] width 1270 height 851
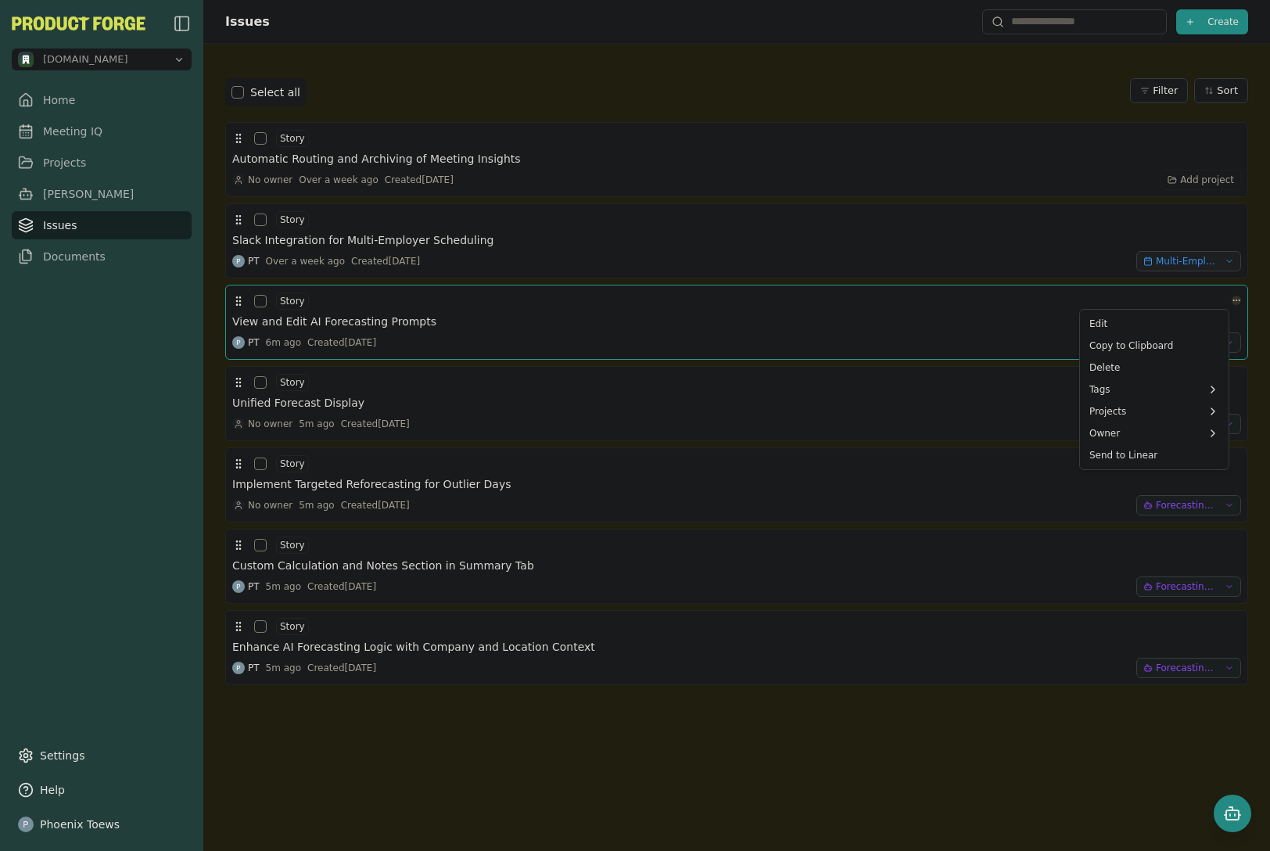
click at [1228, 298] on html "methodic.work Home Meeting IQ Projects Smith Issues Documents Settings Help Pho…" at bounding box center [635, 425] width 1270 height 851
click at [714, 321] on html "methodic.work Home Meeting IQ Projects Smith Issues Documents Settings Help Pho…" at bounding box center [635, 425] width 1270 height 851
click at [443, 401] on div "Unified Forecast Display" at bounding box center [736, 403] width 1009 height 16
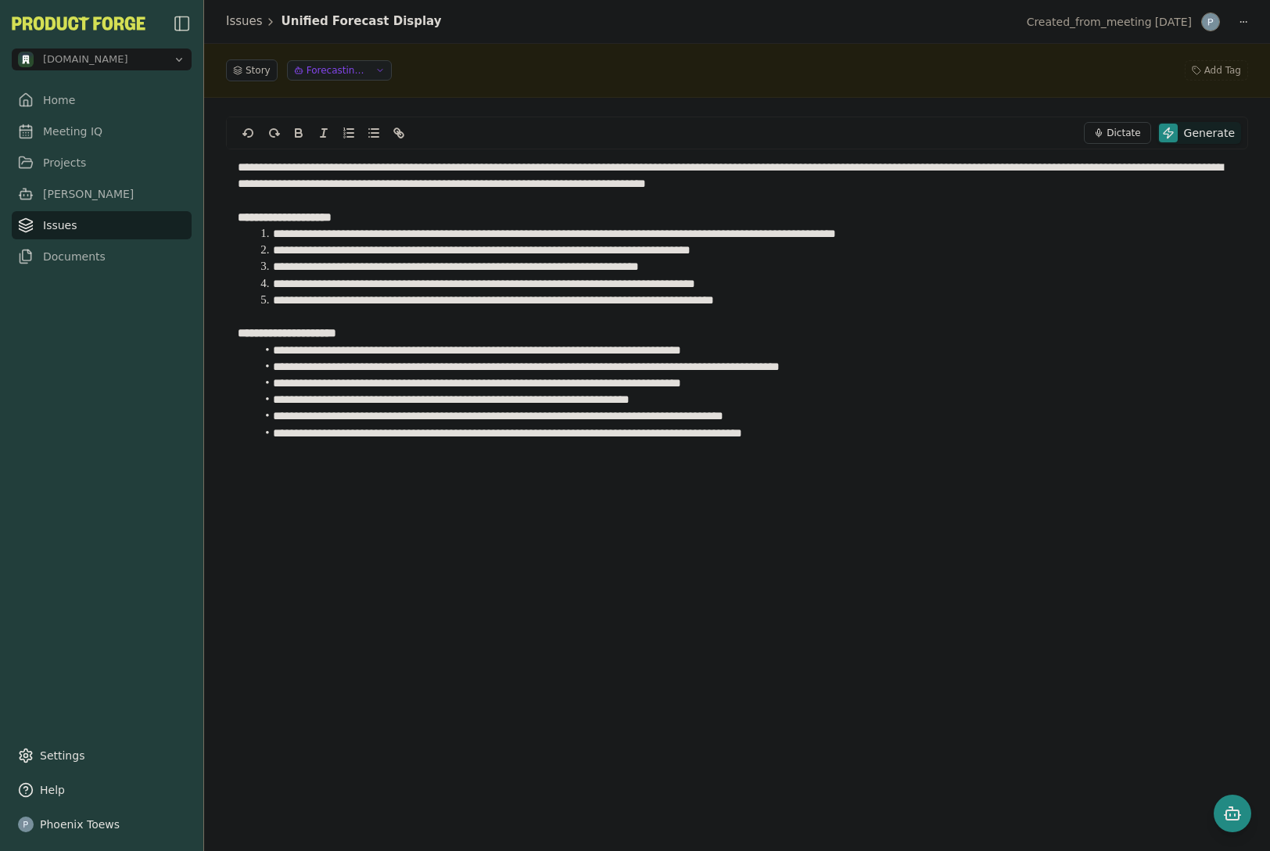
click at [1248, 16] on div "Created_from_meeting Oct 9" at bounding box center [1133, 22] width 231 height 22
click at [1248, 18] on div at bounding box center [1243, 21] width 9 height 9
click at [1245, 16] on html "**********" at bounding box center [635, 425] width 1270 height 851
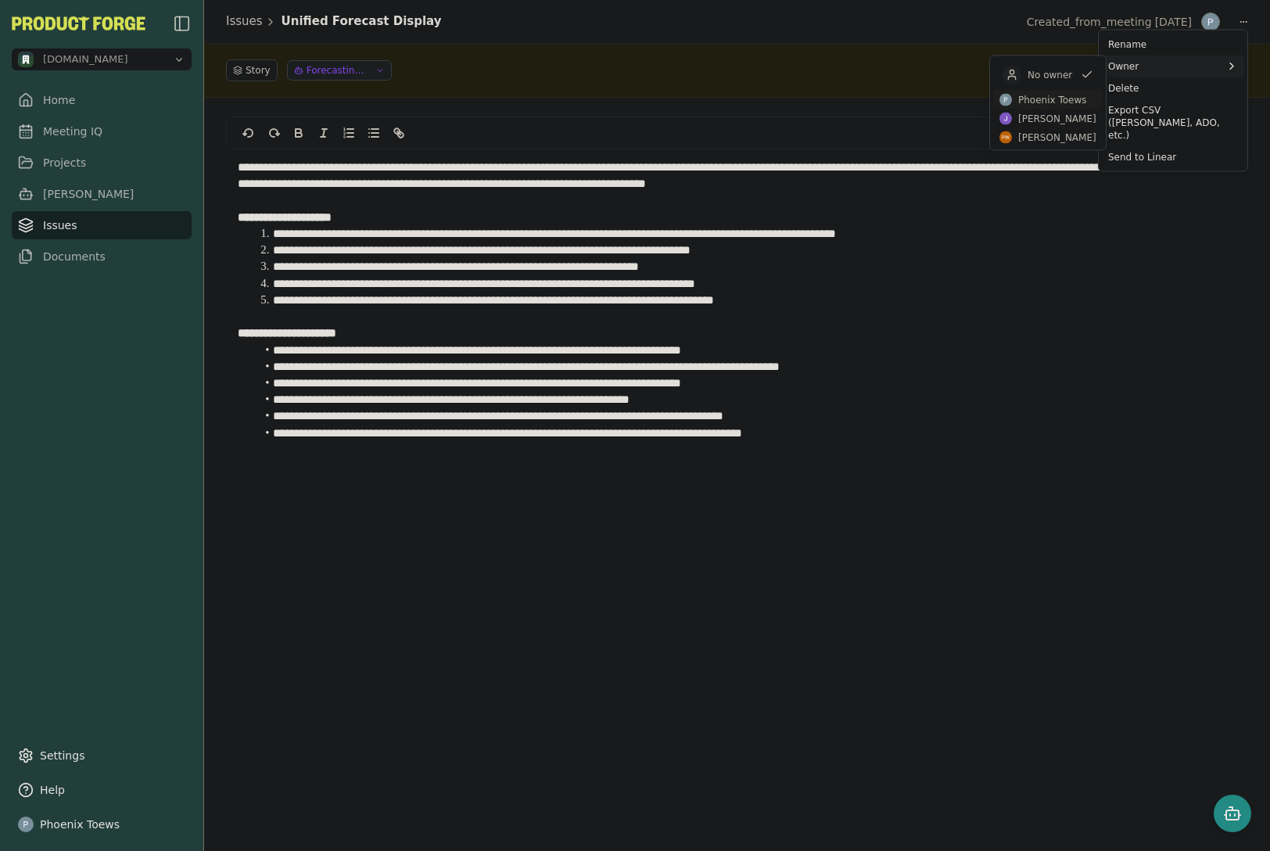
click at [1066, 94] on span "Phoenix Toews" at bounding box center [1053, 100] width 69 height 13
drag, startPoint x: 943, startPoint y: 298, endPoint x: 783, endPoint y: 275, distance: 162.0
click at [943, 298] on html "**********" at bounding box center [635, 425] width 1270 height 851
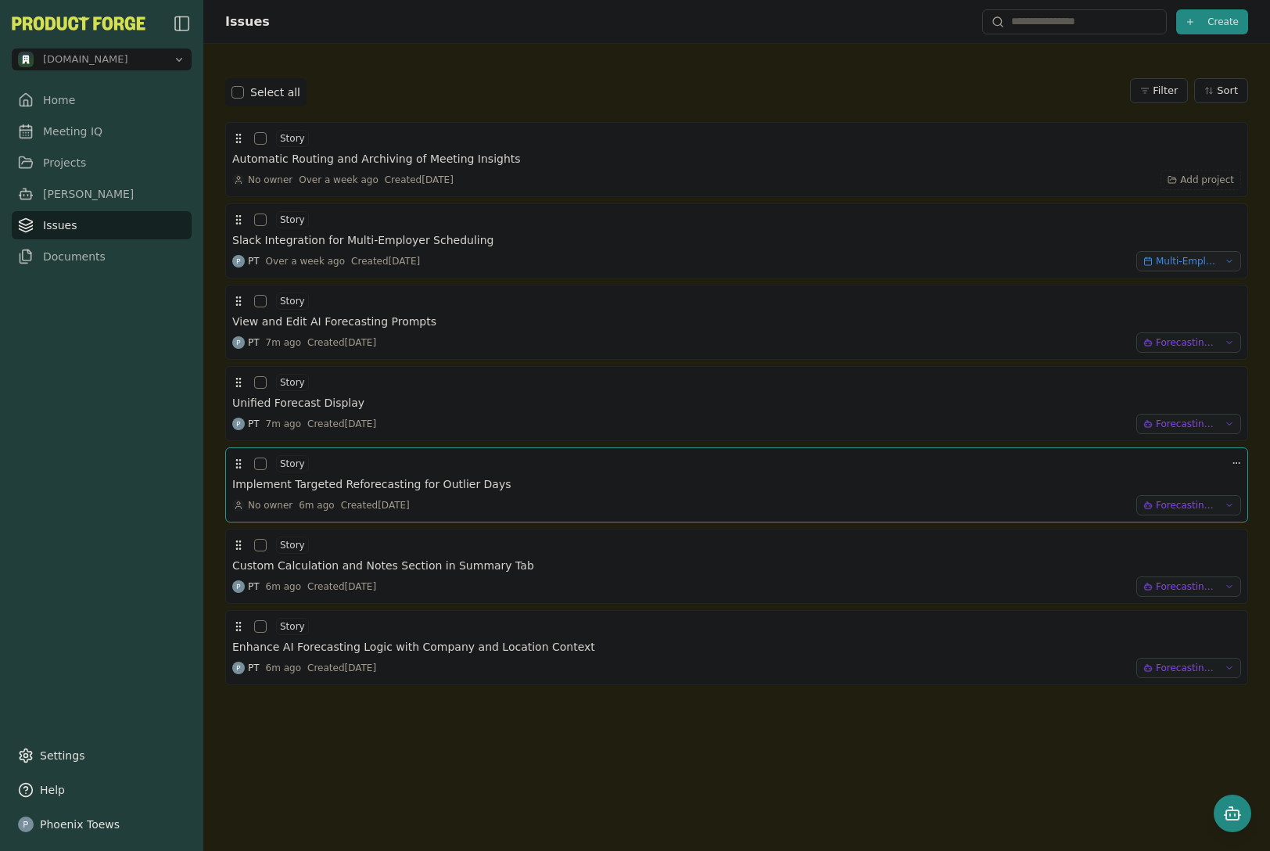
click at [363, 490] on h3 "Implement Targeted Reforecasting for Outlier Days" at bounding box center [371, 484] width 279 height 16
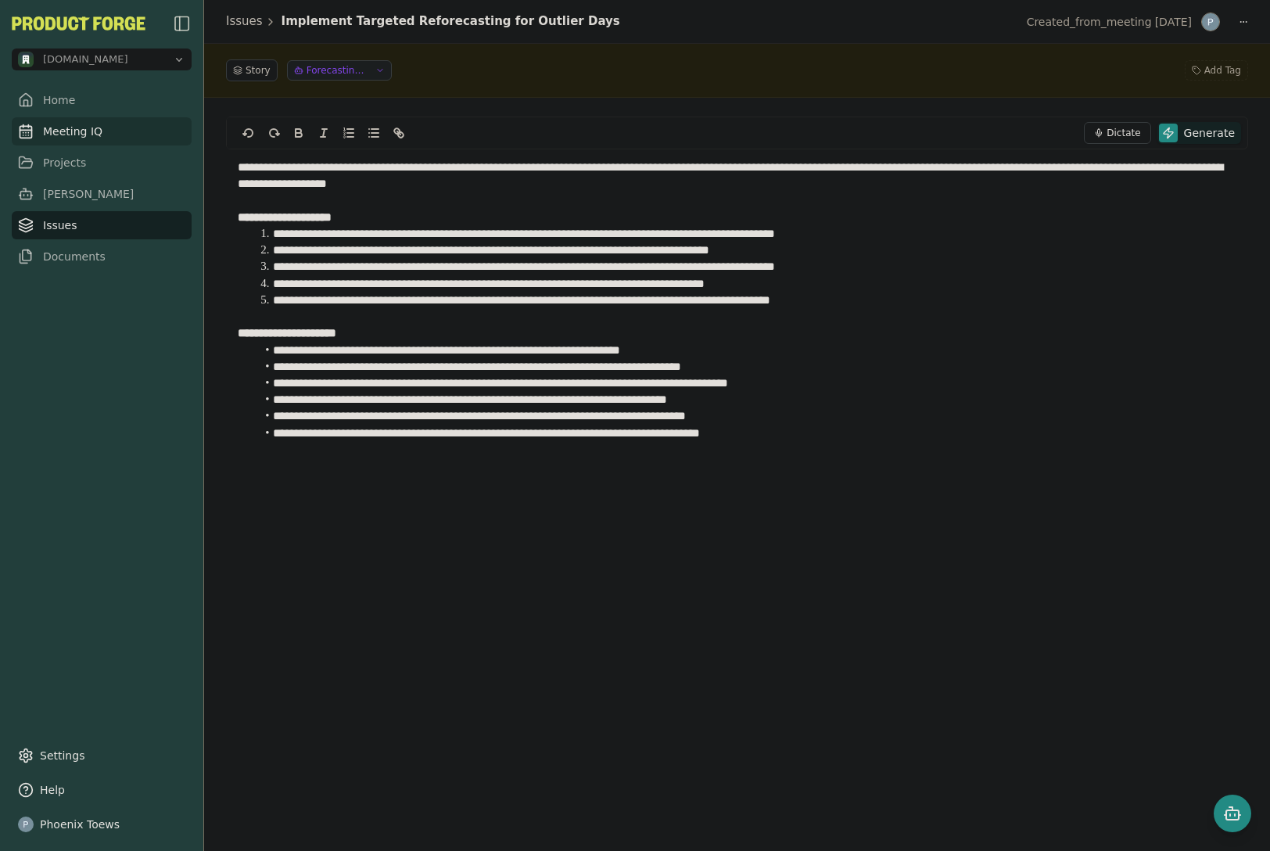
click at [72, 134] on link "Meeting IQ" at bounding box center [102, 131] width 180 height 28
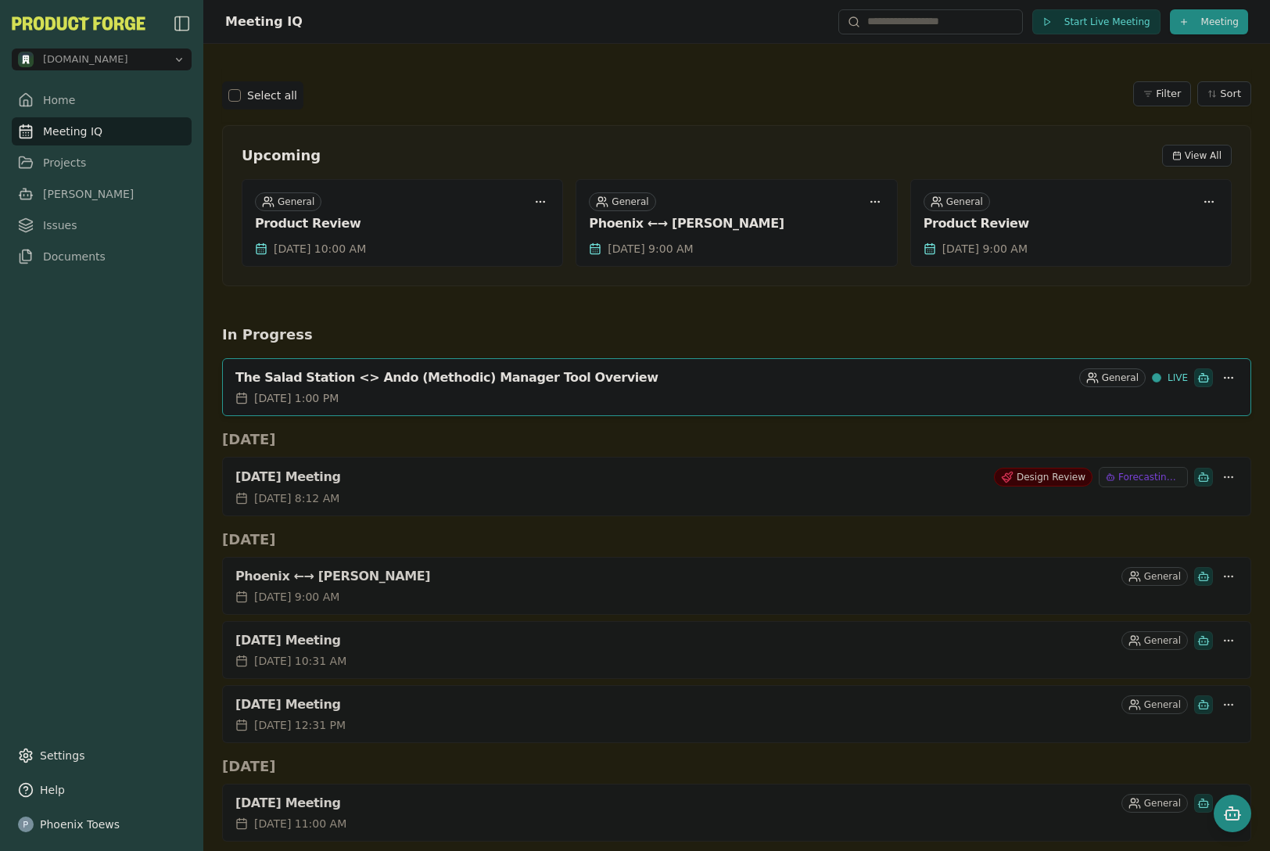
click at [749, 437] on h2 "Today" at bounding box center [737, 440] width 1030 height 22
click at [1220, 377] on html "methodic.work Home Meeting IQ Projects Smith Issues Documents Settings Help Pho…" at bounding box center [635, 425] width 1270 height 851
click at [893, 302] on html "methodic.work Home Meeting IQ Projects Smith Issues Documents Settings Help Pho…" at bounding box center [635, 425] width 1270 height 851
click at [500, 379] on div "The Salad Station <> Ando (Methodic) Manager Tool Overview" at bounding box center [654, 378] width 838 height 16
click at [1054, 21] on button "End Live Meeting" at bounding box center [1098, 21] width 123 height 25
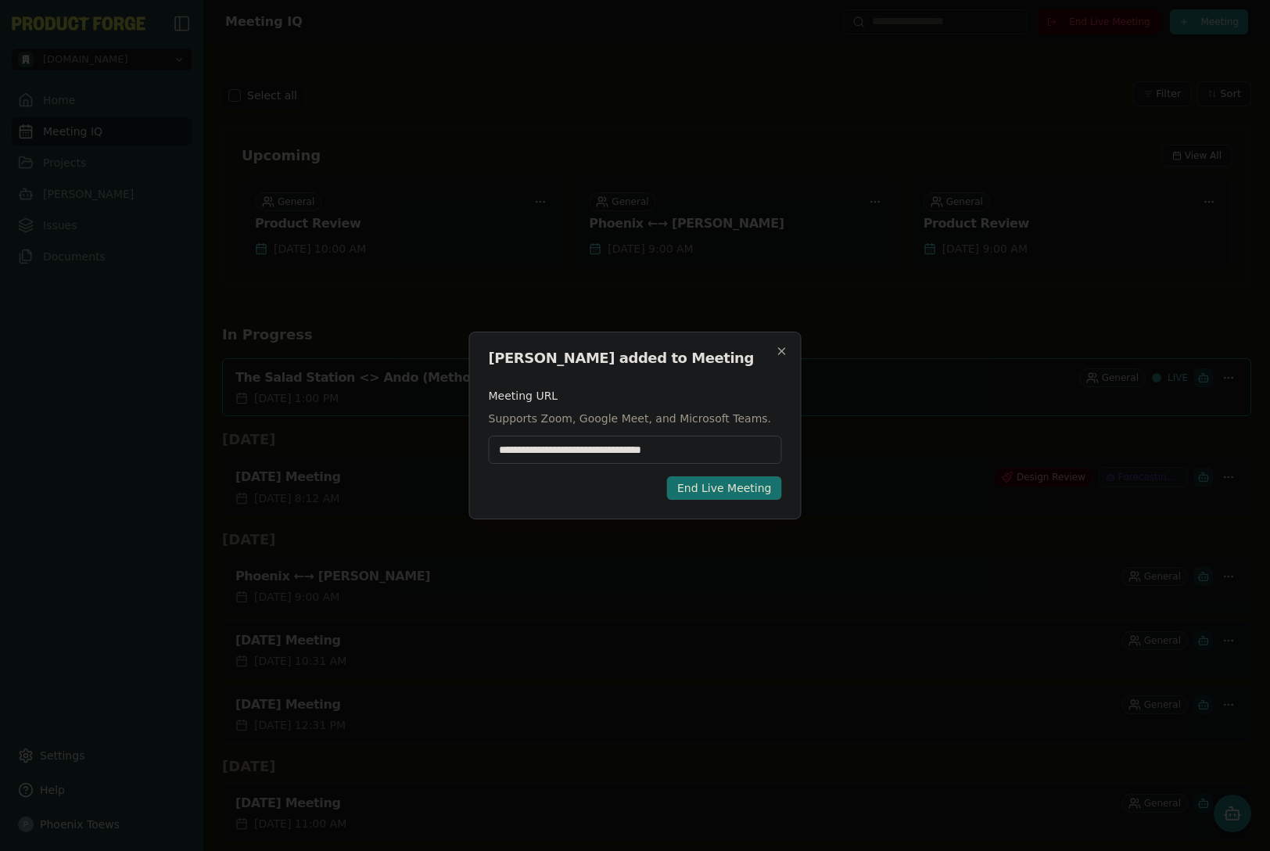
click at [776, 488] on button "End Live Meeting" at bounding box center [724, 487] width 115 height 23
click at [783, 347] on icon "button" at bounding box center [782, 351] width 13 height 13
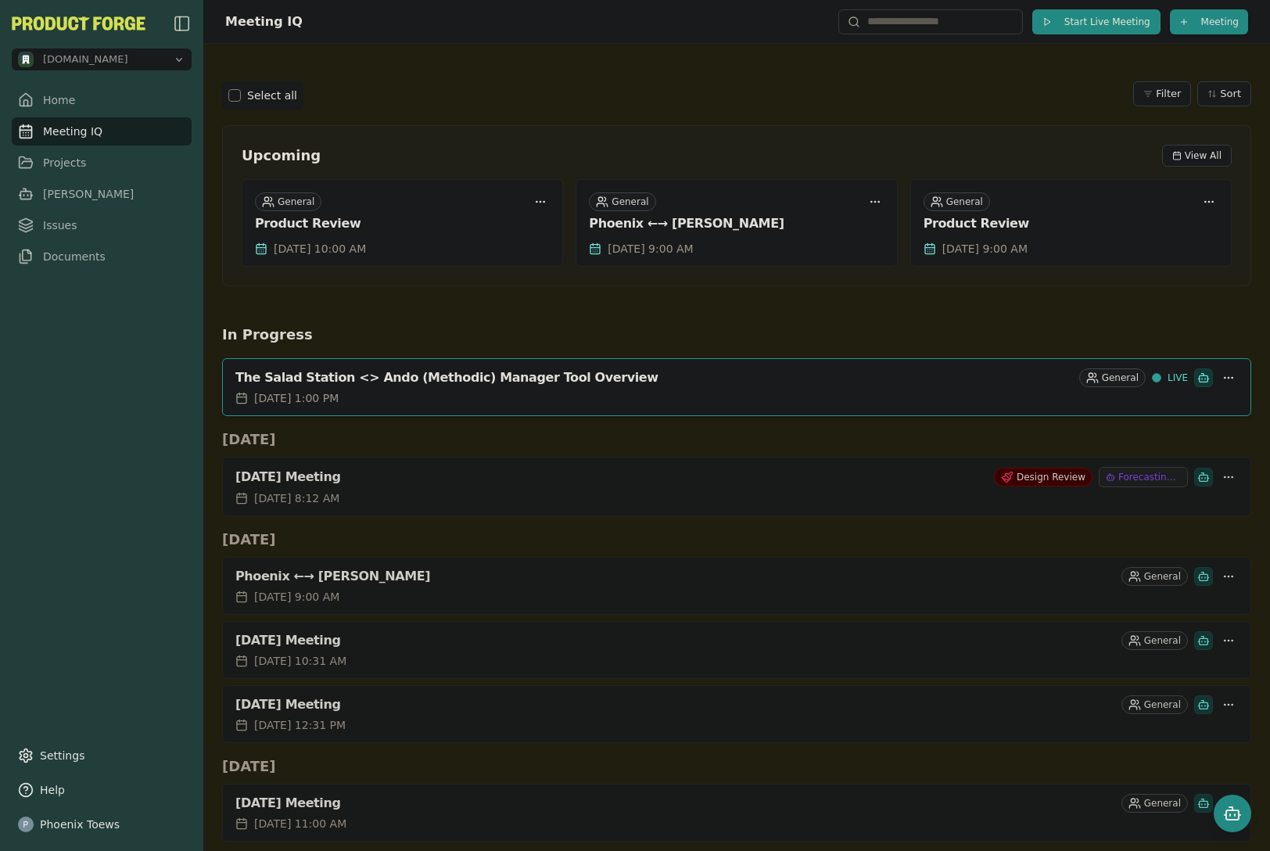
click at [1078, 27] on span "Start Live Meeting" at bounding box center [1108, 22] width 86 height 13
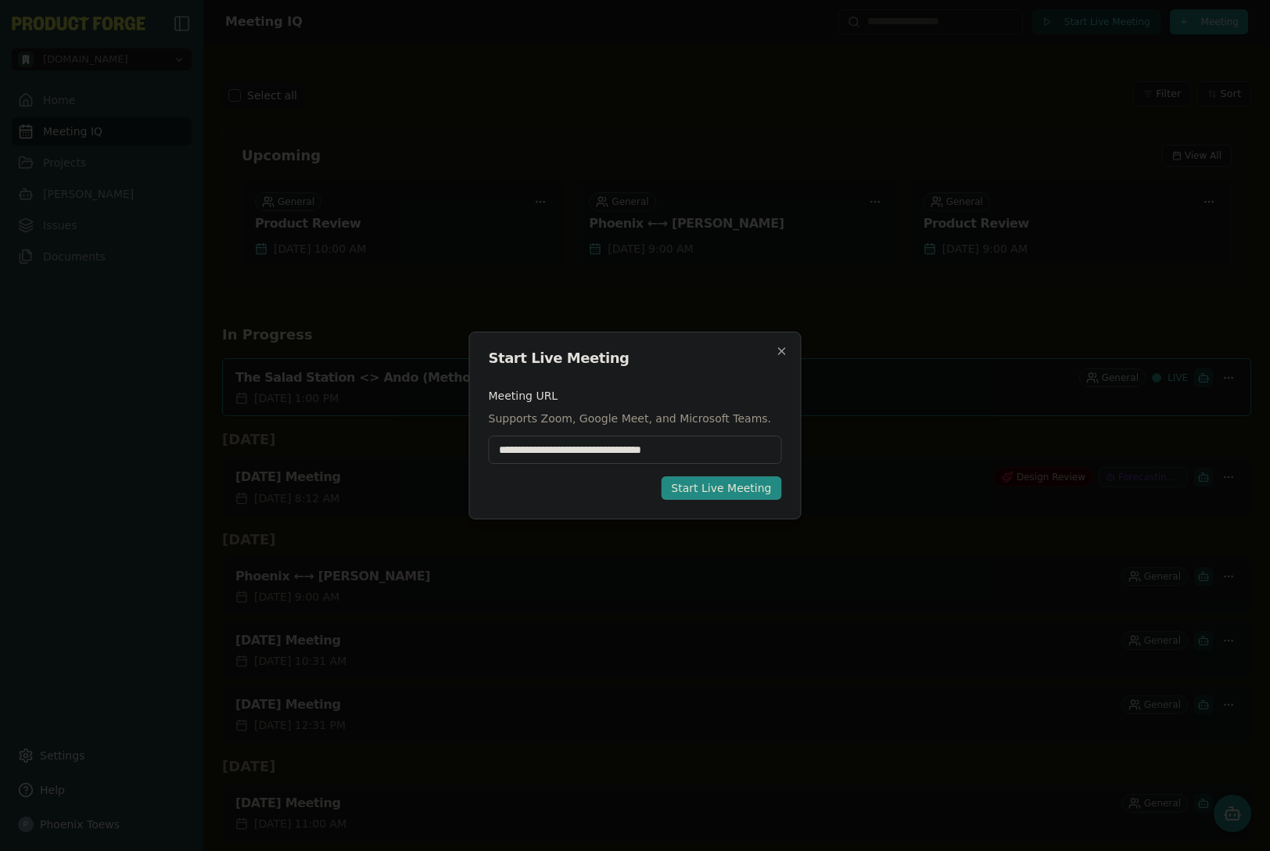
type input "**********"
click at [696, 490] on div "Start Live Meeting" at bounding box center [721, 488] width 100 height 16
click at [784, 354] on icon "button" at bounding box center [782, 351] width 13 height 13
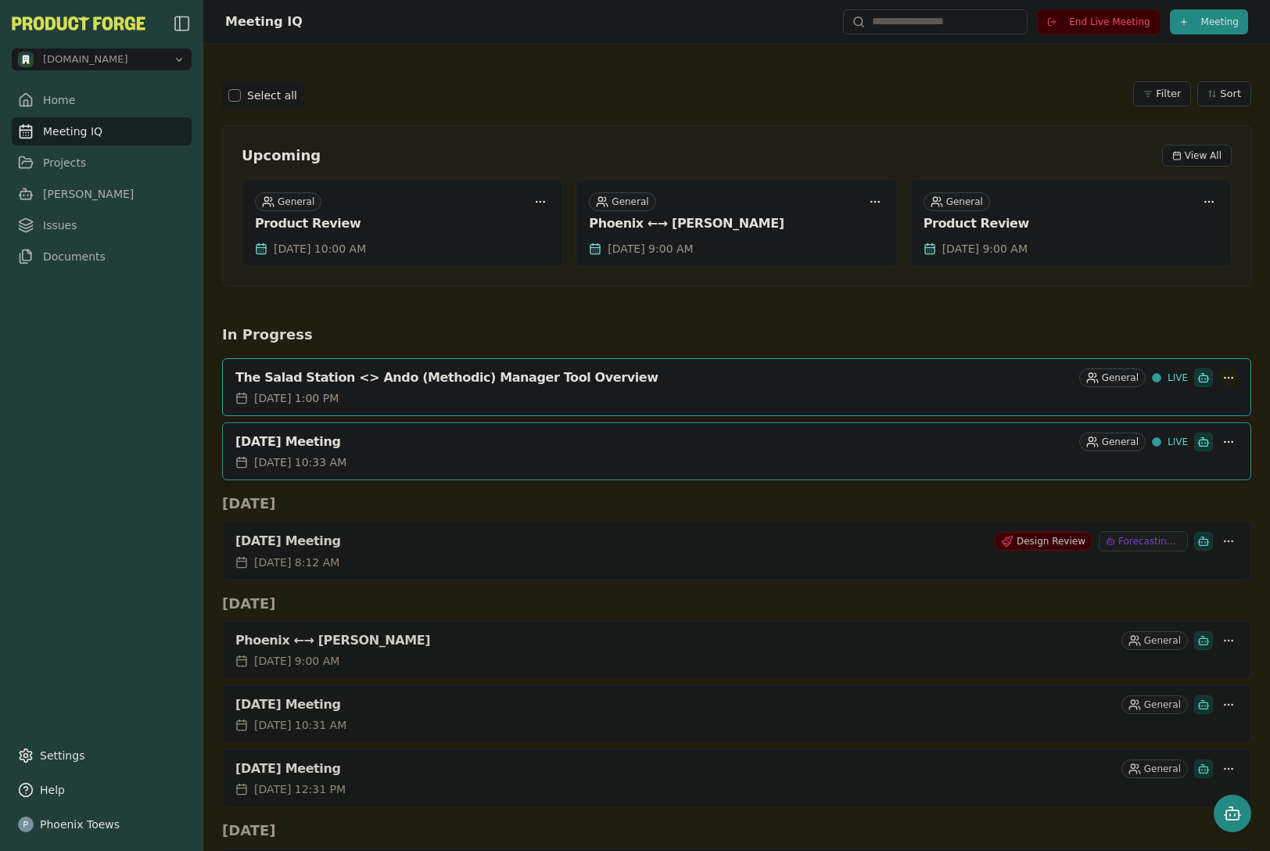
click at [1216, 375] on html "methodic.work Home Meeting IQ Projects Smith Issues Documents Settings Help Pho…" at bounding box center [635, 425] width 1270 height 851
click at [804, 372] on html "methodic.work Home Meeting IQ Projects Smith Issues Documents Settings Help Pho…" at bounding box center [635, 425] width 1270 height 851
click at [1218, 376] on html "methodic.work Home Meeting IQ Projects Smith Issues Documents Settings Help Pho…" at bounding box center [635, 425] width 1270 height 851
click at [1142, 471] on div "Delete Meeting" at bounding box center [1155, 470] width 148 height 25
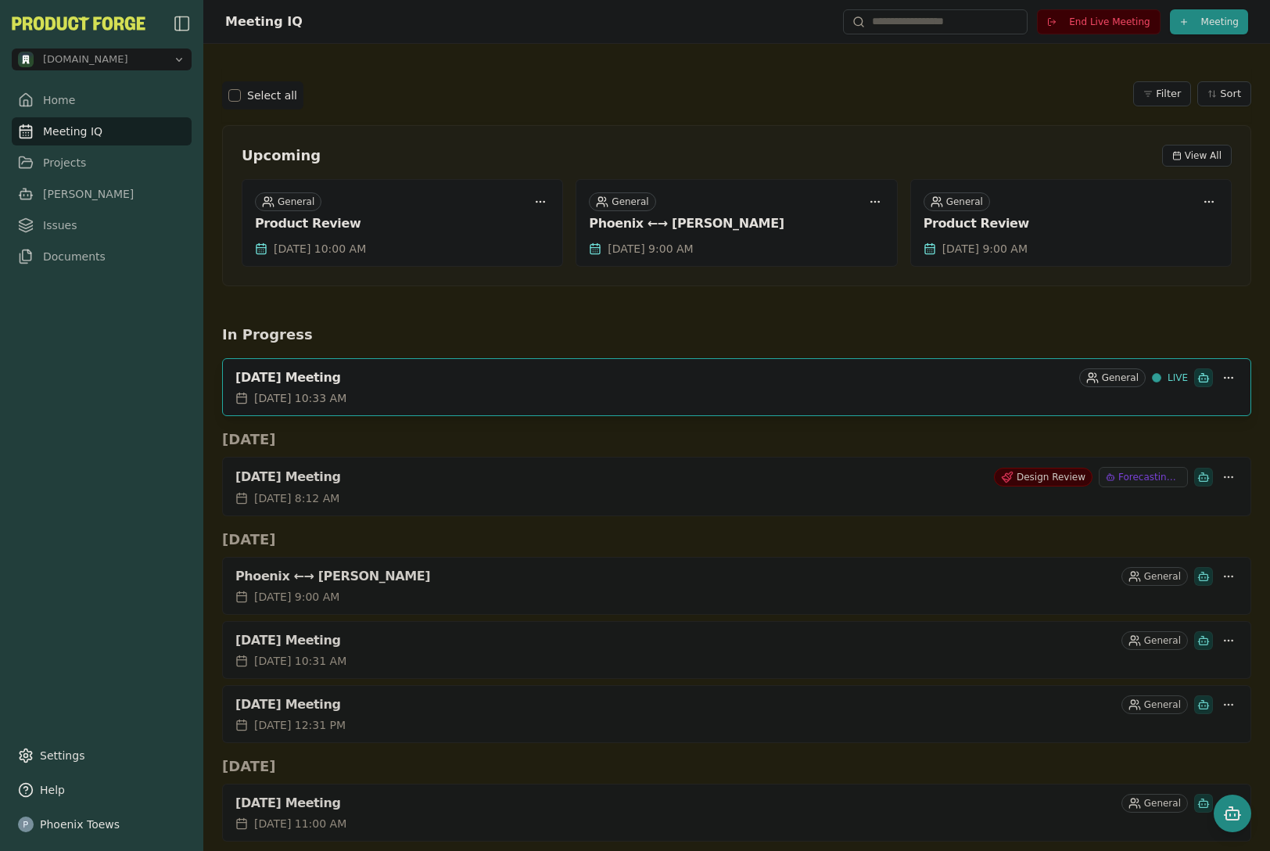
click at [769, 393] on div "October 9th, 2025, 10:33 AM" at bounding box center [736, 398] width 1003 height 16
click at [1212, 381] on html "[DOMAIN_NAME] Home Meeting IQ Projects [PERSON_NAME] Issues Documents Settings …" at bounding box center [635, 425] width 1270 height 851
click at [856, 314] on html "[DOMAIN_NAME] Home Meeting IQ Projects [PERSON_NAME] Issues Documents Settings …" at bounding box center [635, 425] width 1270 height 851
click at [66, 216] on link "Issues" at bounding box center [102, 225] width 180 height 28
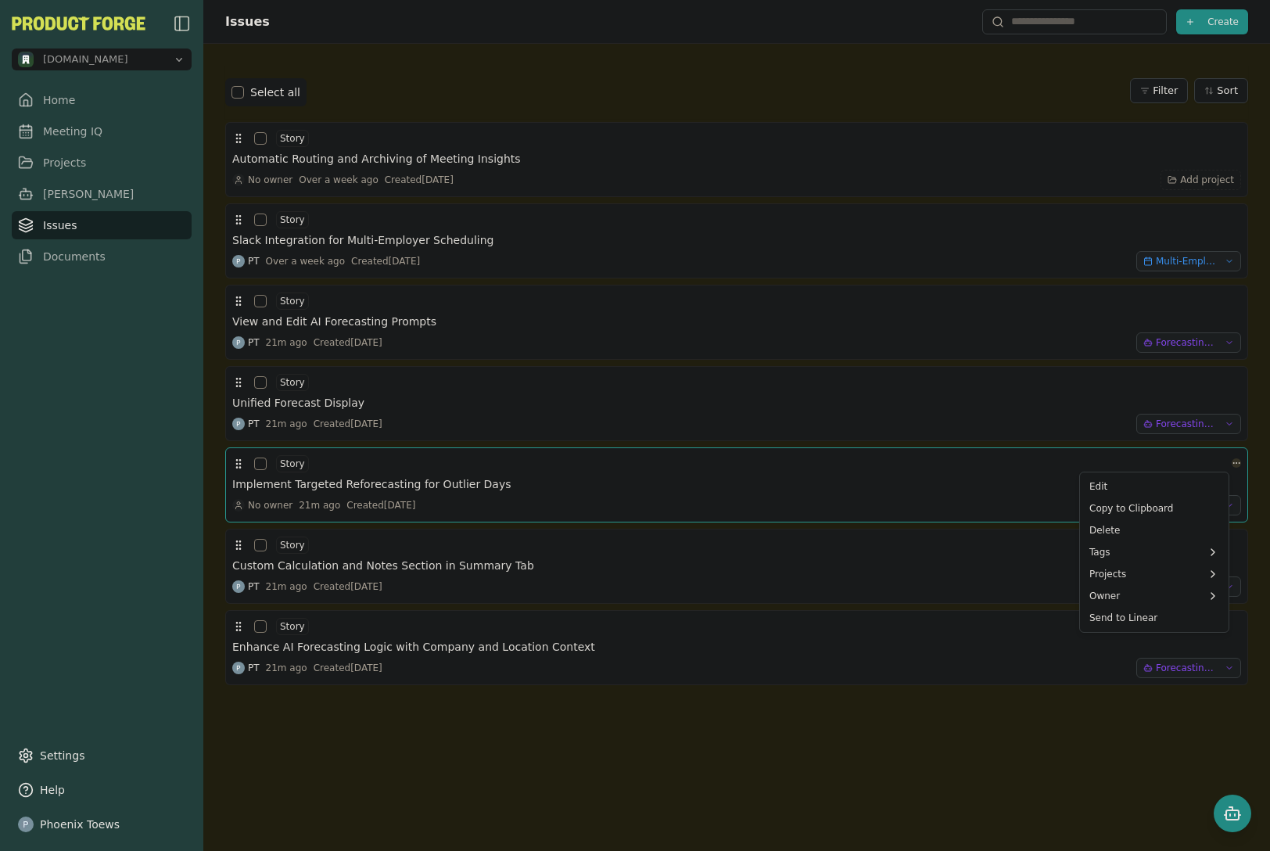
click at [1222, 462] on html "[DOMAIN_NAME] Home Meeting IQ Projects [PERSON_NAME] Issues Documents Settings …" at bounding box center [635, 425] width 1270 height 851
click at [899, 462] on html "[DOMAIN_NAME] Home Meeting IQ Projects [PERSON_NAME] Issues Documents Settings …" at bounding box center [635, 425] width 1270 height 851
click at [445, 488] on h3 "Implement Targeted Reforecasting for Outlier Days" at bounding box center [371, 484] width 279 height 16
click at [1224, 540] on html "[DOMAIN_NAME] Home Meeting IQ Projects [PERSON_NAME] Issues Documents Settings …" at bounding box center [635, 425] width 1270 height 851
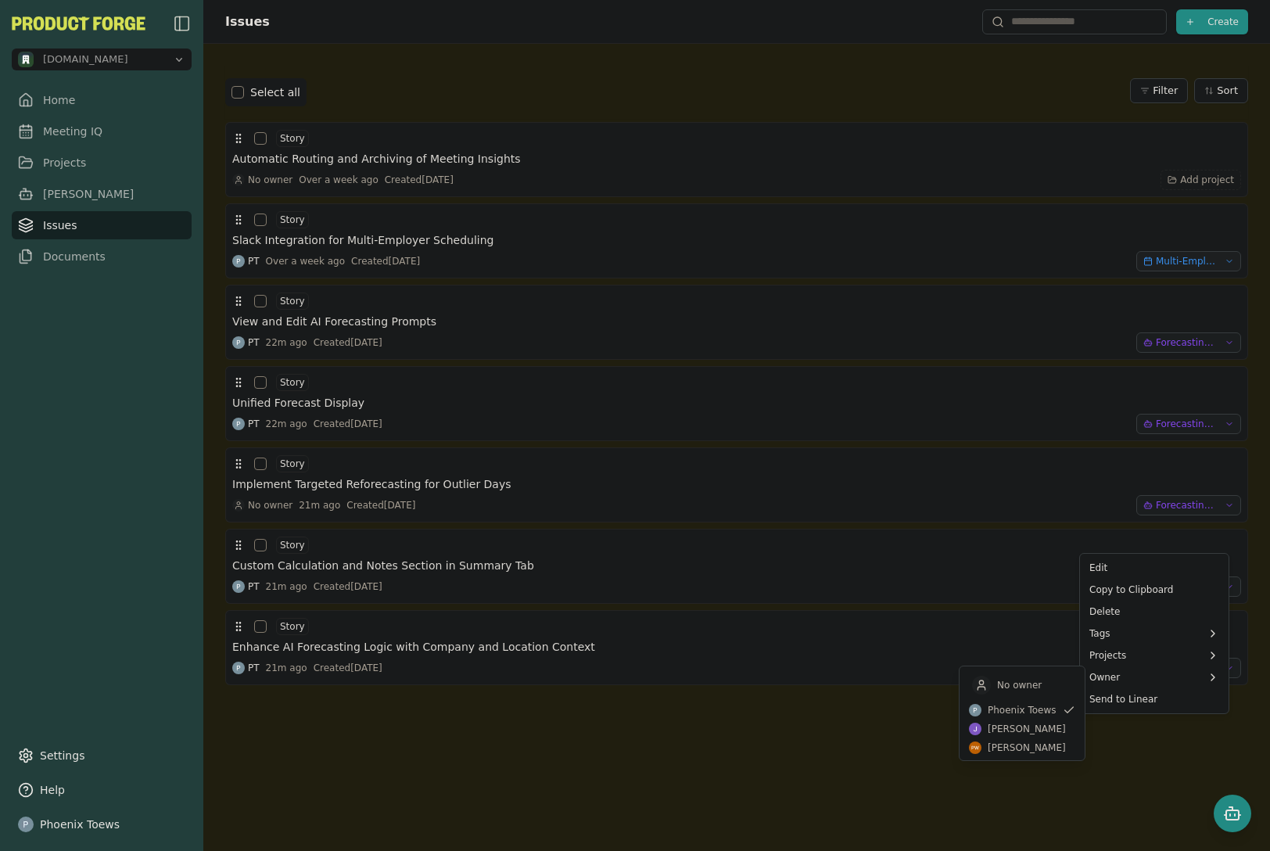
drag, startPoint x: 651, startPoint y: 775, endPoint x: 739, endPoint y: 721, distance: 103.6
click at [651, 775] on html "[DOMAIN_NAME] Home Meeting IQ Projects [PERSON_NAME] Issues Documents Settings …" at bounding box center [635, 425] width 1270 height 851
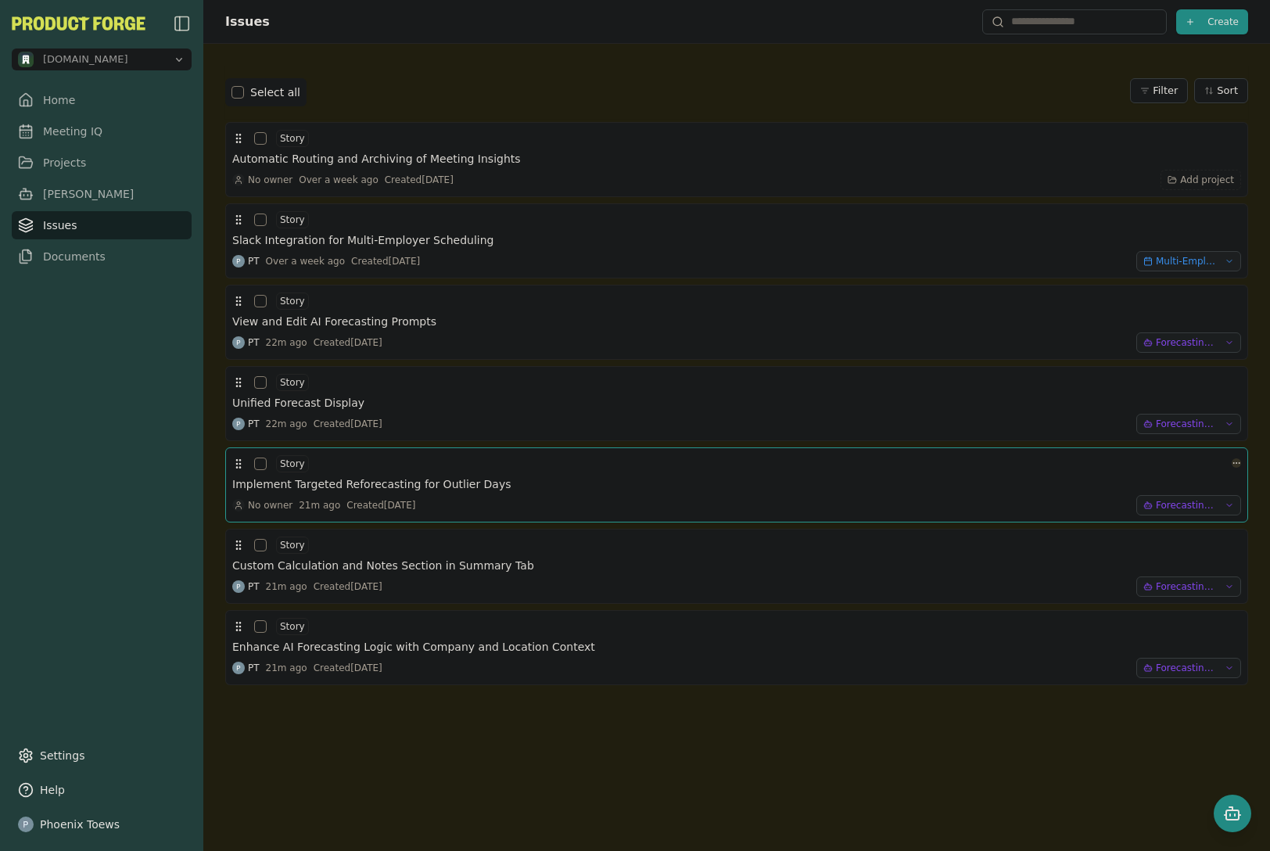
click at [1224, 462] on html "[DOMAIN_NAME] Home Meeting IQ Projects [PERSON_NAME] Issues Documents Settings …" at bounding box center [635, 425] width 1270 height 851
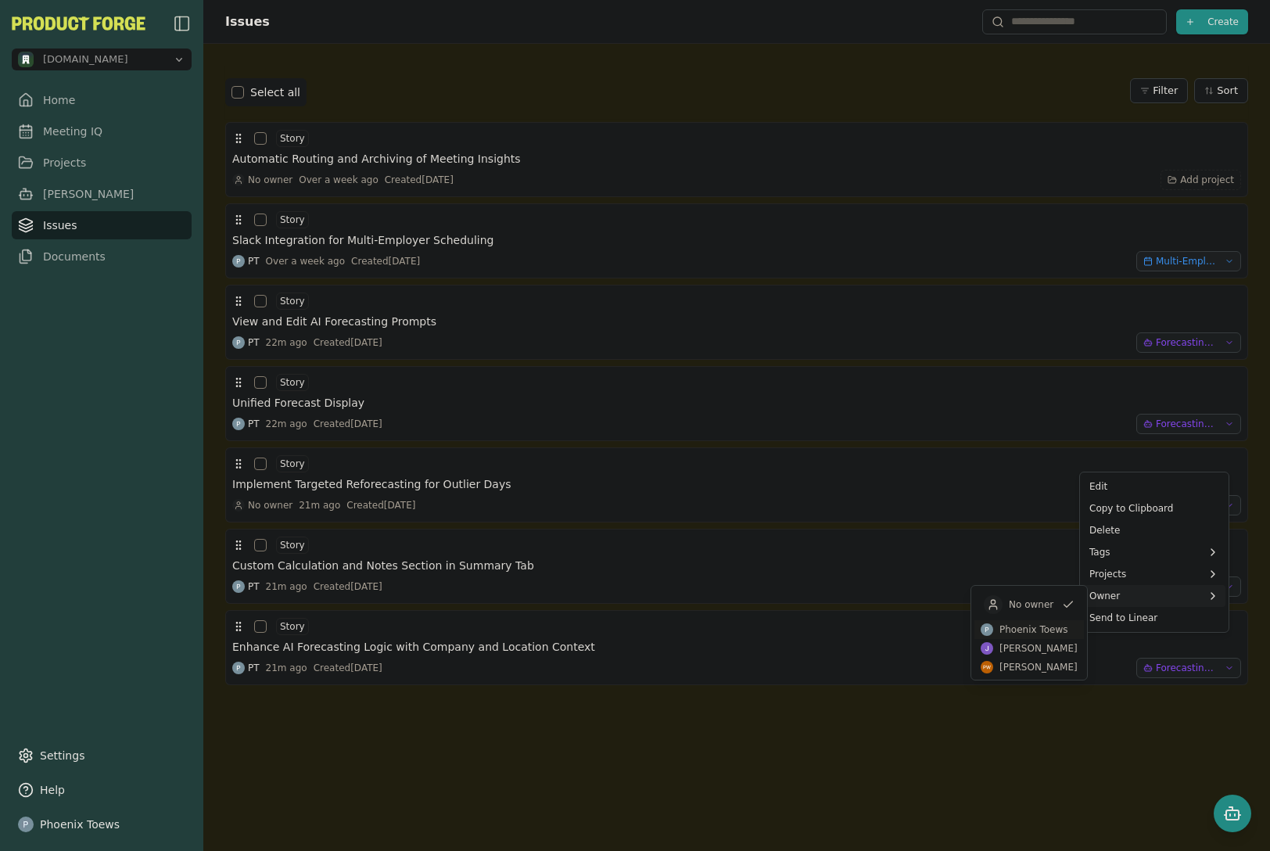
click at [1050, 623] on li "Phoenix Toews" at bounding box center [1030, 629] width 110 height 19
click at [695, 743] on html "[DOMAIN_NAME] Home Meeting IQ Projects [PERSON_NAME] Issues Documents Settings …" at bounding box center [635, 425] width 1270 height 851
